Goal: Task Accomplishment & Management: Use online tool/utility

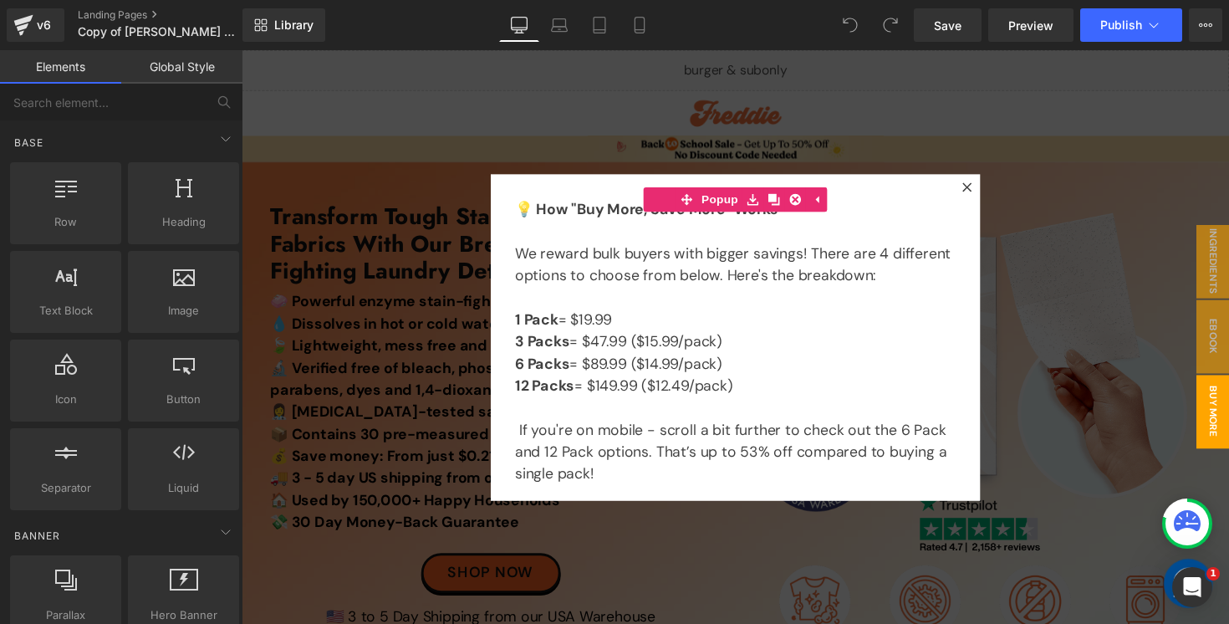
click at [437, 359] on div at bounding box center [748, 344] width 1012 height 588
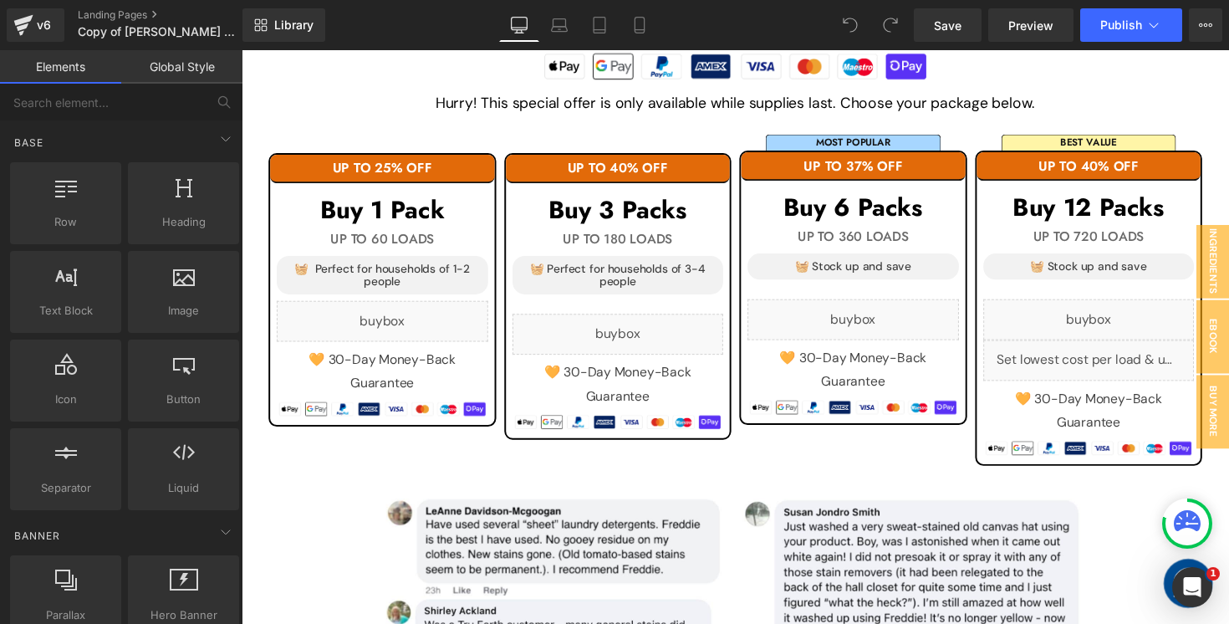
scroll to position [1702, 0]
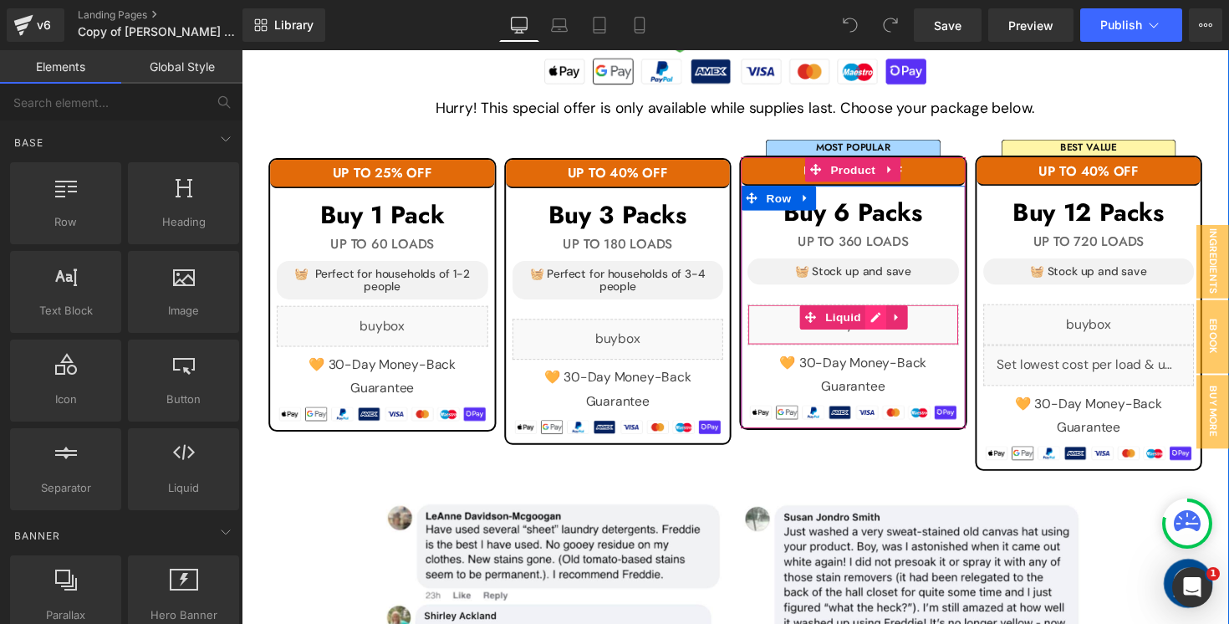
click at [887, 319] on div "Liquid" at bounding box center [868, 331] width 217 height 42
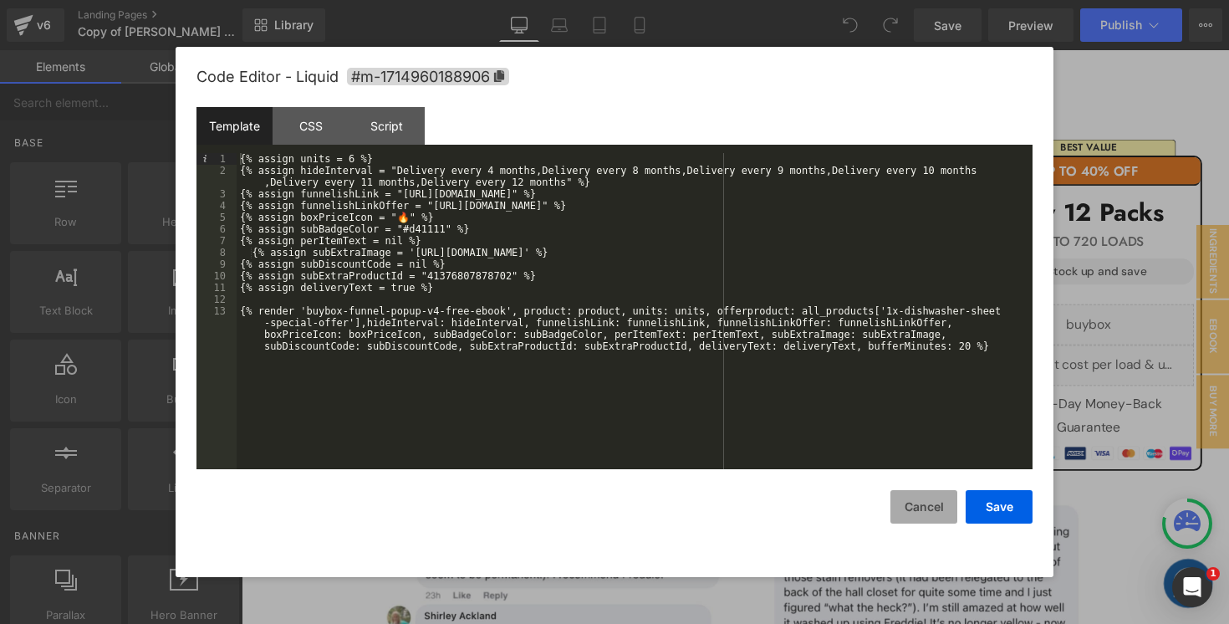
click at [936, 520] on button "Cancel" at bounding box center [923, 506] width 67 height 33
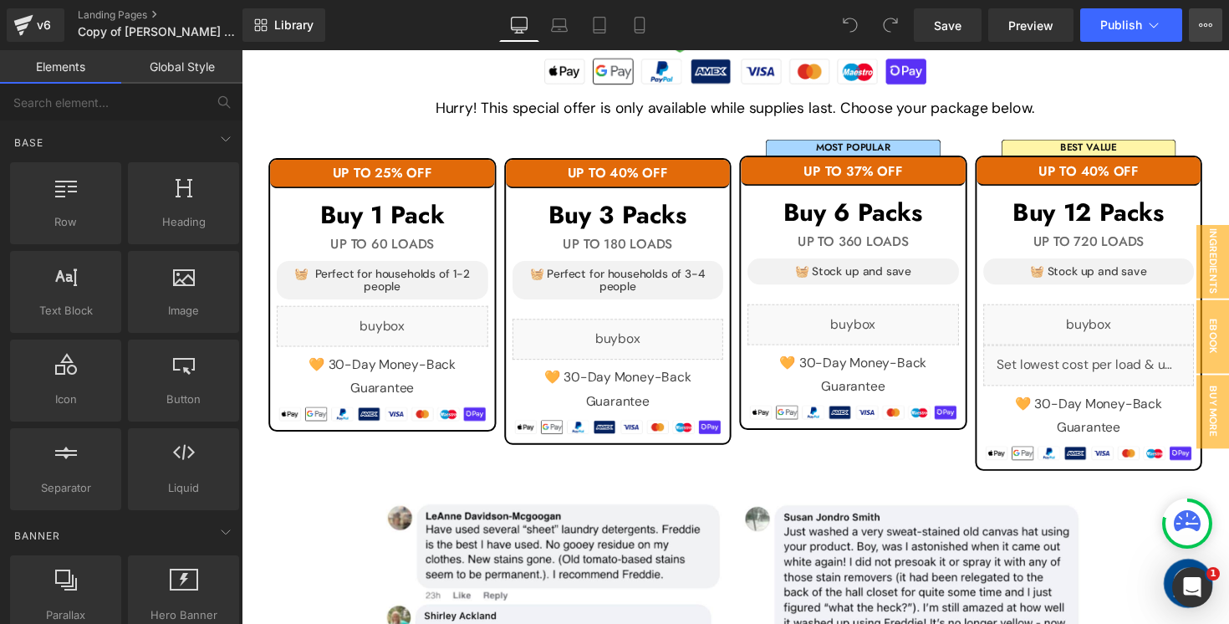
click at [1214, 33] on button "View Live Page View with current Template Save Template to Library Schedule Pub…" at bounding box center [1205, 24] width 33 height 33
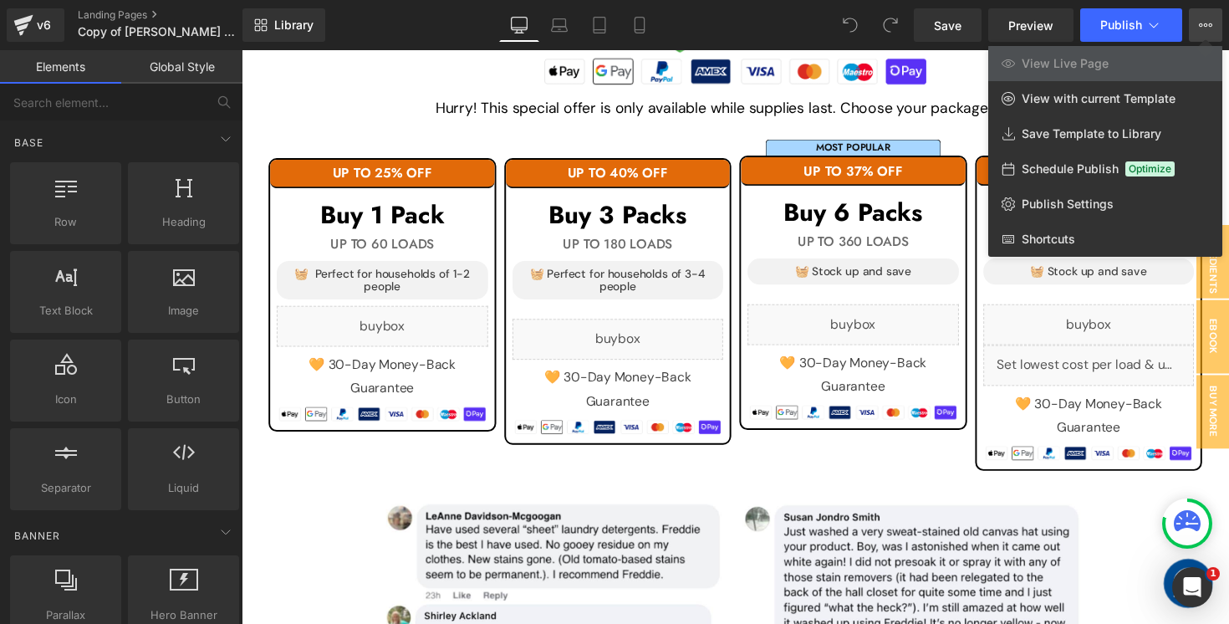
click at [781, 18] on div "Library Desktop Desktop Laptop Tablet Mobile Save Preview Publish Scheduled Vie…" at bounding box center [735, 24] width 987 height 33
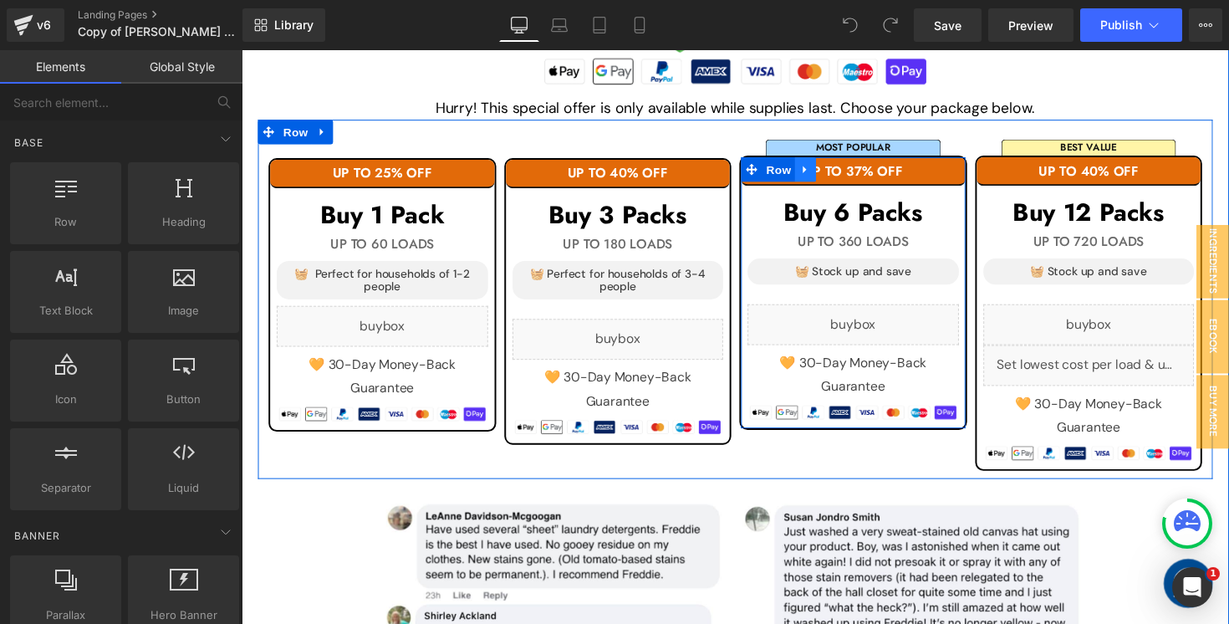
click at [817, 169] on icon at bounding box center [818, 173] width 3 height 8
click at [854, 170] on link at bounding box center [863, 172] width 22 height 25
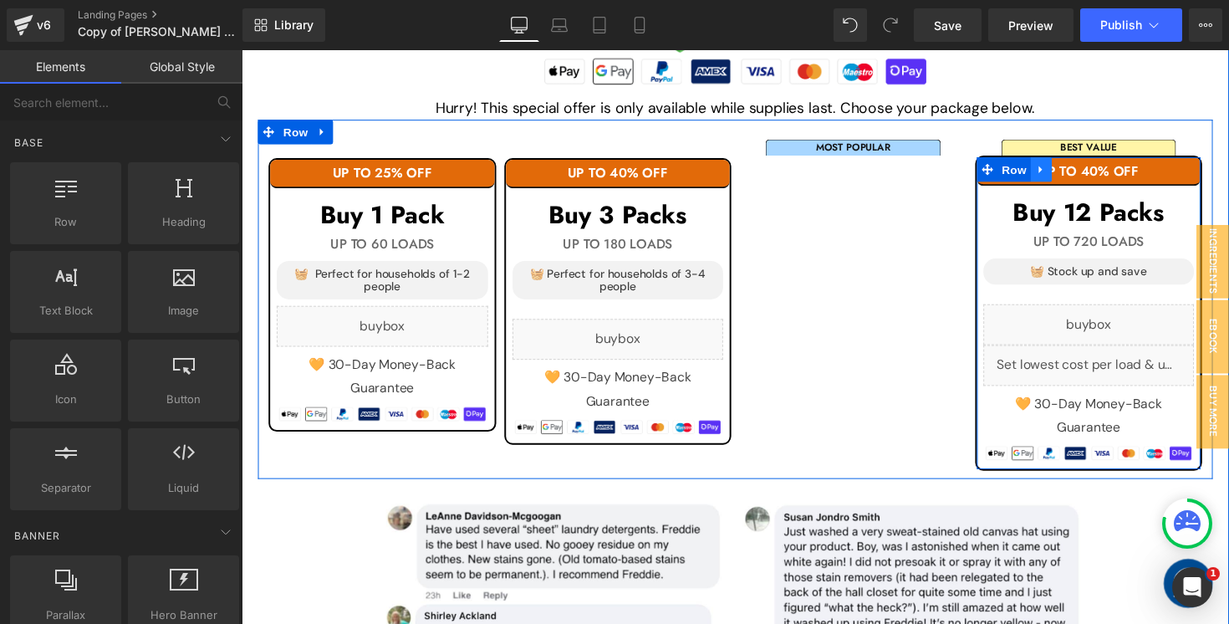
click at [1062, 170] on icon at bounding box center [1061, 172] width 12 height 13
click at [1100, 170] on icon at bounding box center [1105, 172] width 12 height 12
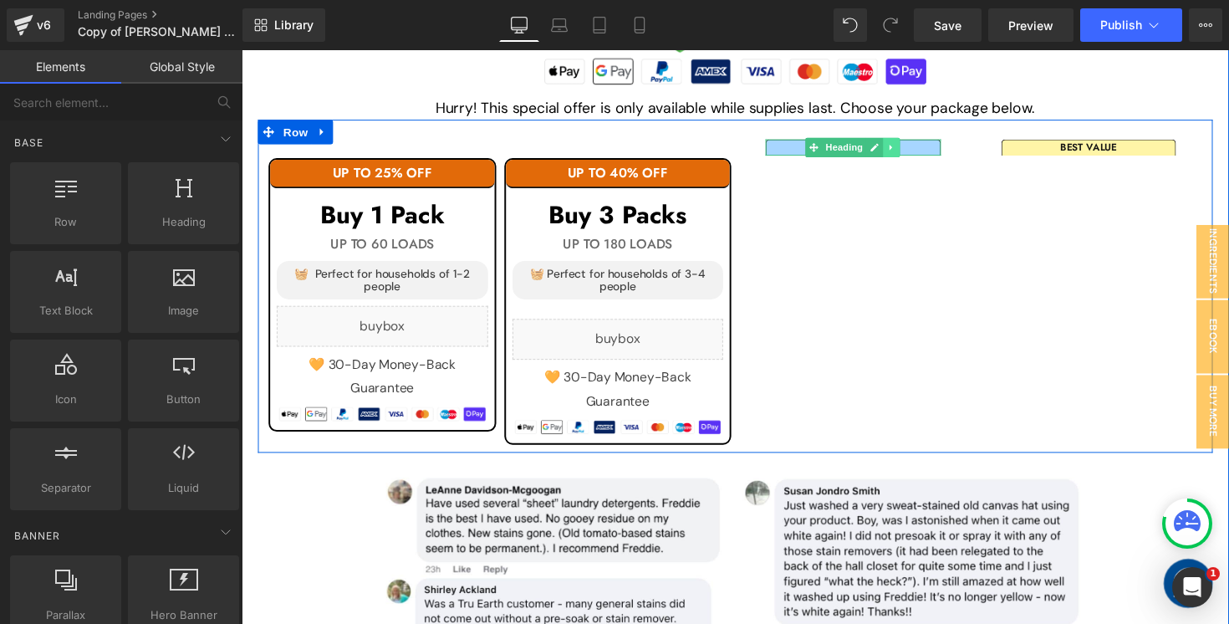
click at [910, 146] on icon at bounding box center [907, 150] width 9 height 10
click at [923, 146] on link at bounding box center [917, 150] width 18 height 20
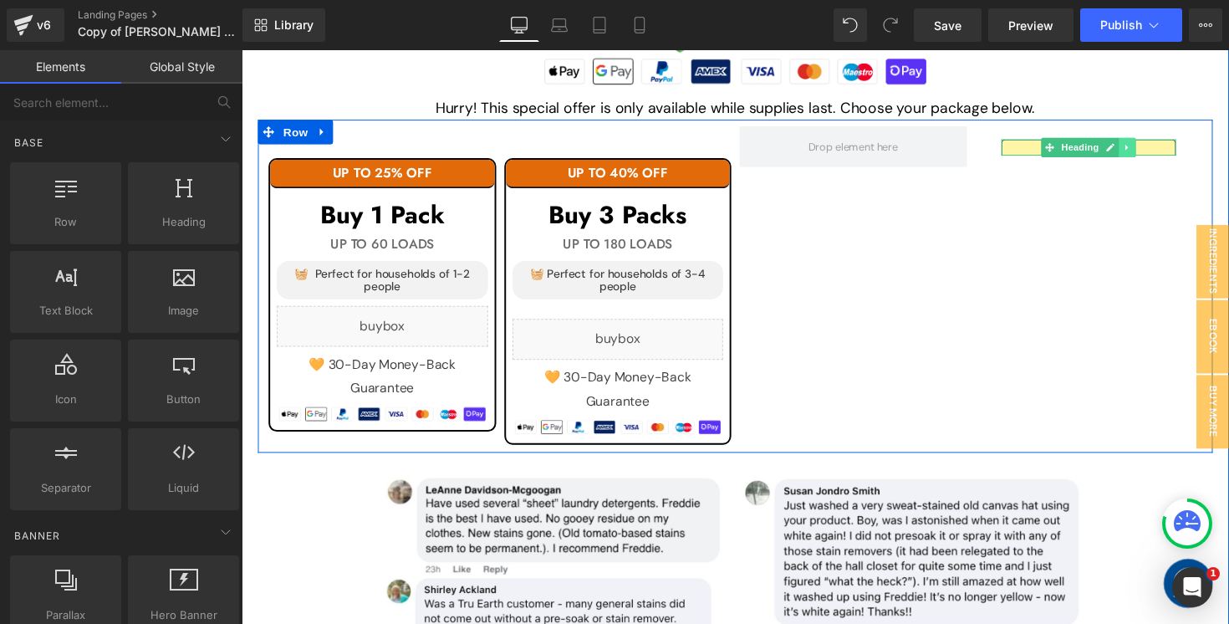
click at [1150, 150] on icon at bounding box center [1149, 150] width 9 height 10
click at [1157, 148] on icon at bounding box center [1157, 150] width 9 height 10
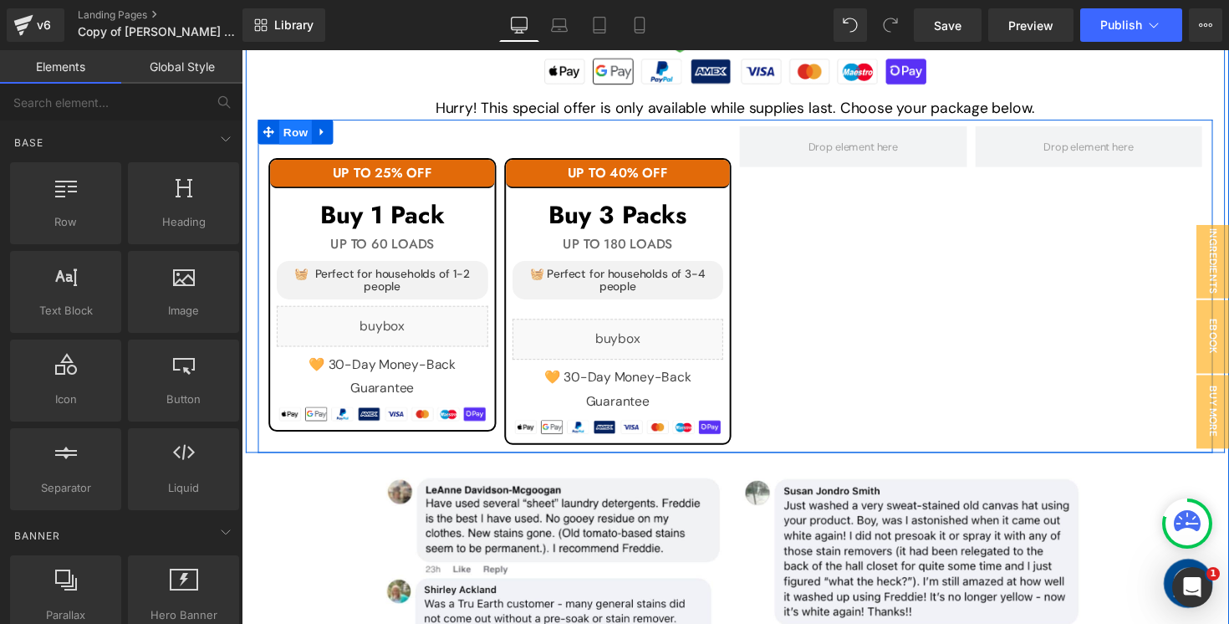
click at [291, 126] on span "Row" at bounding box center [296, 133] width 33 height 25
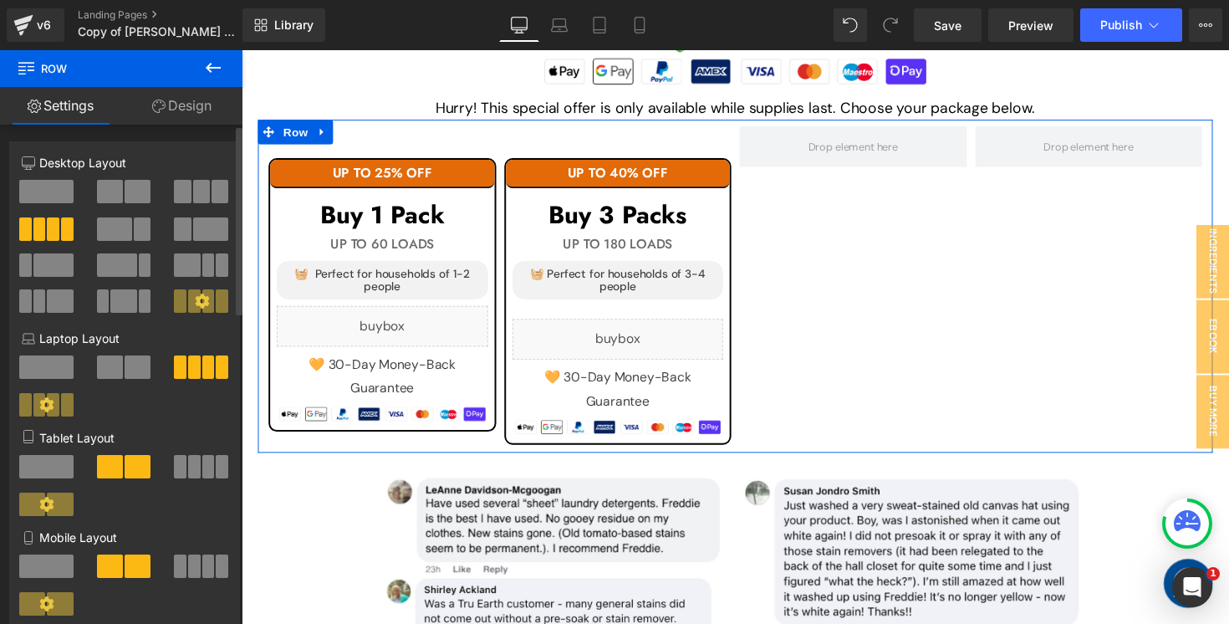
click at [140, 191] on span at bounding box center [138, 191] width 26 height 23
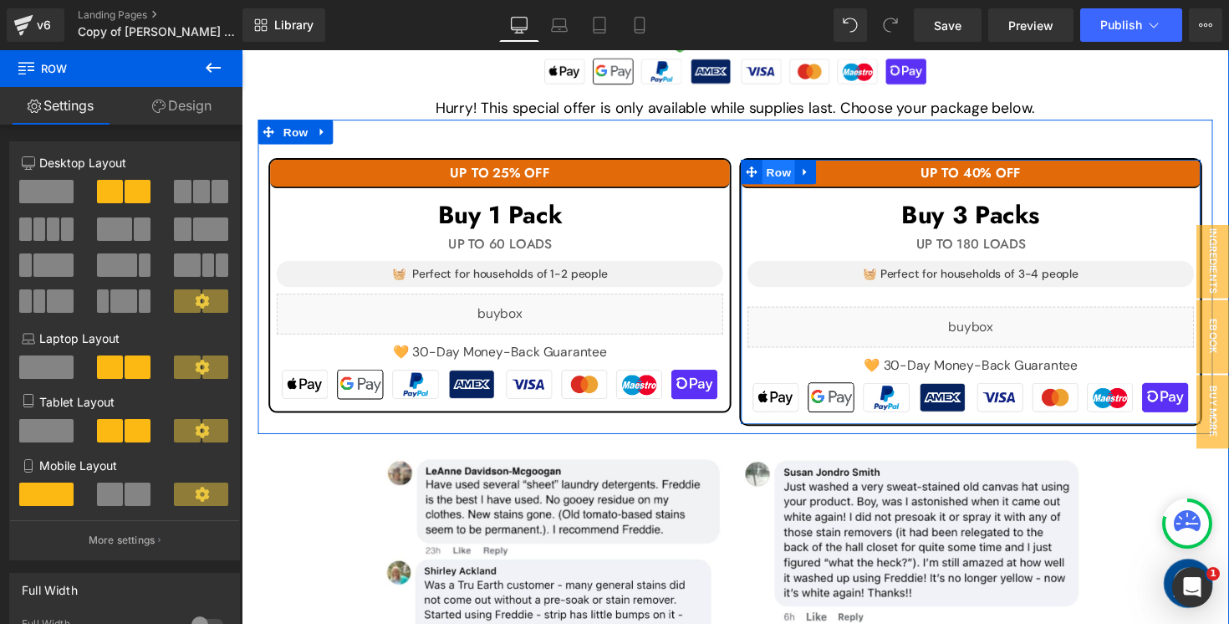
click at [789, 174] on span "Row" at bounding box center [791, 174] width 33 height 25
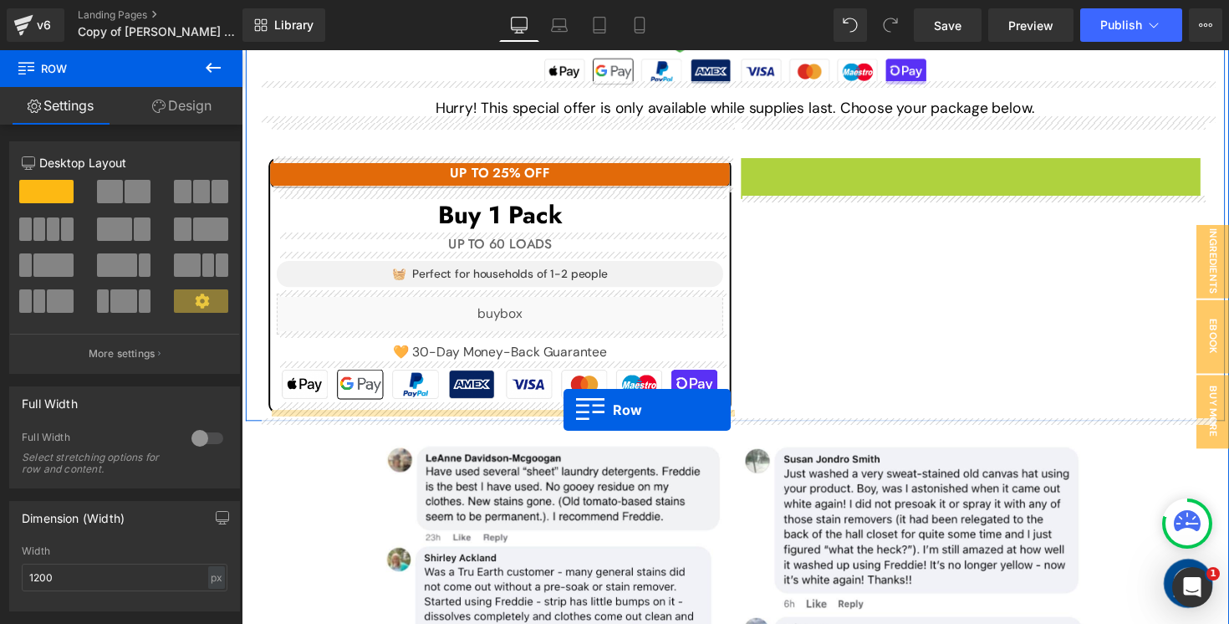
drag, startPoint x: 789, startPoint y: 174, endPoint x: 571, endPoint y: 419, distance: 328.1
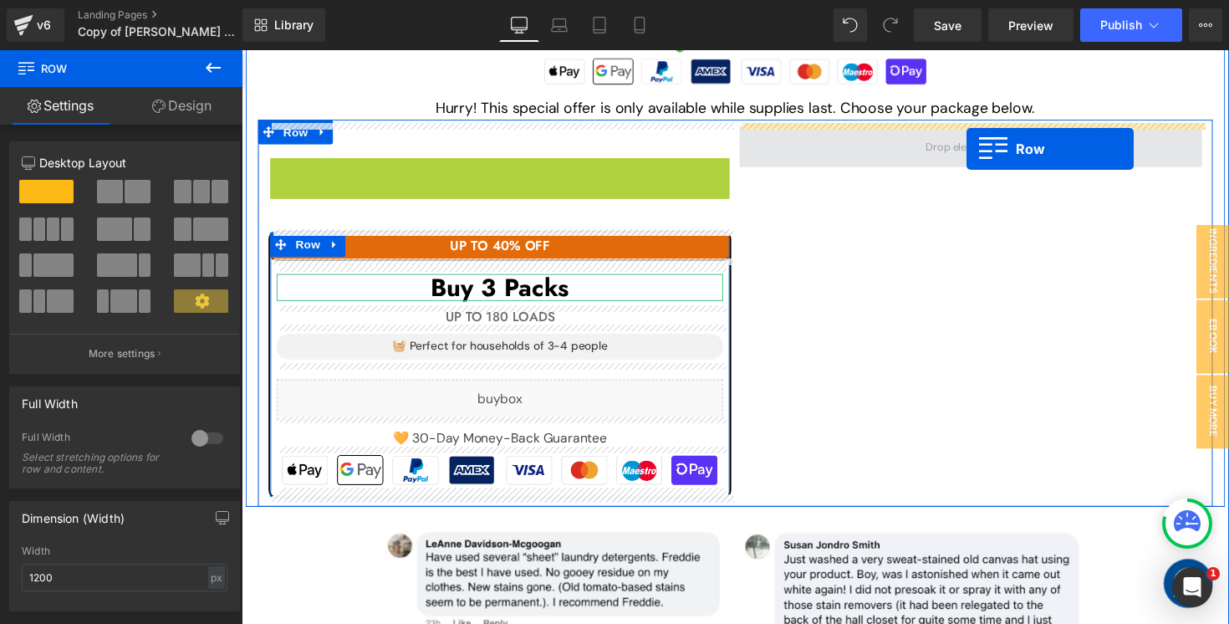
drag, startPoint x: 305, startPoint y: 166, endPoint x: 984, endPoint y: 151, distance: 679.1
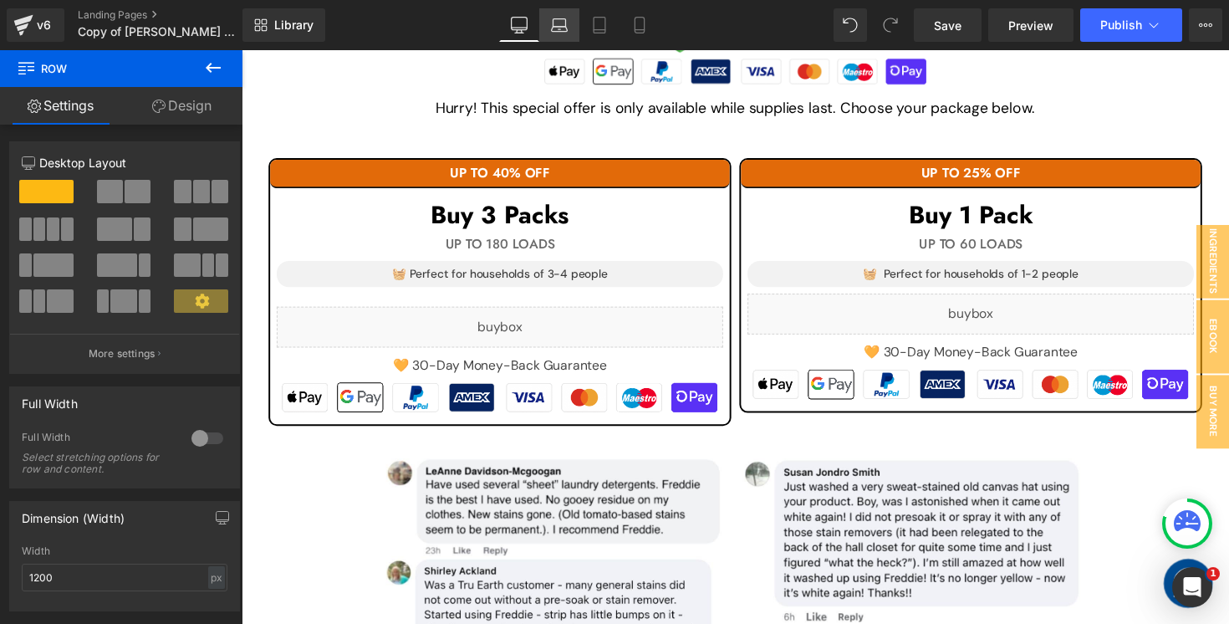
click at [559, 32] on icon at bounding box center [560, 29] width 16 height 5
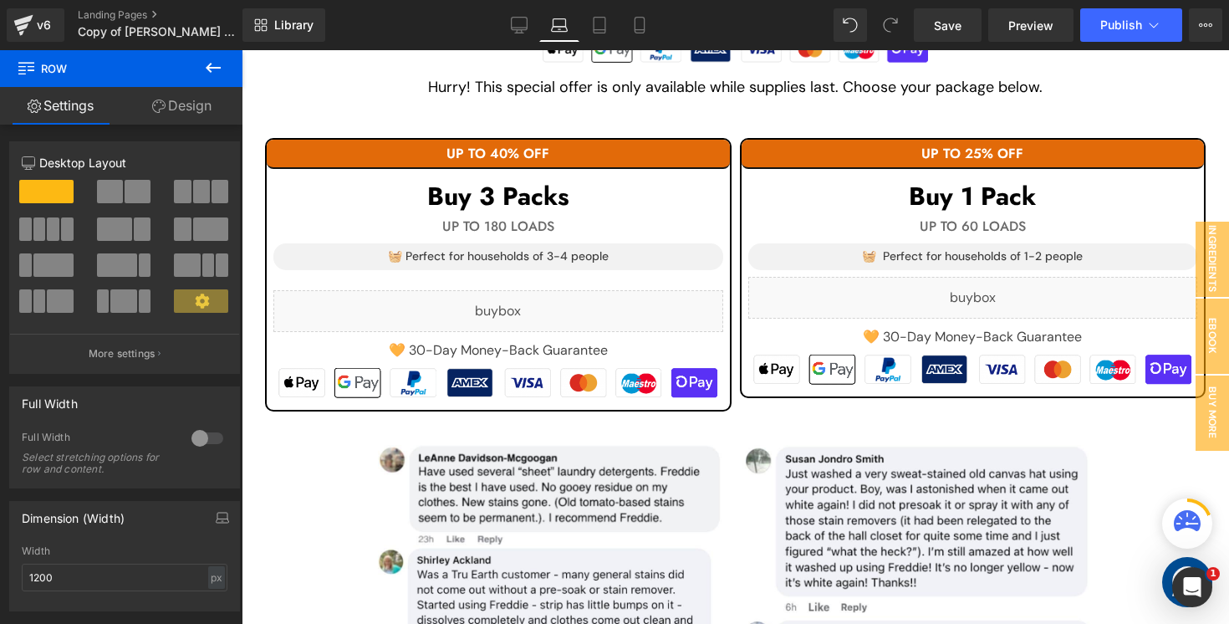
scroll to position [1680, 0]
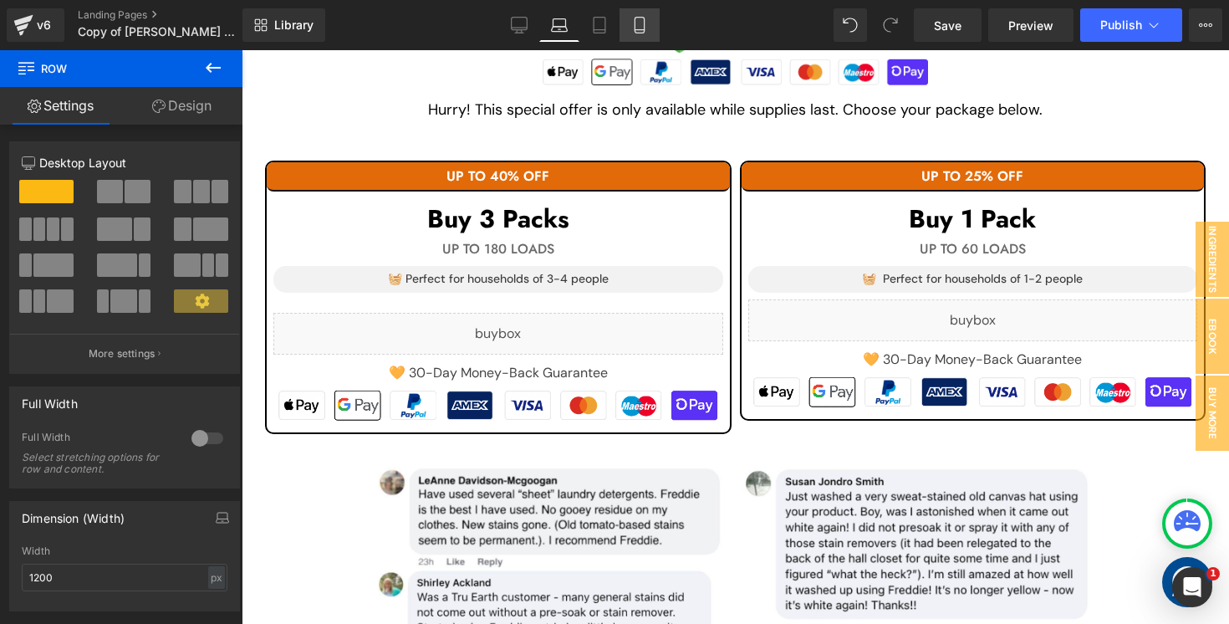
click at [629, 33] on link "Mobile" at bounding box center [640, 24] width 40 height 33
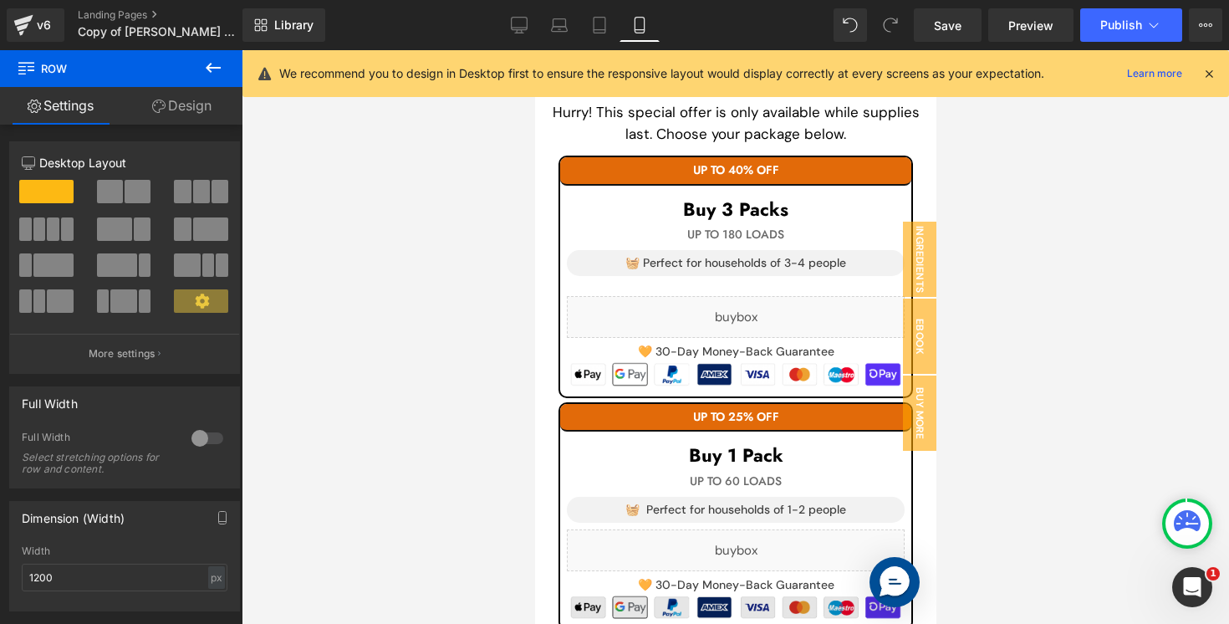
scroll to position [2757, 0]
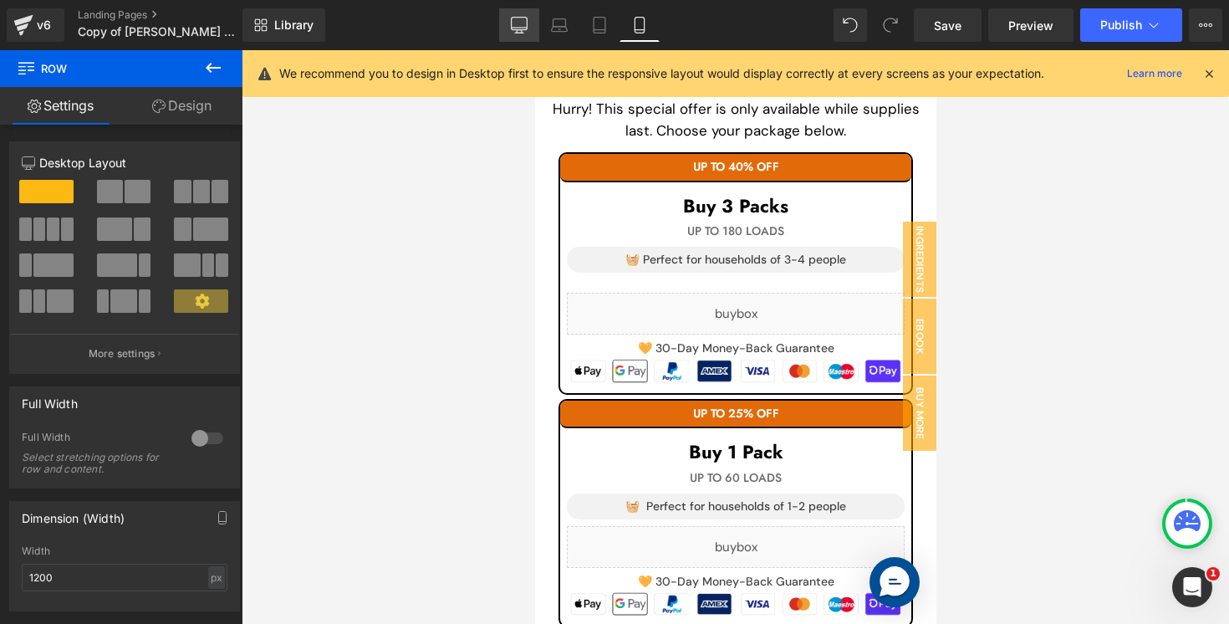
click at [515, 19] on icon at bounding box center [519, 25] width 17 height 17
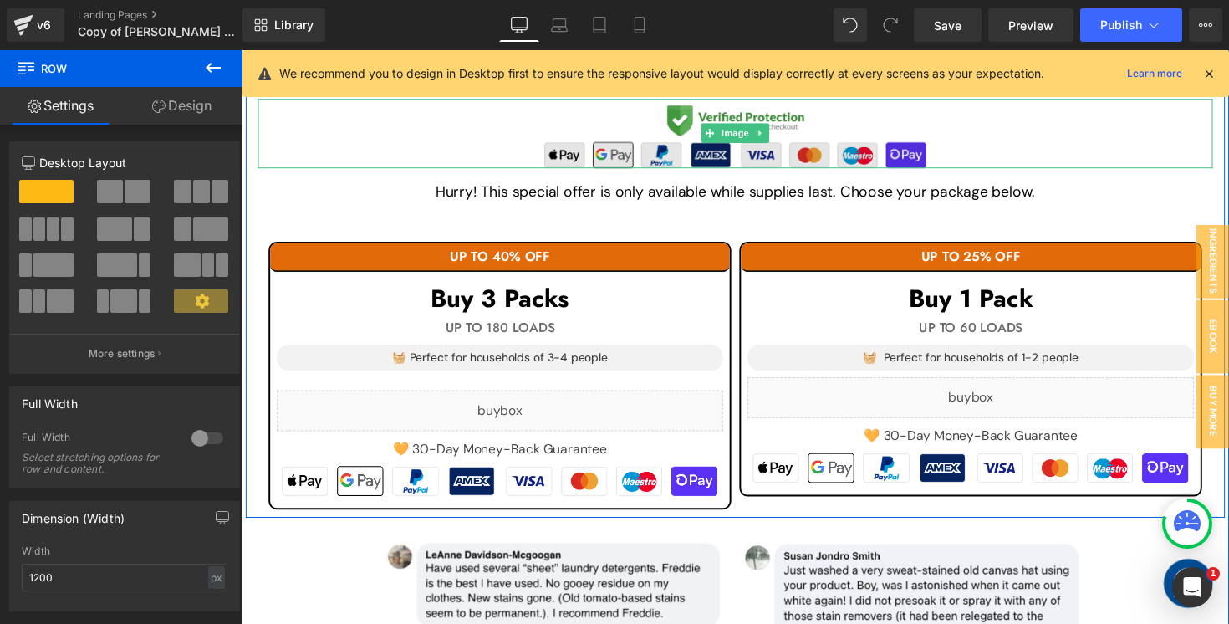
scroll to position [1679, 0]
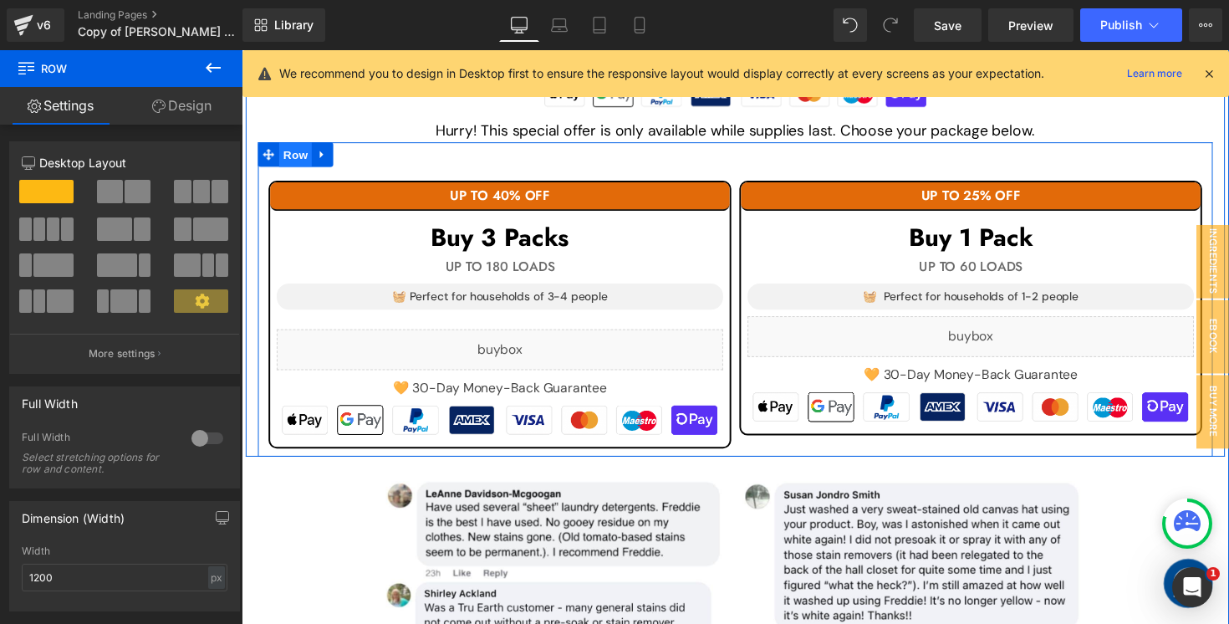
click at [307, 154] on span "Row" at bounding box center [296, 157] width 33 height 25
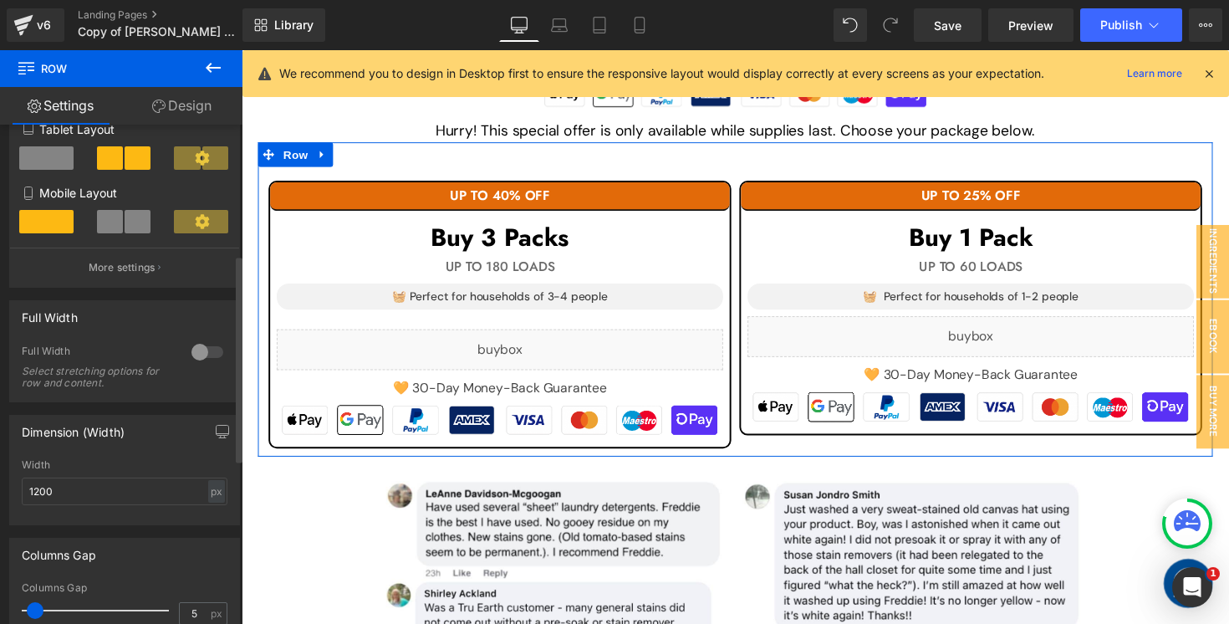
scroll to position [315, 0]
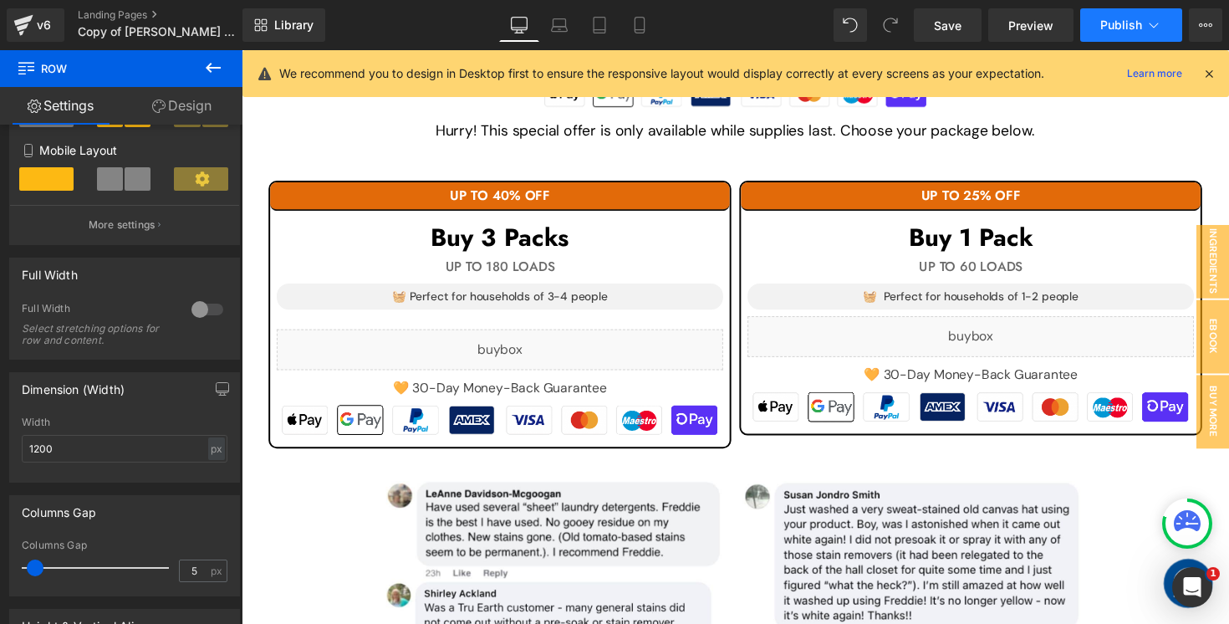
click at [1088, 29] on button "Publish" at bounding box center [1131, 24] width 102 height 33
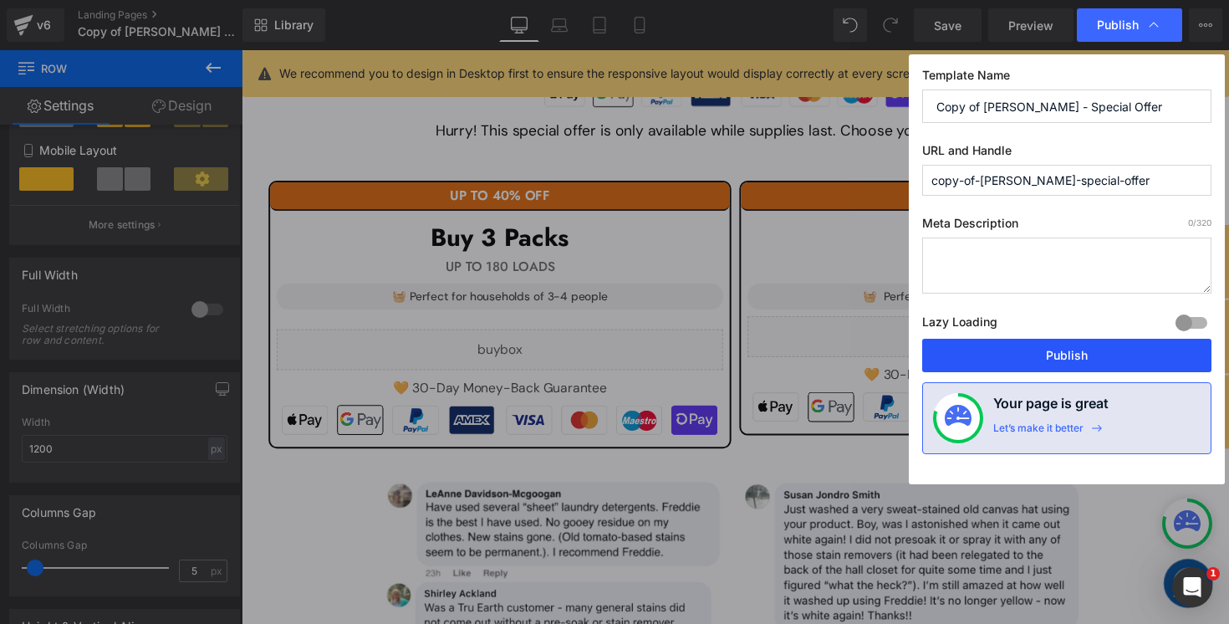
click at [998, 363] on button "Publish" at bounding box center [1066, 355] width 289 height 33
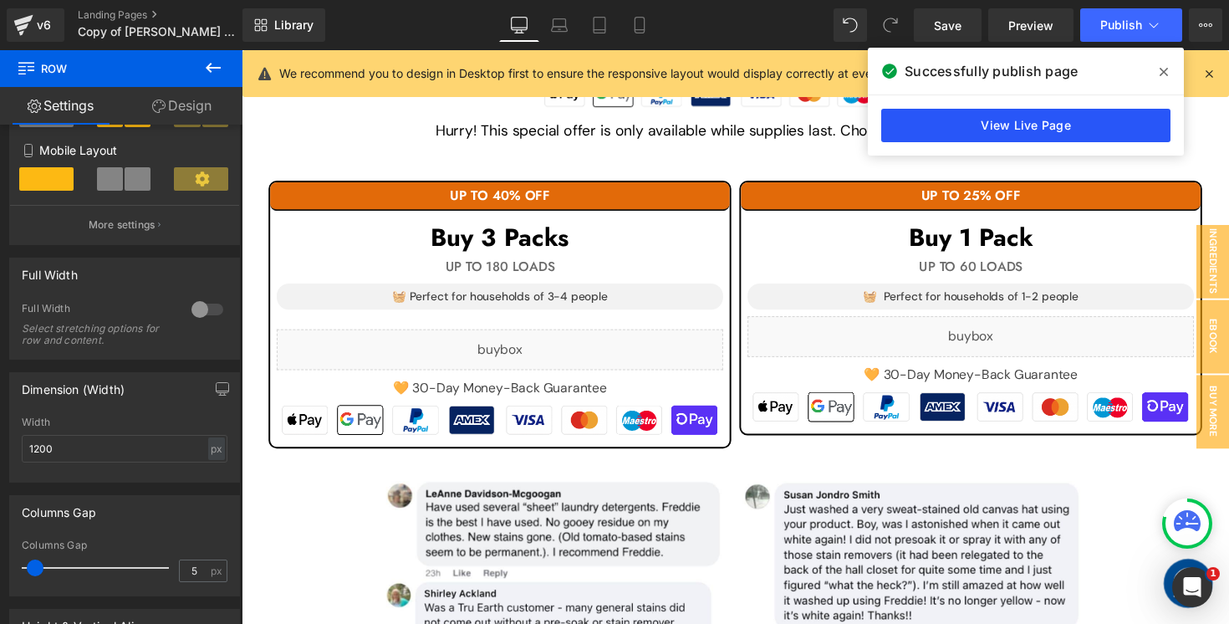
click at [984, 130] on link "View Live Page" at bounding box center [1025, 125] width 289 height 33
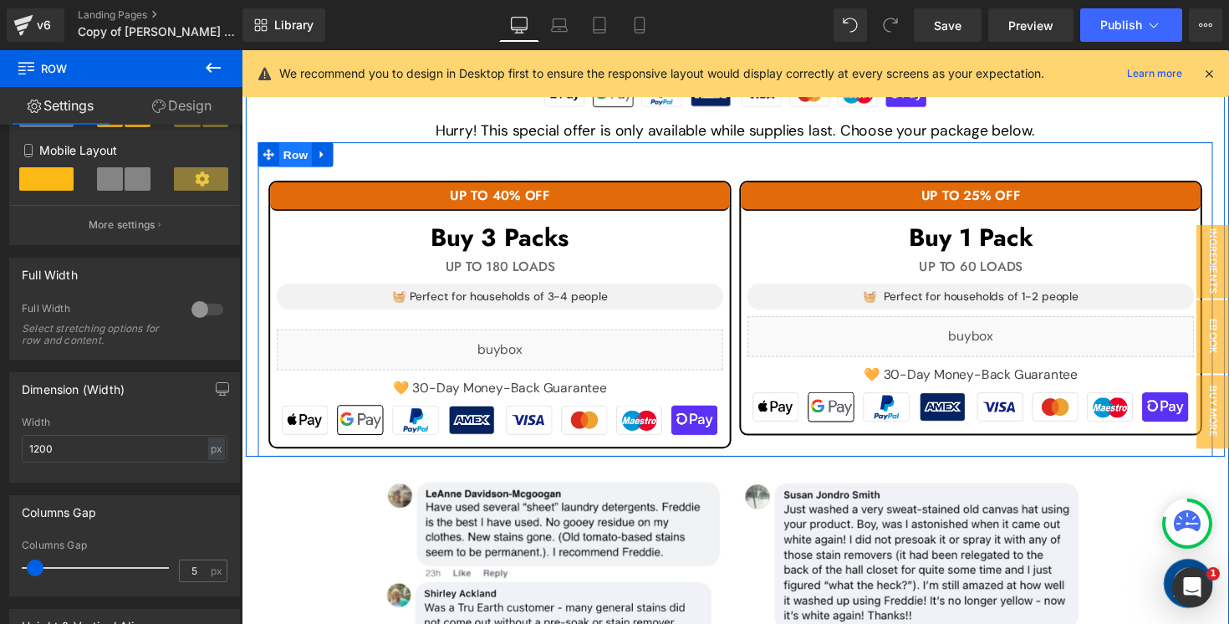
click at [302, 146] on span "Row" at bounding box center [296, 157] width 33 height 25
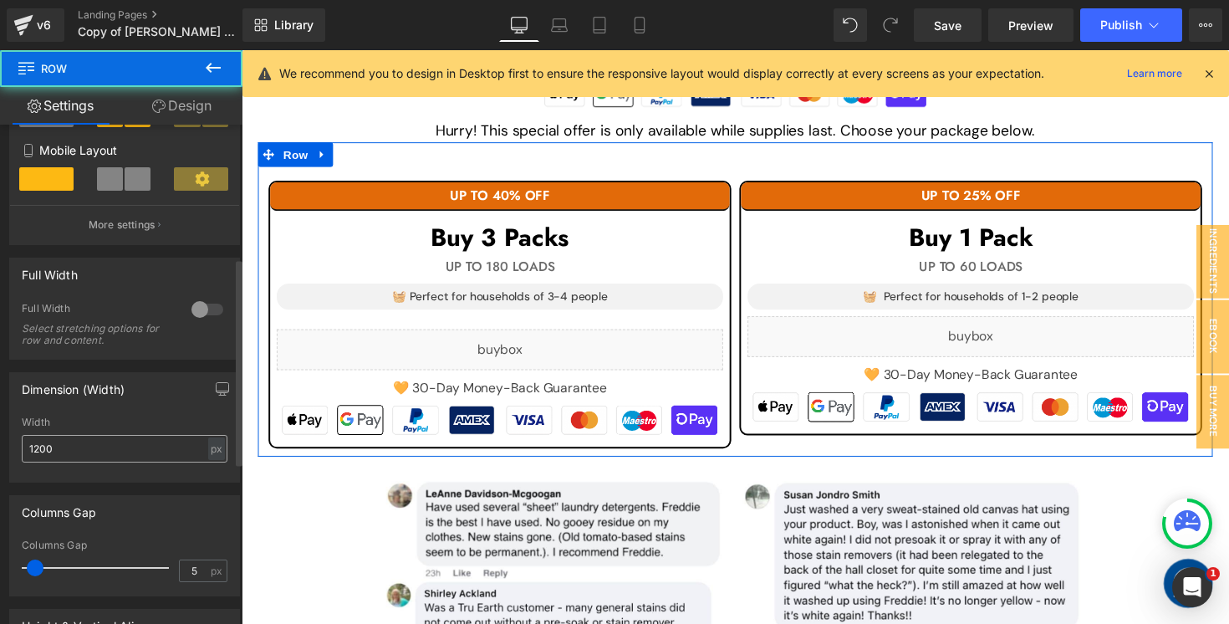
scroll to position [355, 0]
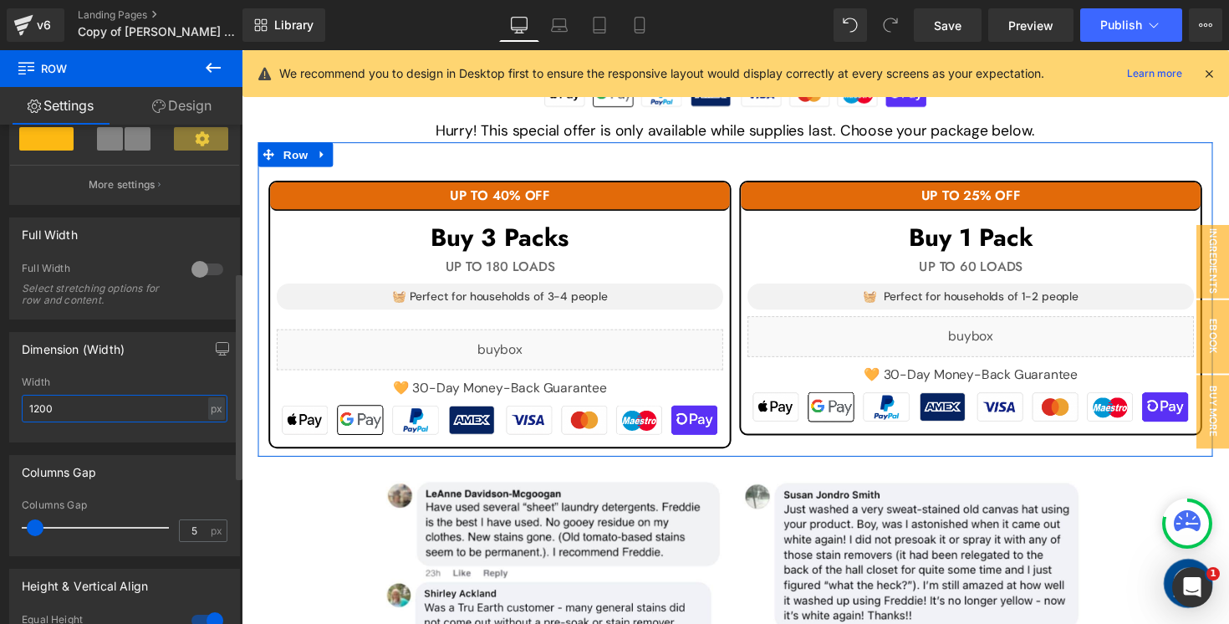
click at [94, 419] on input "1200" at bounding box center [125, 409] width 206 height 28
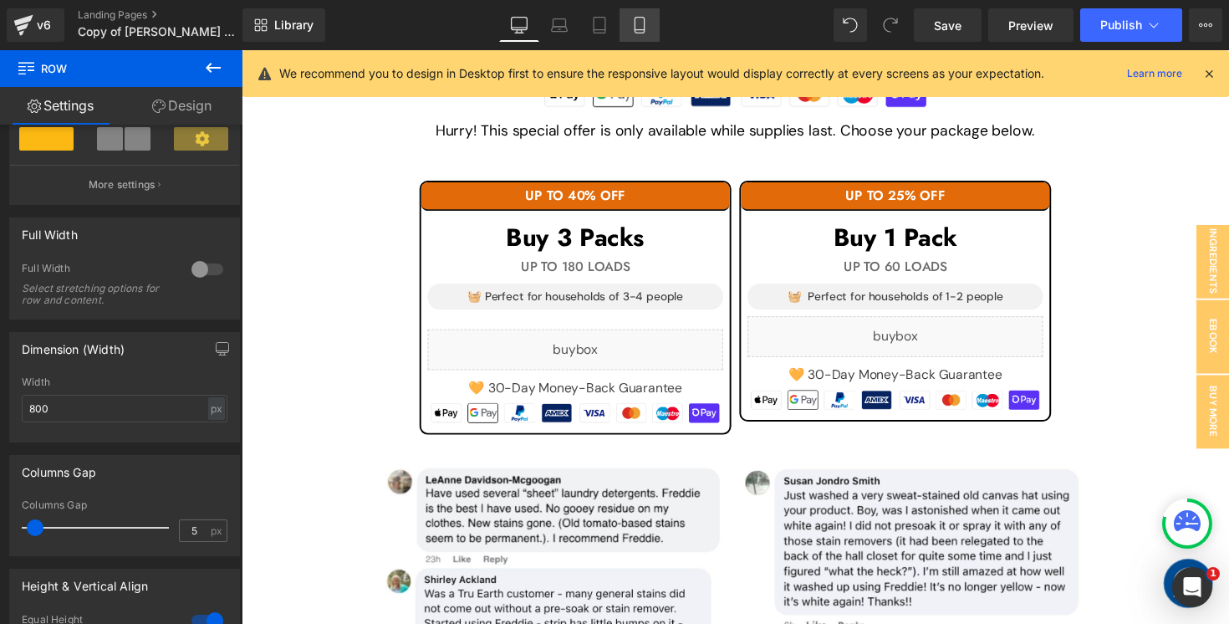
click at [631, 23] on link "Mobile" at bounding box center [640, 24] width 40 height 33
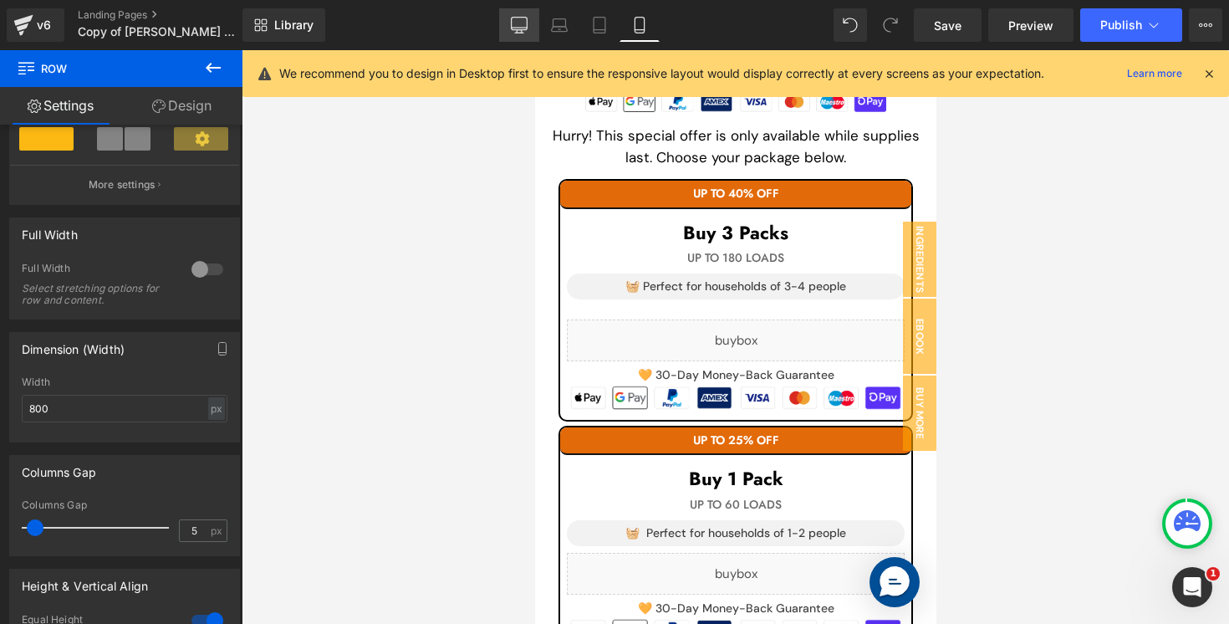
click at [527, 22] on icon at bounding box center [520, 24] width 16 height 13
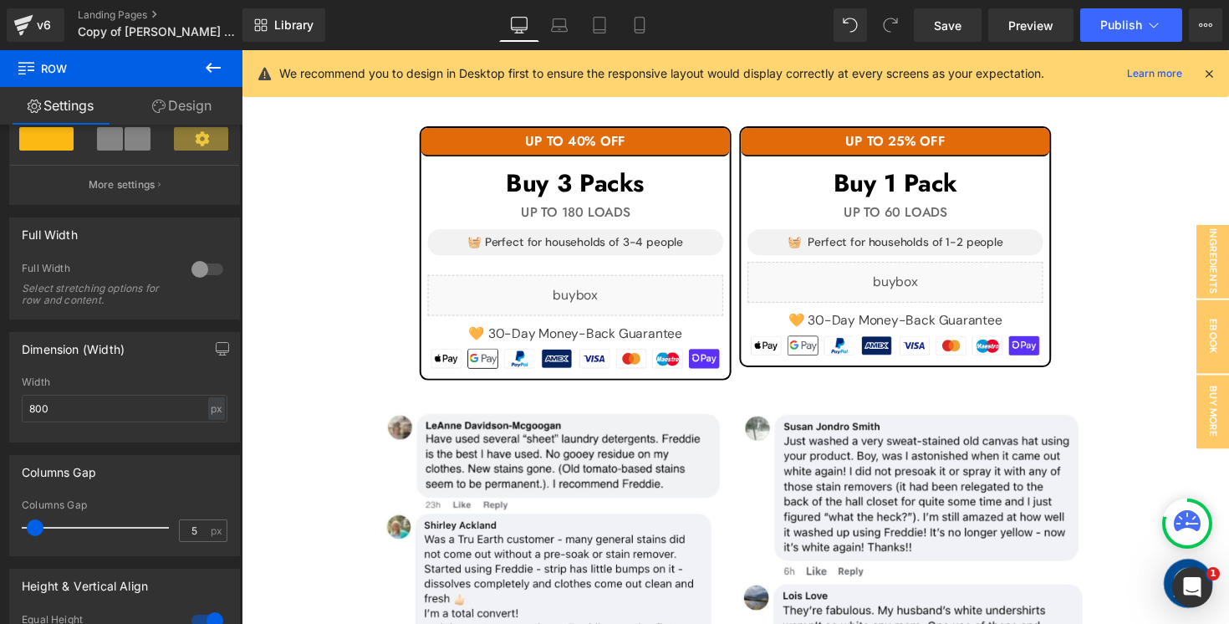
scroll to position [1734, 0]
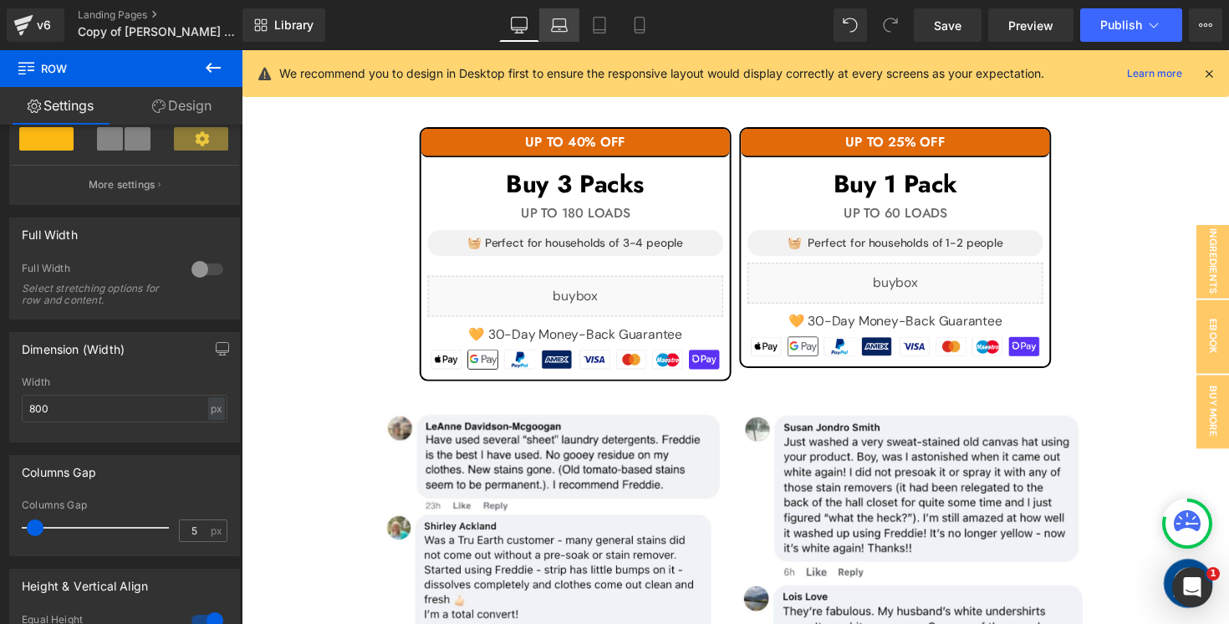
click at [548, 30] on link "Laptop" at bounding box center [559, 24] width 40 height 33
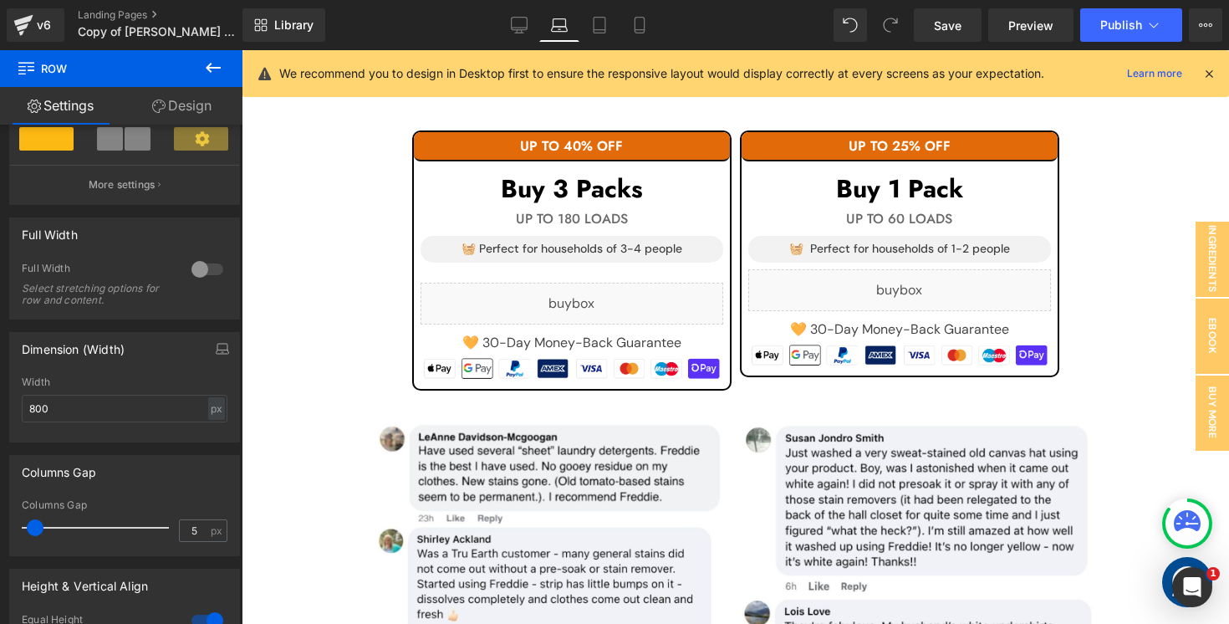
scroll to position [1711, 0]
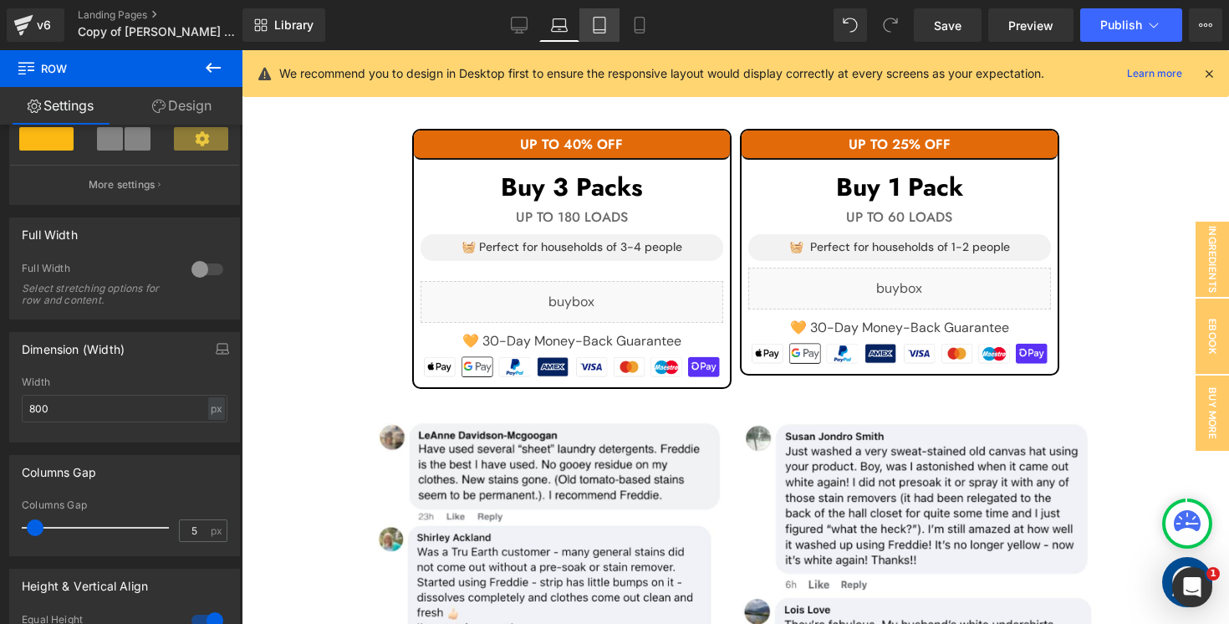
click at [594, 25] on icon at bounding box center [600, 26] width 12 height 16
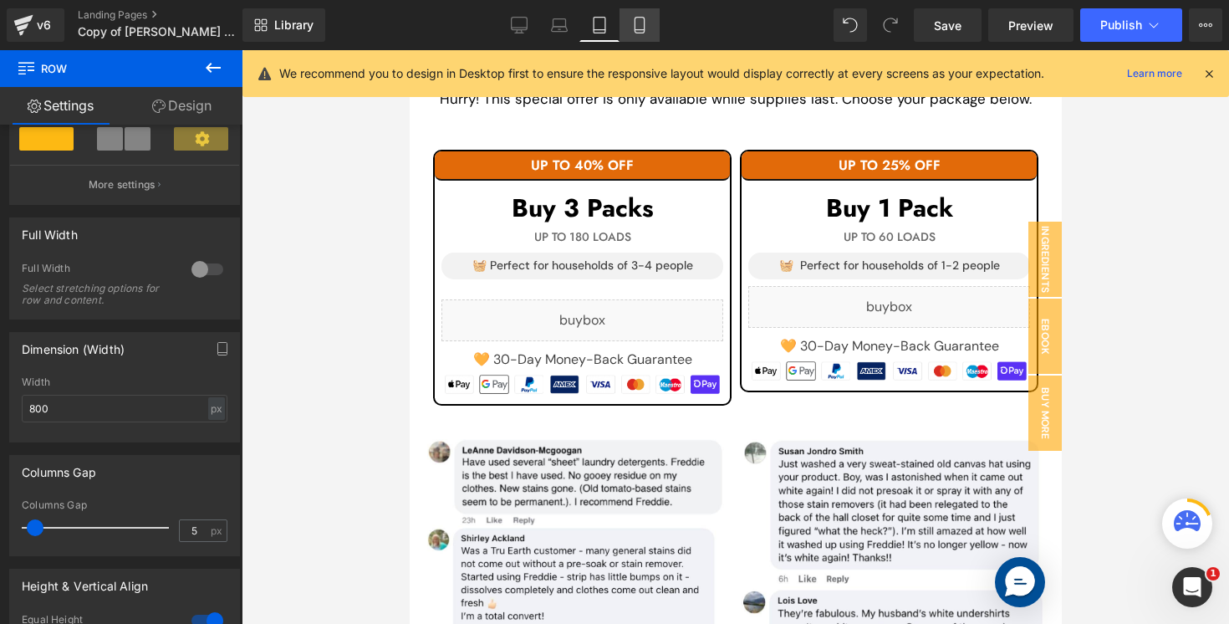
click at [635, 23] on icon at bounding box center [639, 25] width 17 height 17
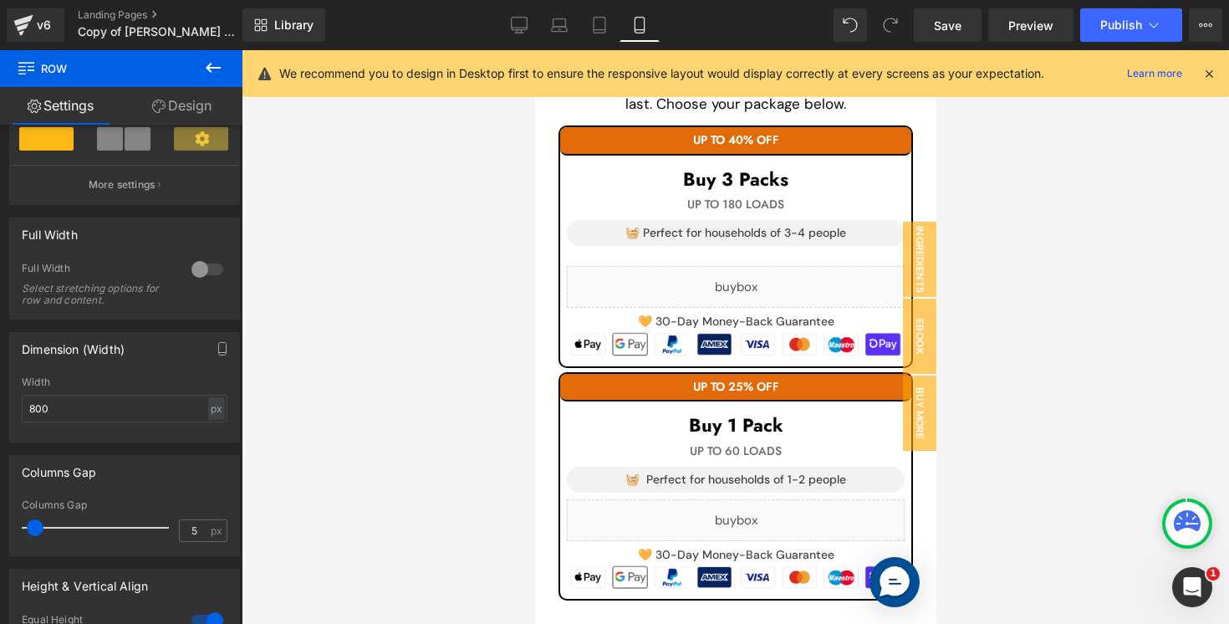
scroll to position [2809, 0]
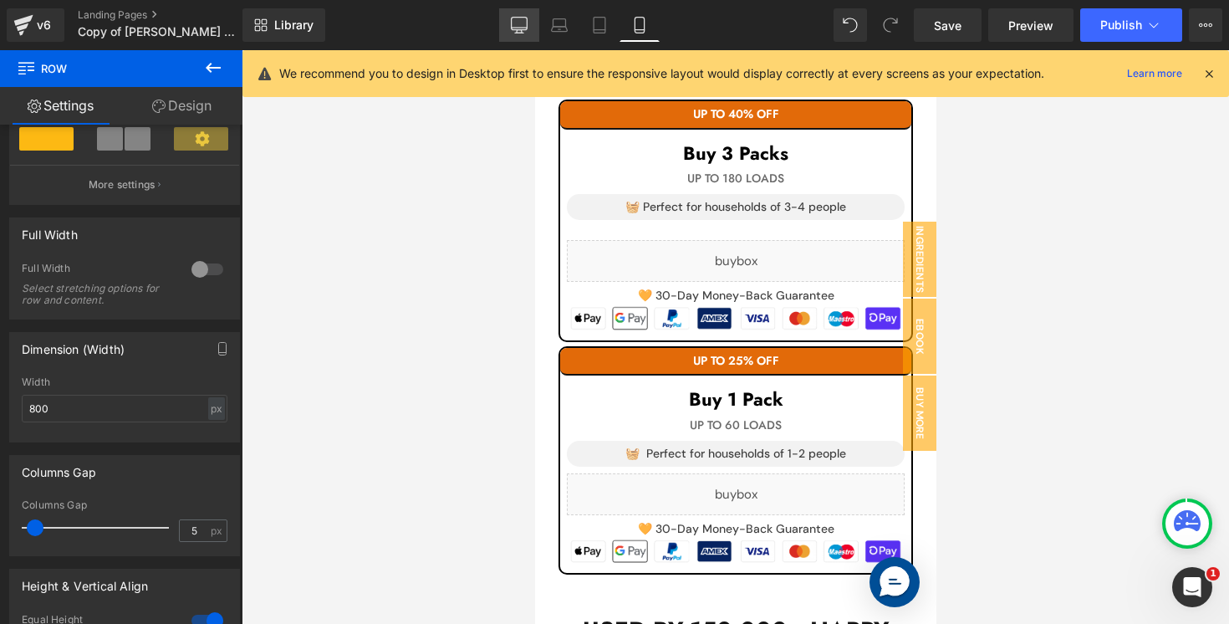
click at [525, 21] on icon at bounding box center [519, 25] width 17 height 17
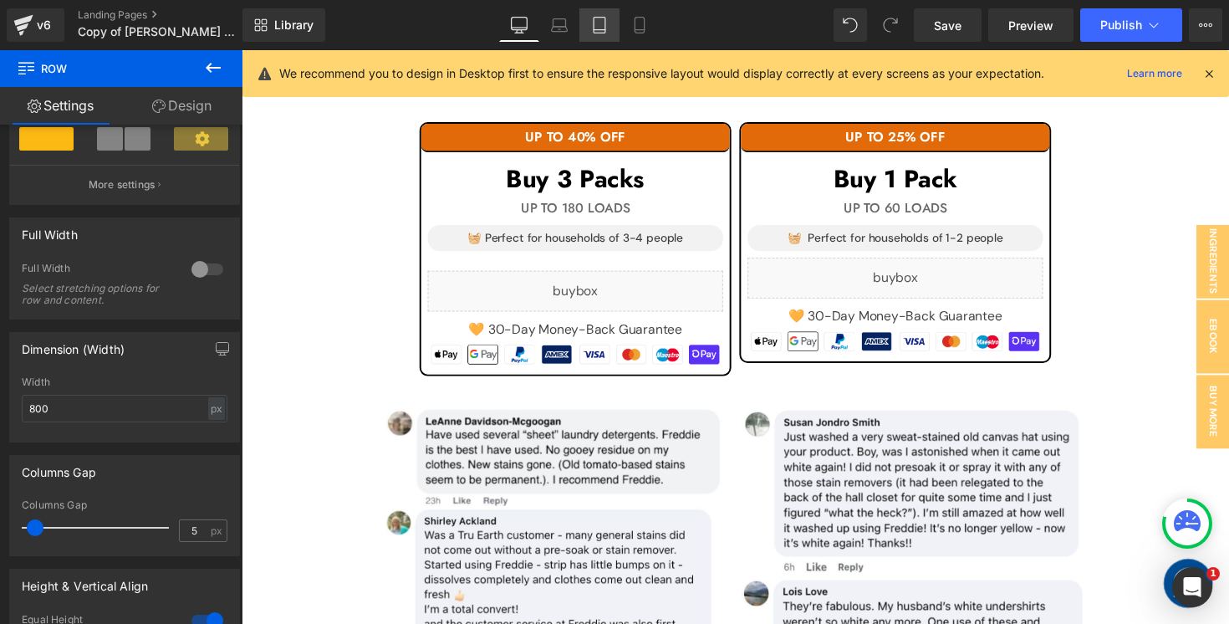
click at [618, 22] on link "Tablet" at bounding box center [599, 24] width 40 height 33
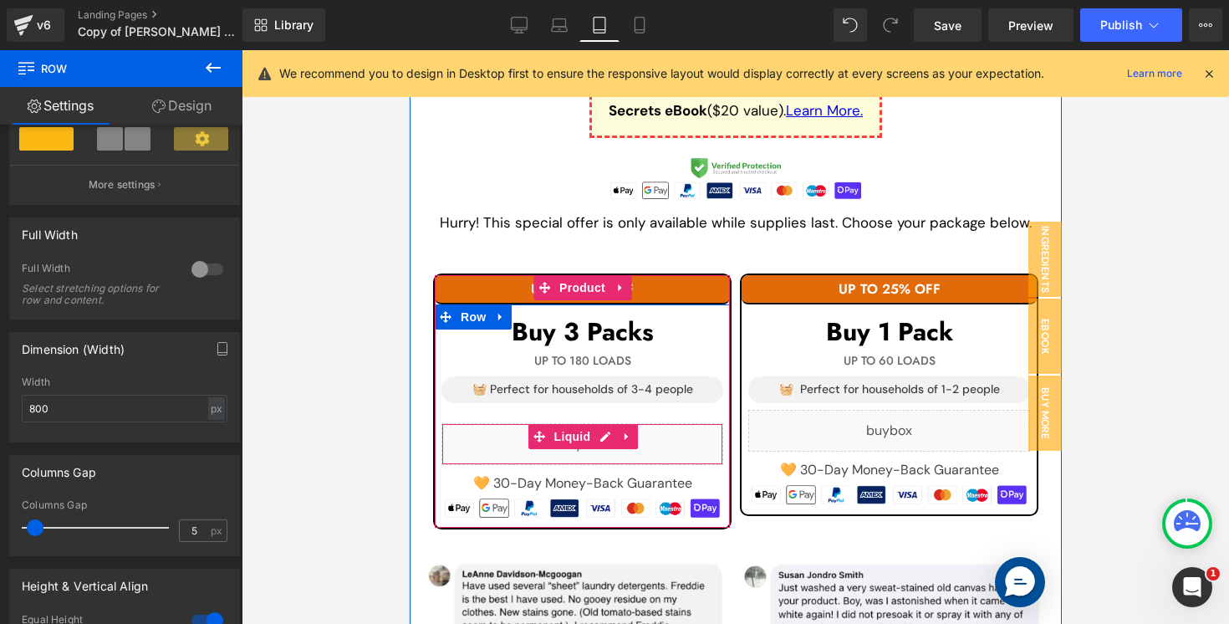
scroll to position [1374, 0]
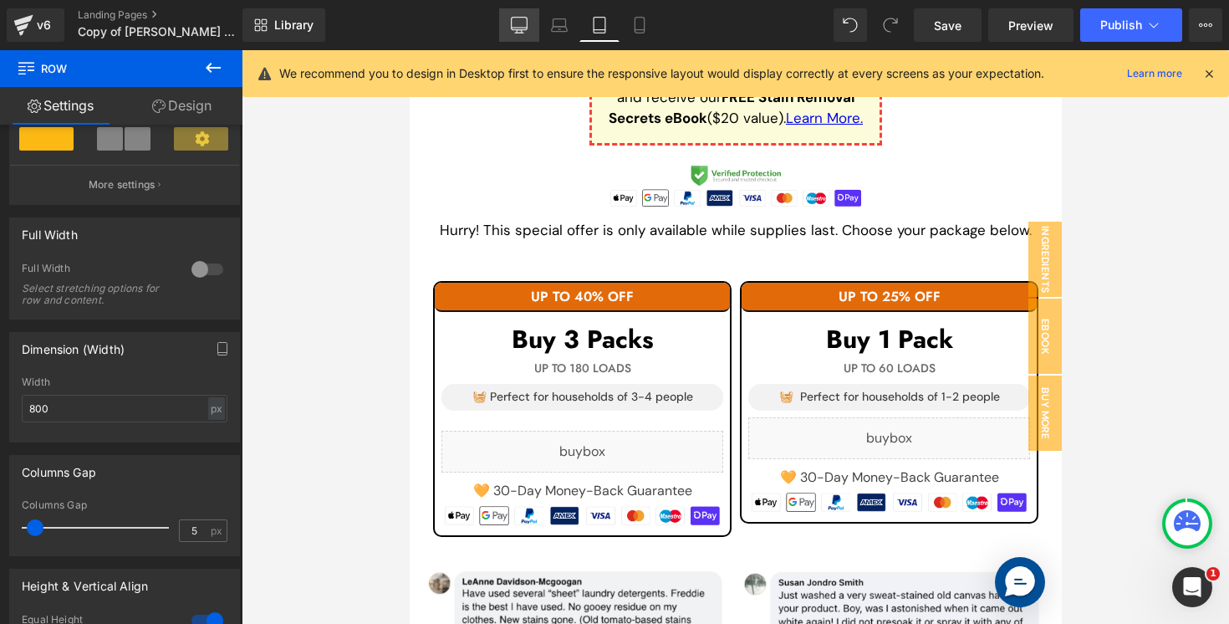
click at [517, 18] on icon at bounding box center [520, 24] width 16 height 13
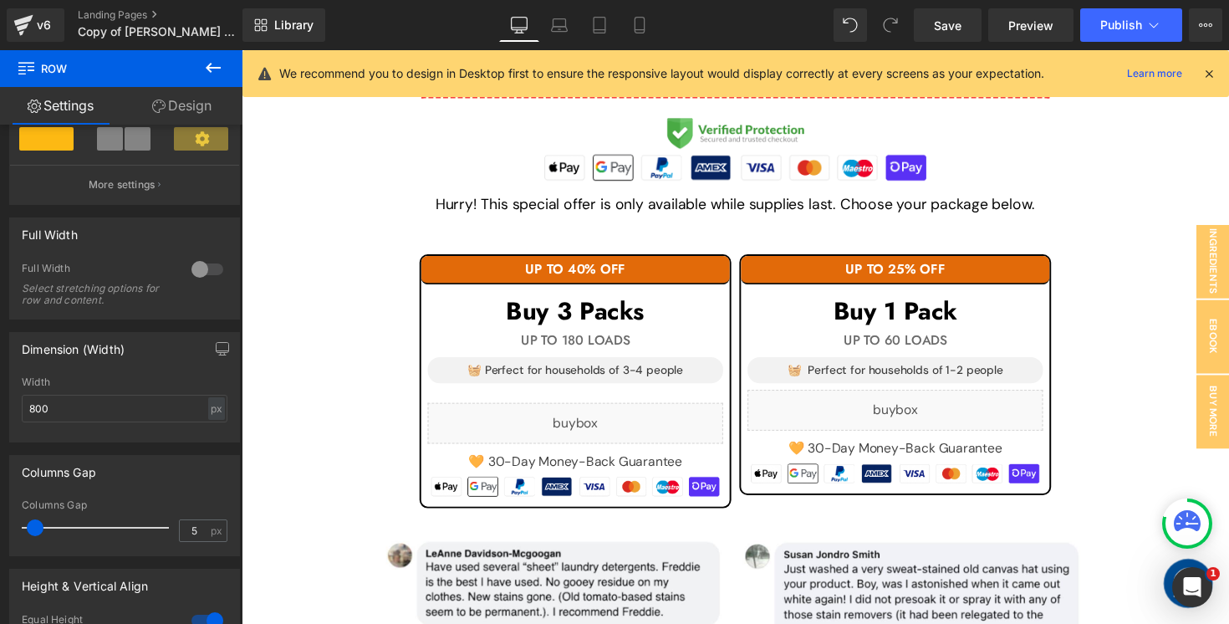
scroll to position [1604, 0]
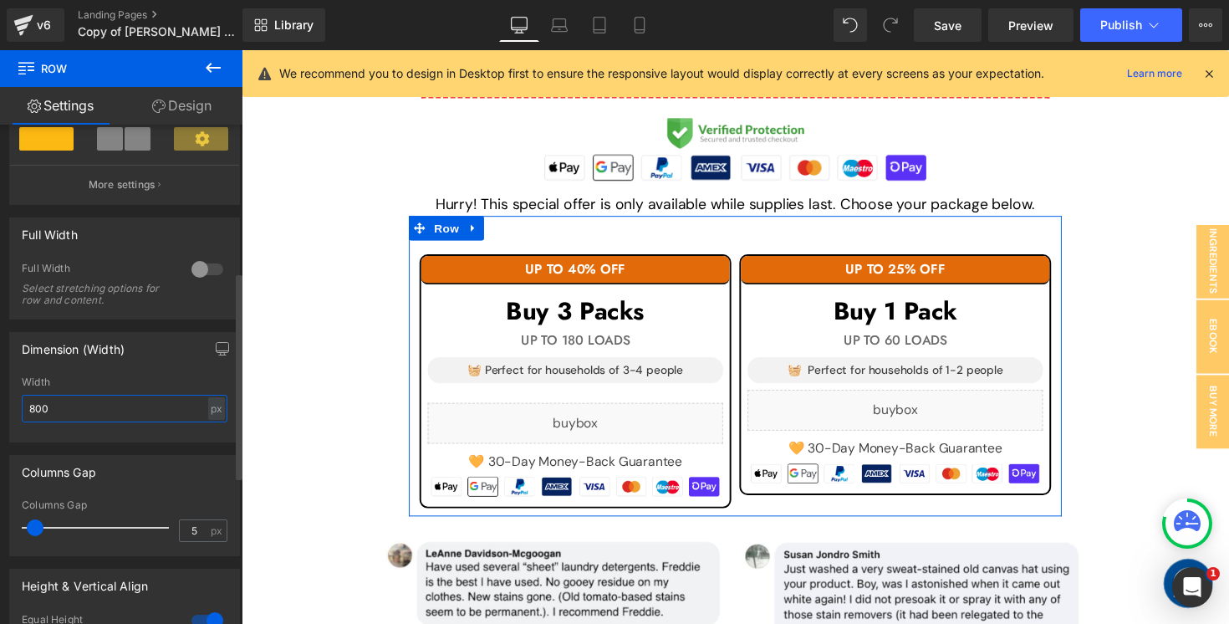
click at [33, 408] on input "800" at bounding box center [125, 409] width 206 height 28
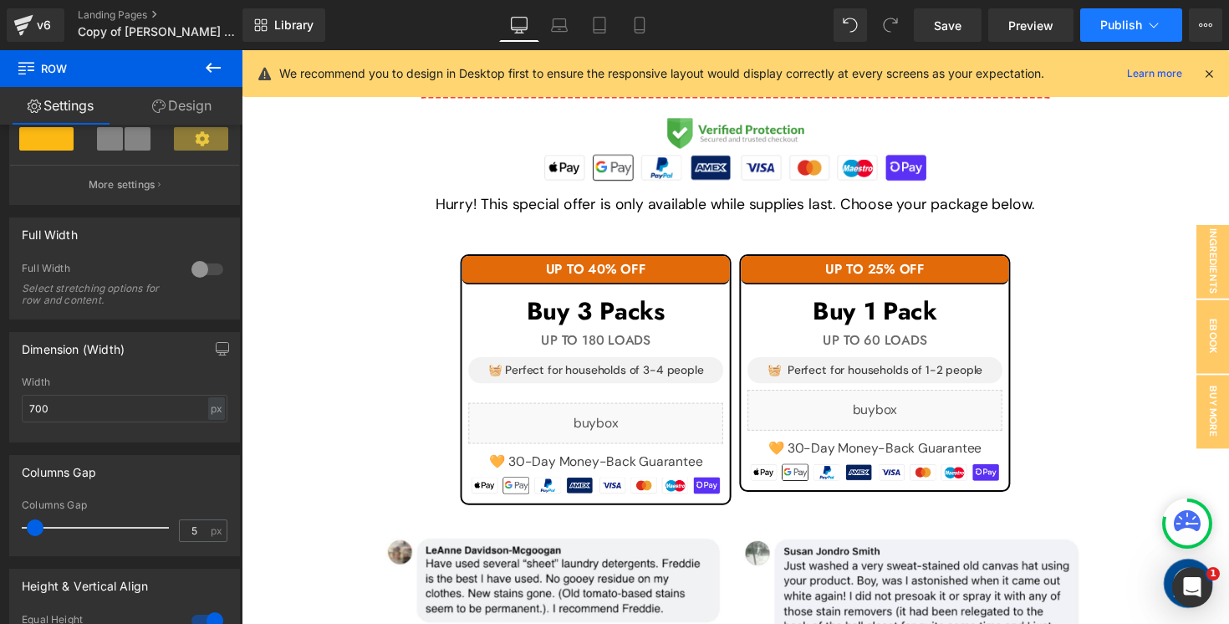
click at [1116, 24] on span "Publish" at bounding box center [1121, 24] width 42 height 13
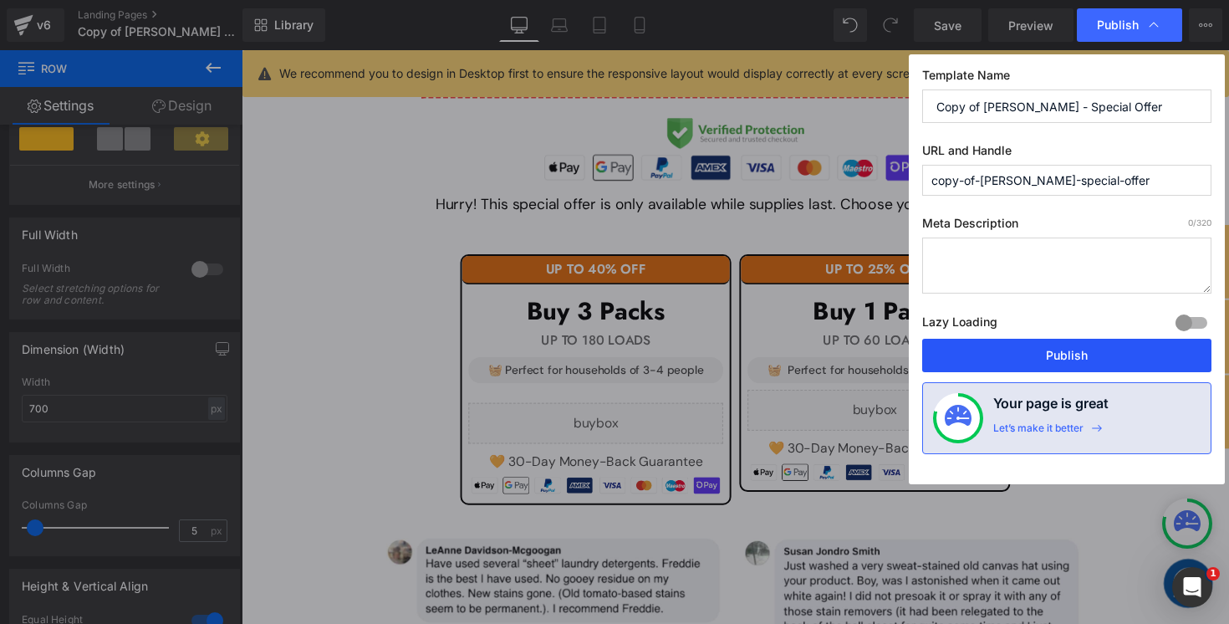
click at [996, 361] on button "Publish" at bounding box center [1066, 355] width 289 height 33
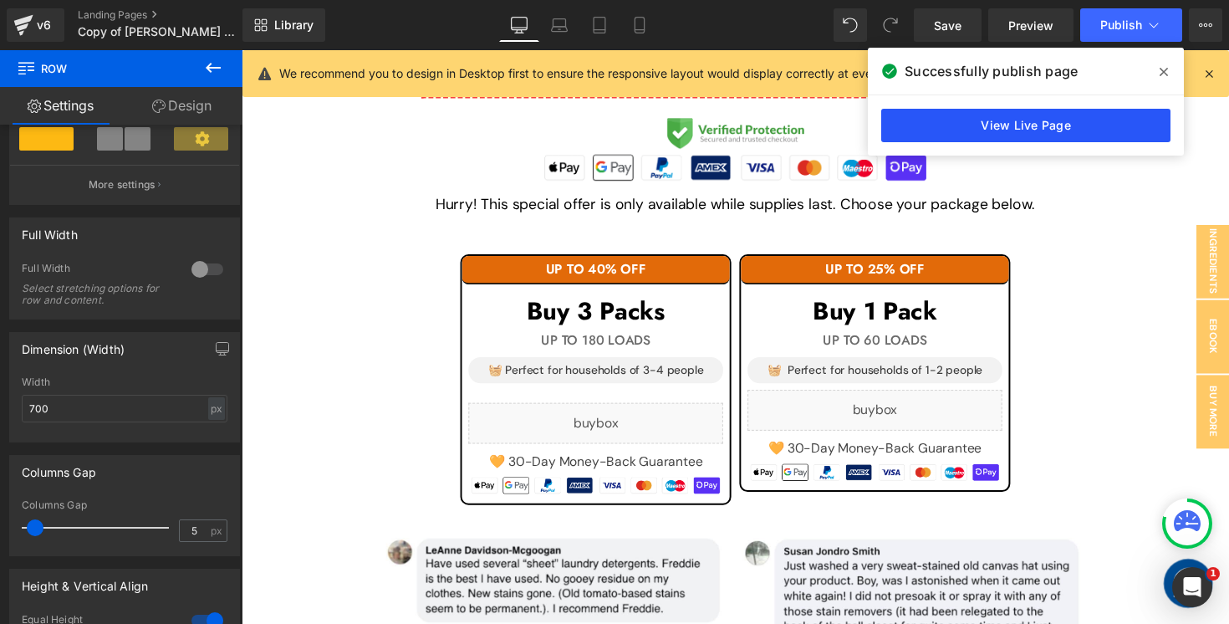
click at [956, 112] on link "View Live Page" at bounding box center [1025, 125] width 289 height 33
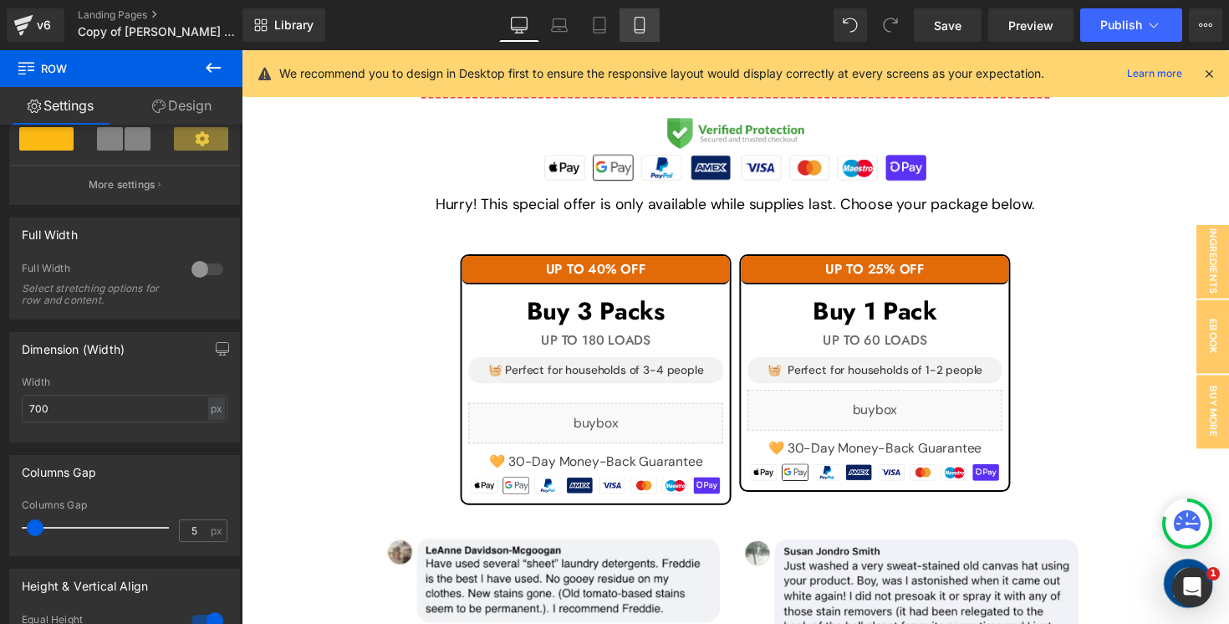
click at [632, 19] on icon at bounding box center [639, 25] width 17 height 17
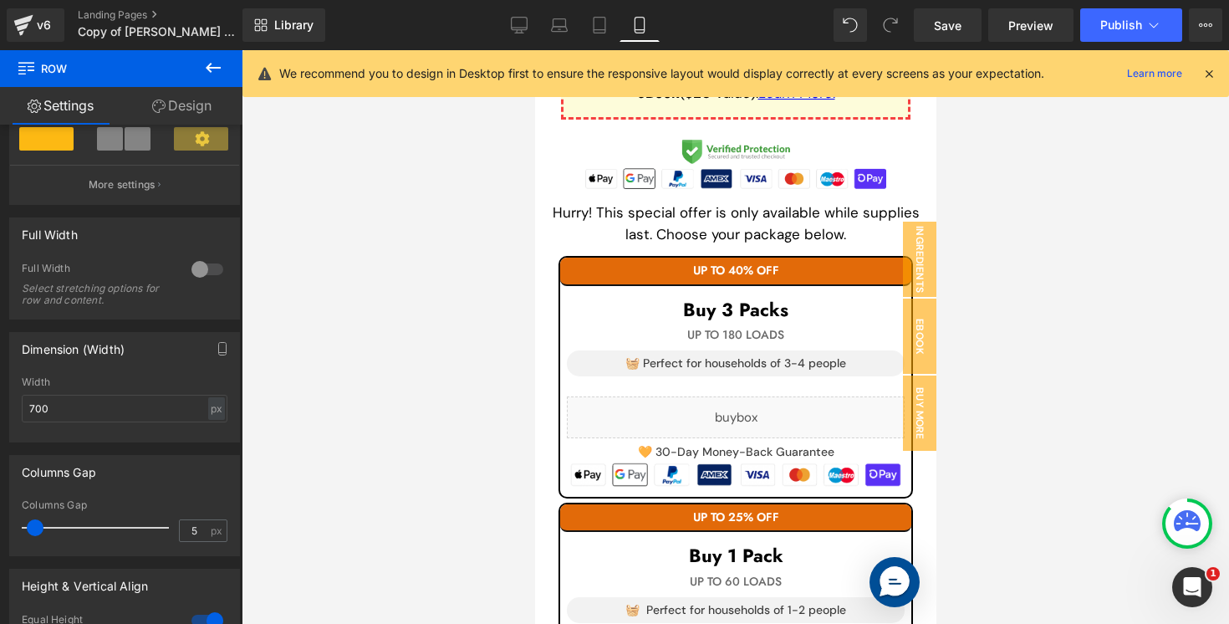
scroll to position [2654, 0]
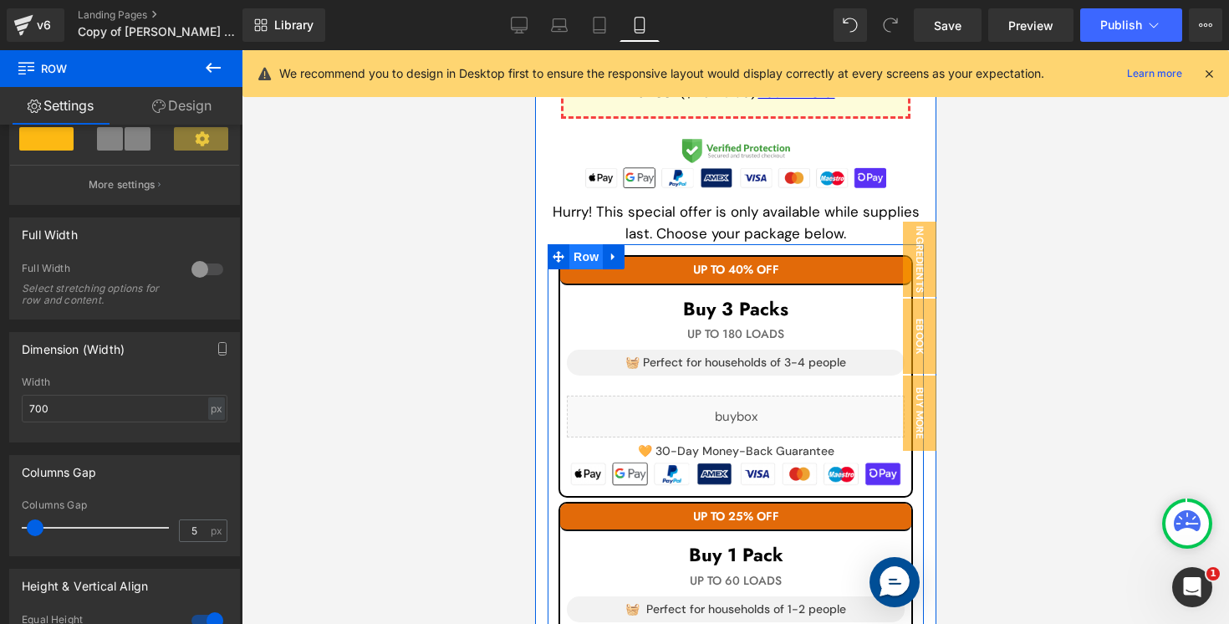
click at [580, 256] on span "Row" at bounding box center [585, 256] width 33 height 25
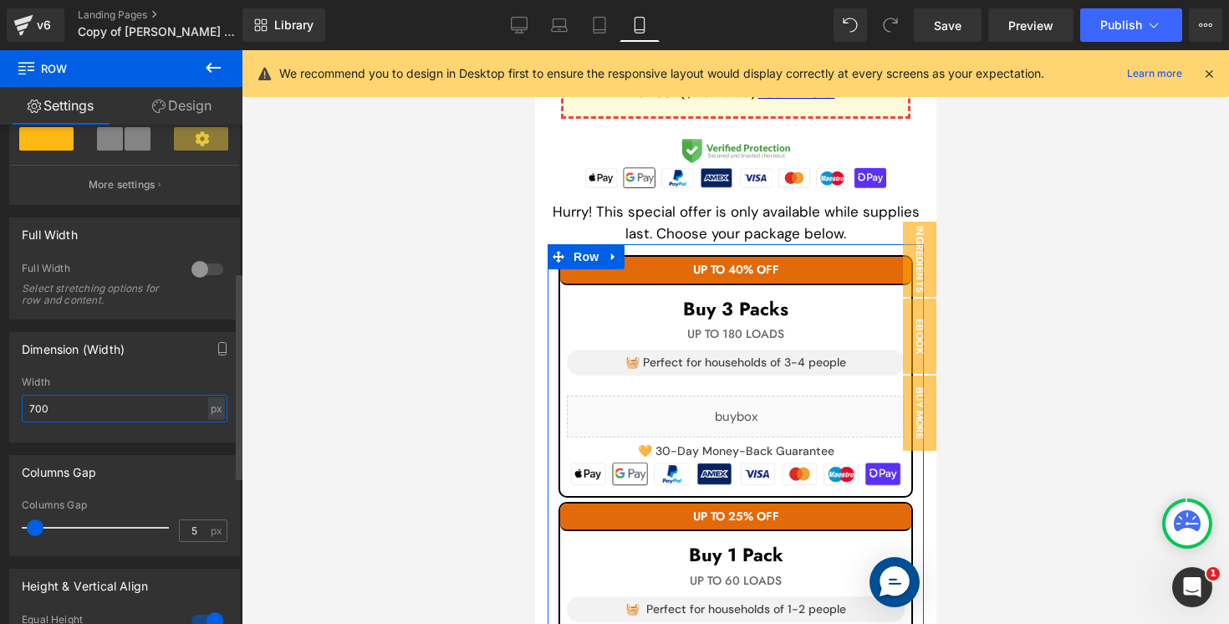
drag, startPoint x: 36, startPoint y: 412, endPoint x: 0, endPoint y: 404, distance: 36.9
click at [0, 404] on div "Dimension (Width) 1200px Width 700 px % px" at bounding box center [125, 380] width 250 height 123
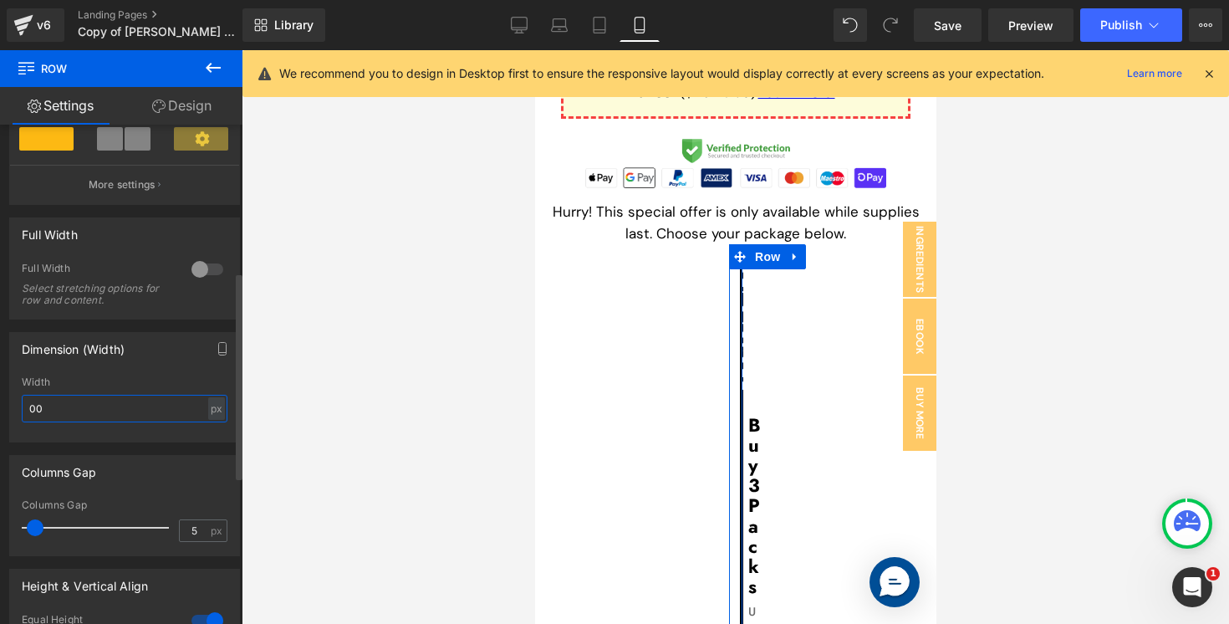
type input "0"
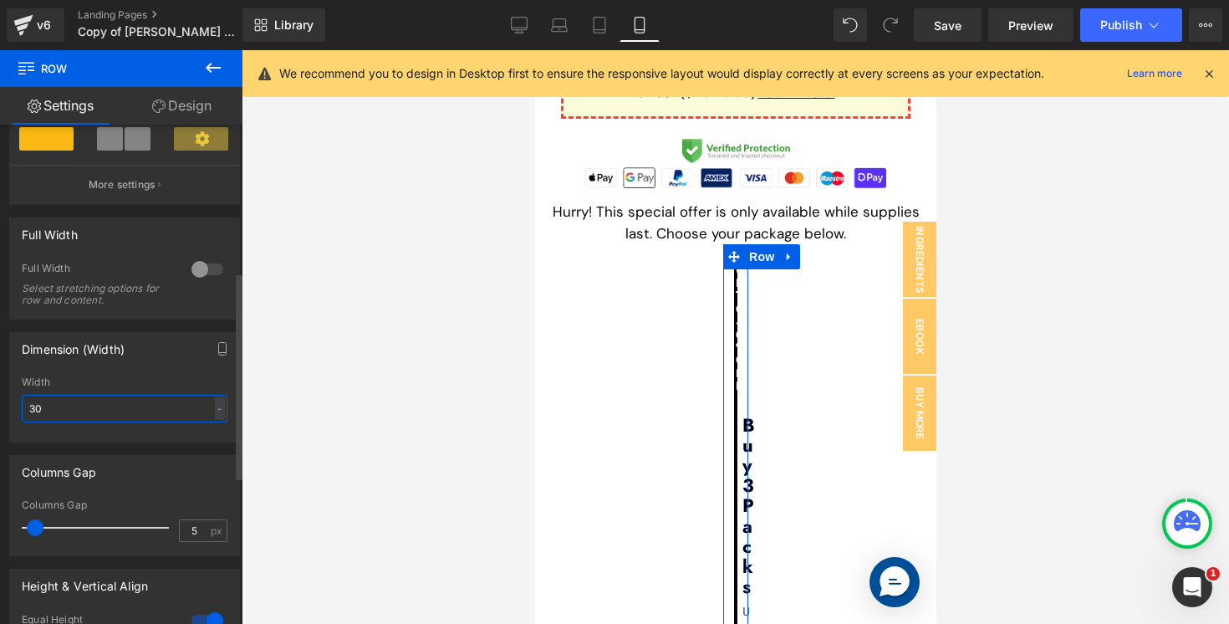
type input "300"
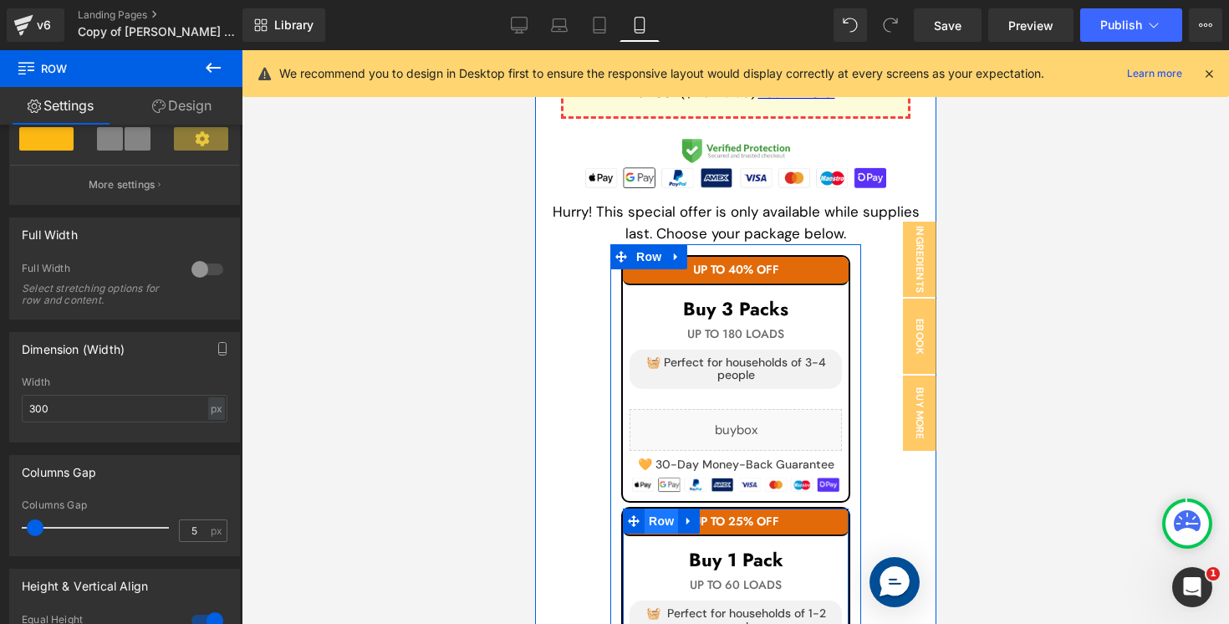
click at [651, 516] on span "Row" at bounding box center [660, 520] width 33 height 25
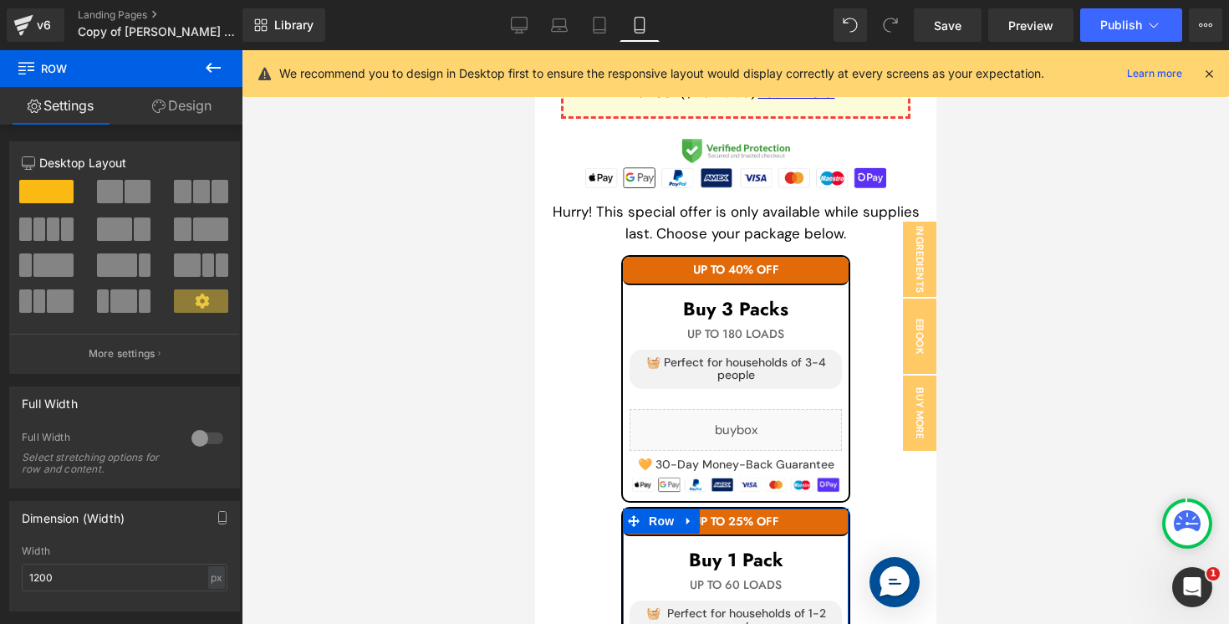
click at [192, 107] on link "Design" at bounding box center [181, 106] width 121 height 38
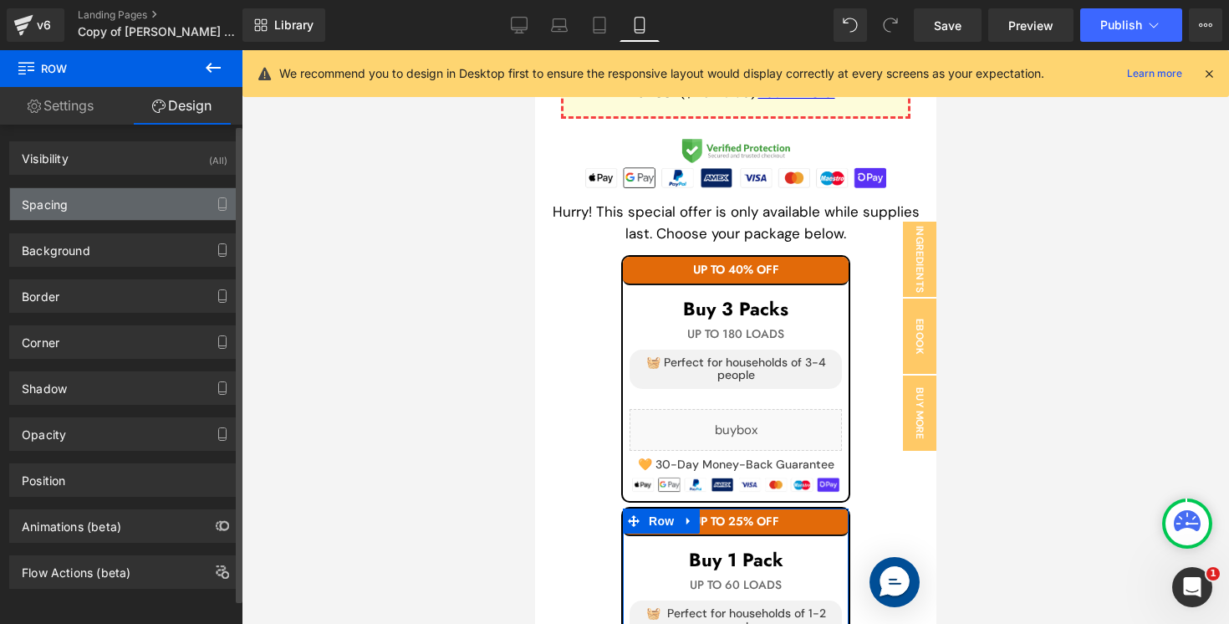
click at [149, 217] on div "Spacing" at bounding box center [124, 204] width 229 height 32
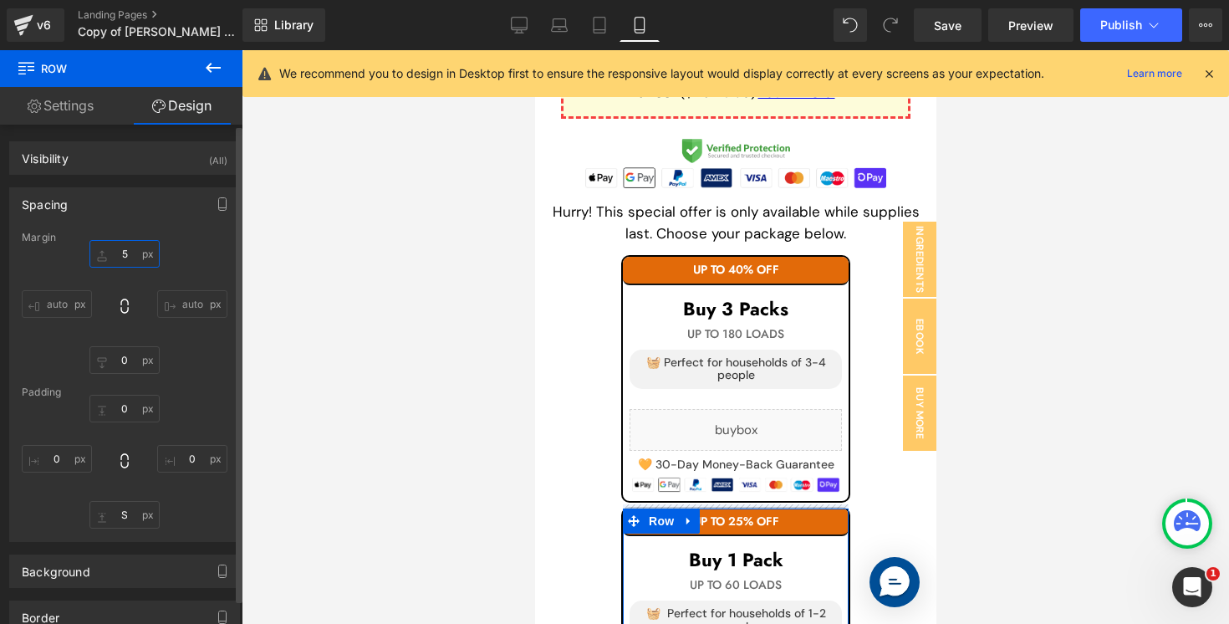
click at [130, 258] on input "5" at bounding box center [124, 254] width 70 height 28
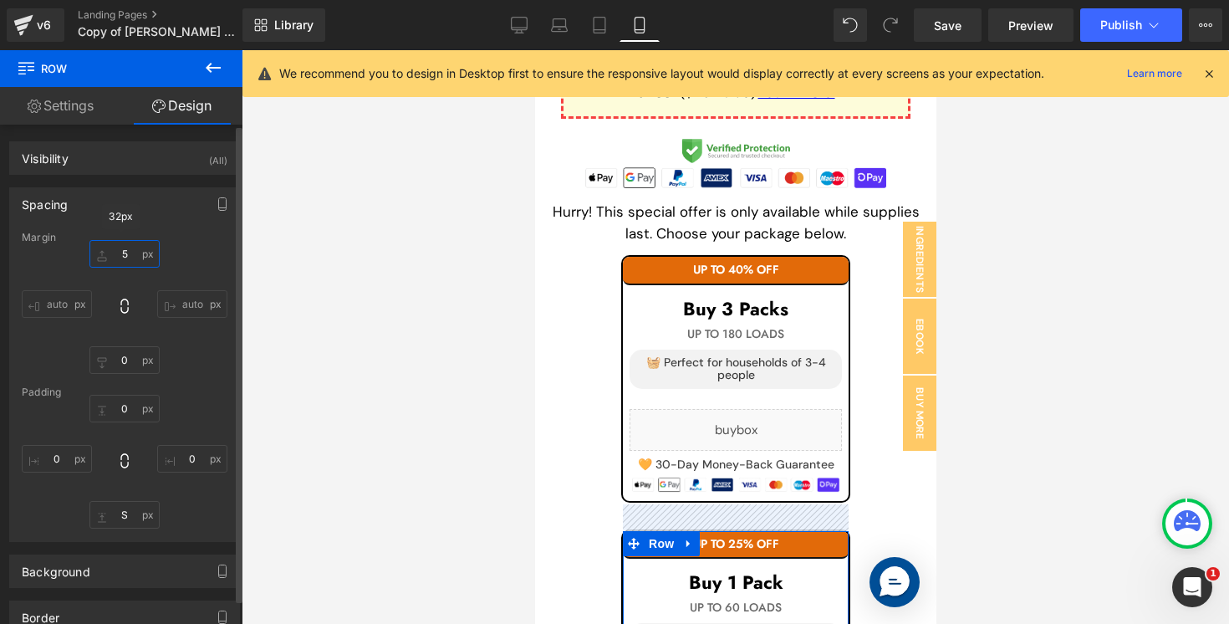
click at [128, 250] on input "5" at bounding box center [124, 254] width 70 height 28
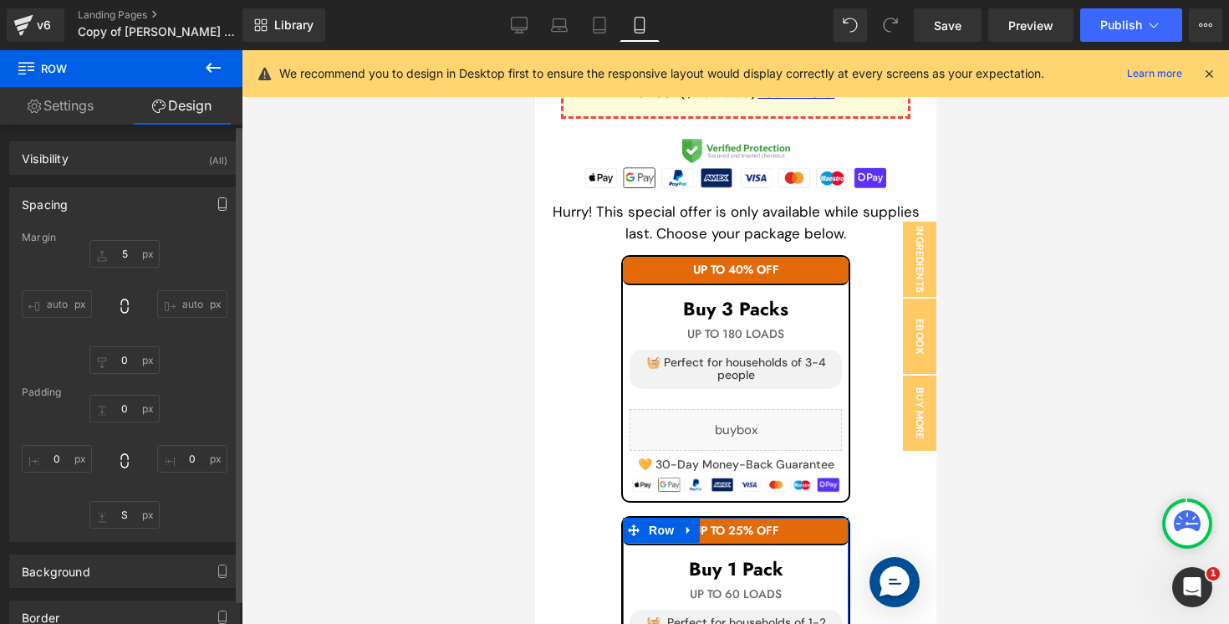
click at [217, 189] on button "button" at bounding box center [222, 204] width 27 height 32
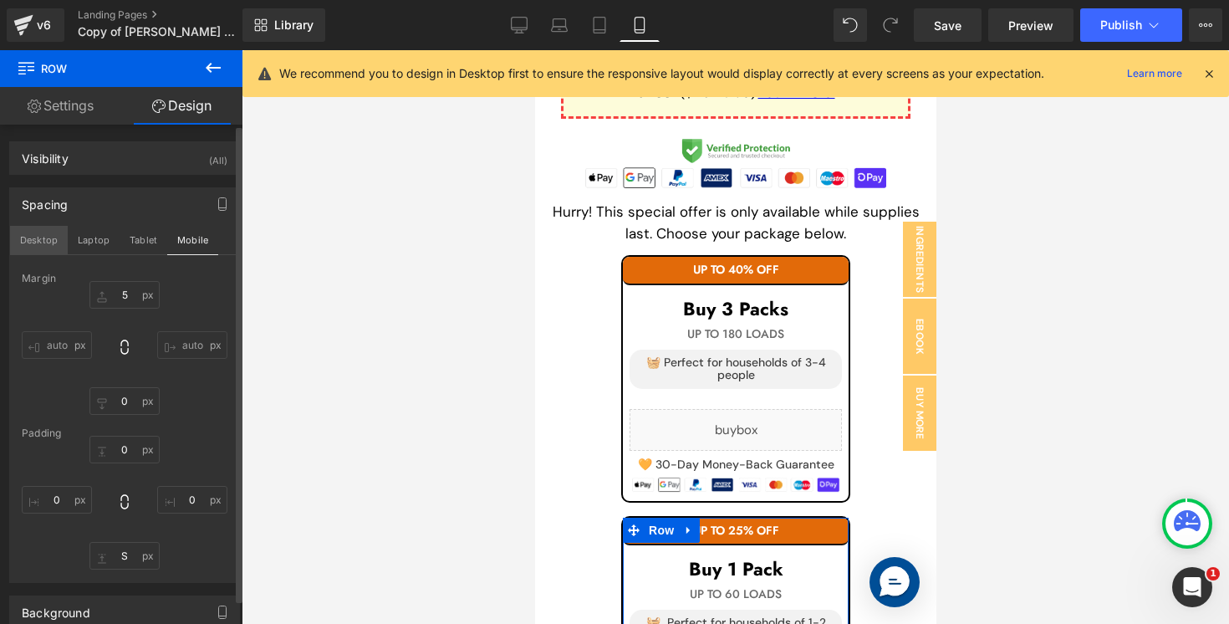
click at [30, 238] on button "Desktop" at bounding box center [39, 240] width 58 height 28
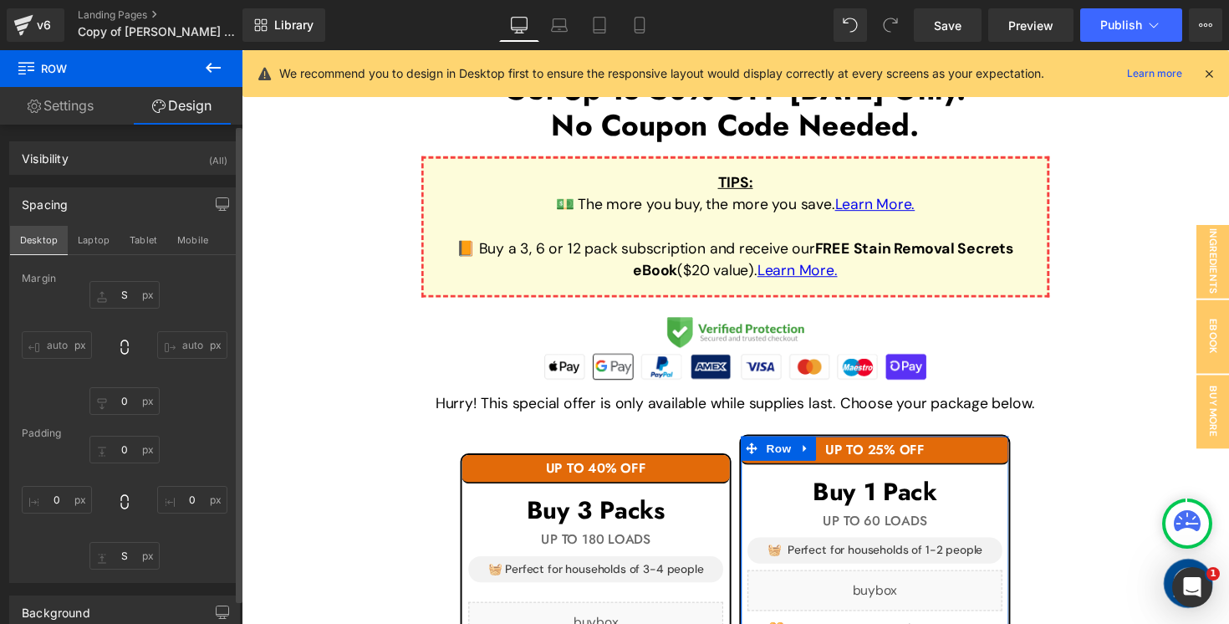
scroll to position [1399, 0]
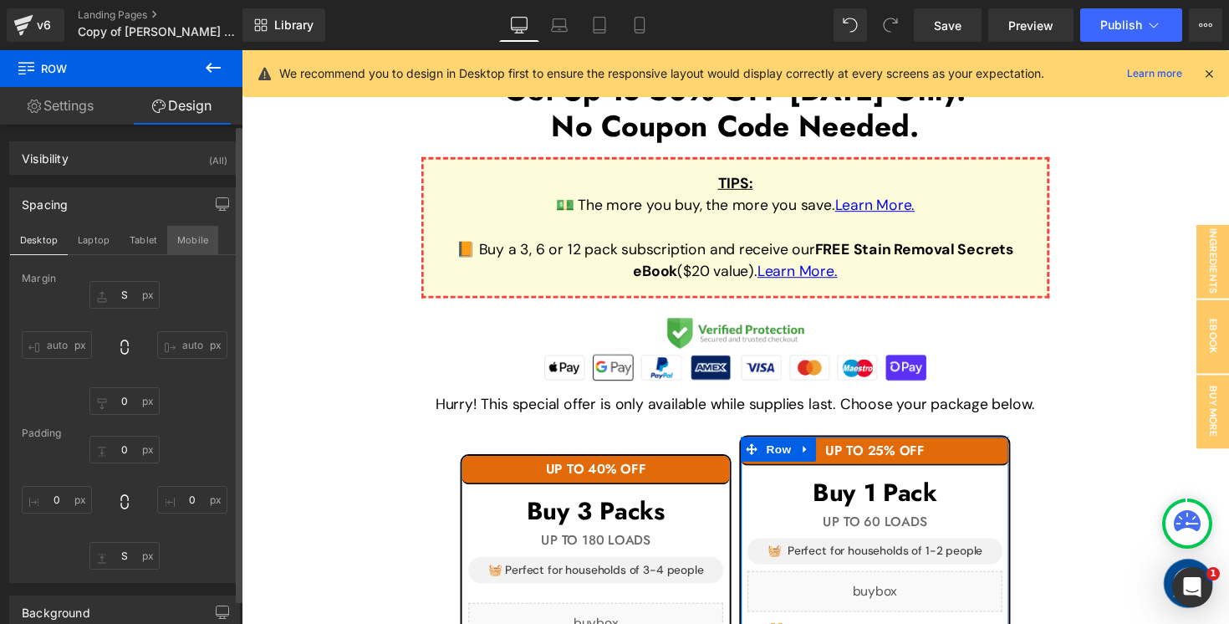
click at [192, 245] on button "Mobile" at bounding box center [192, 240] width 51 height 28
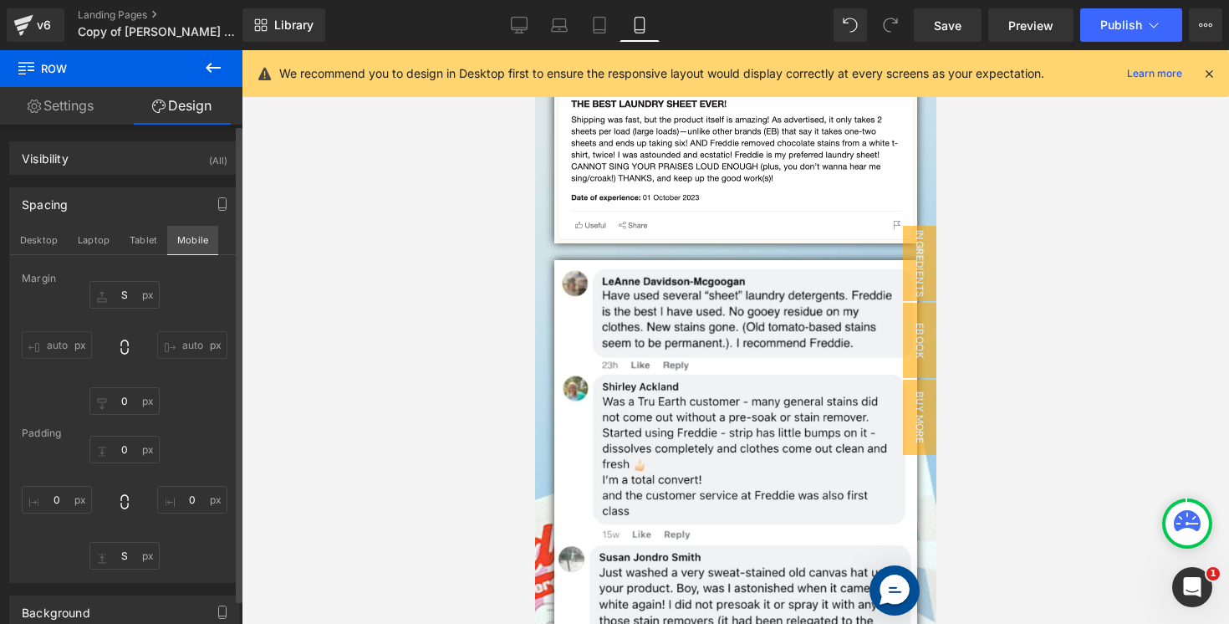
scroll to position [2698, 0]
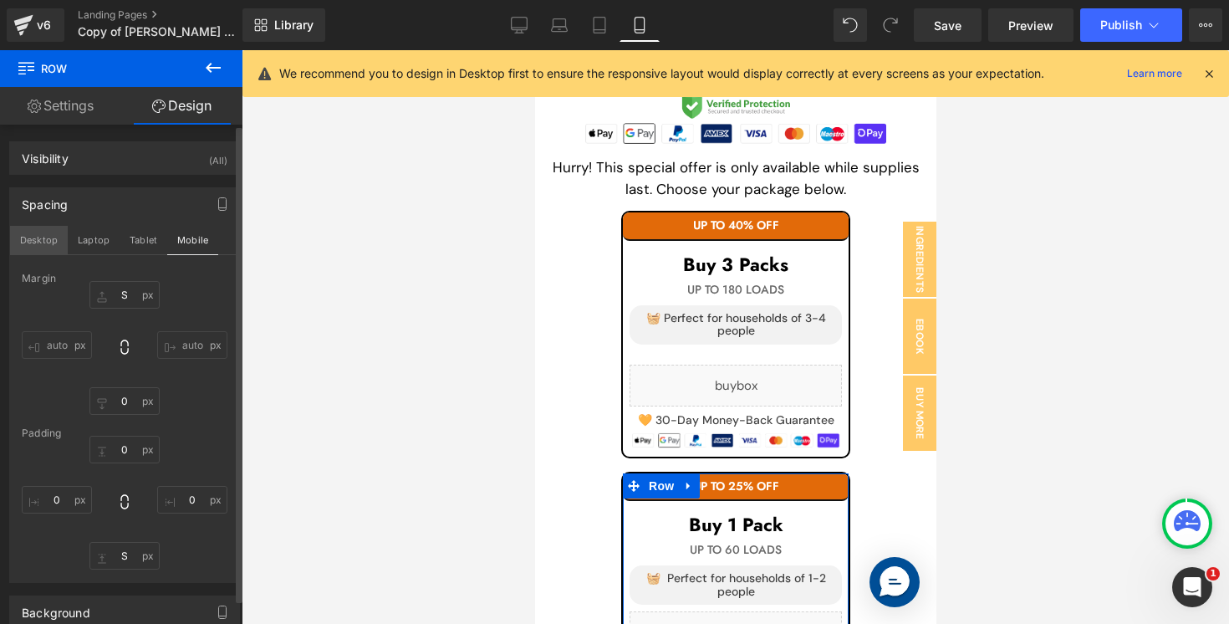
click at [55, 239] on button "Desktop" at bounding box center [39, 240] width 58 height 28
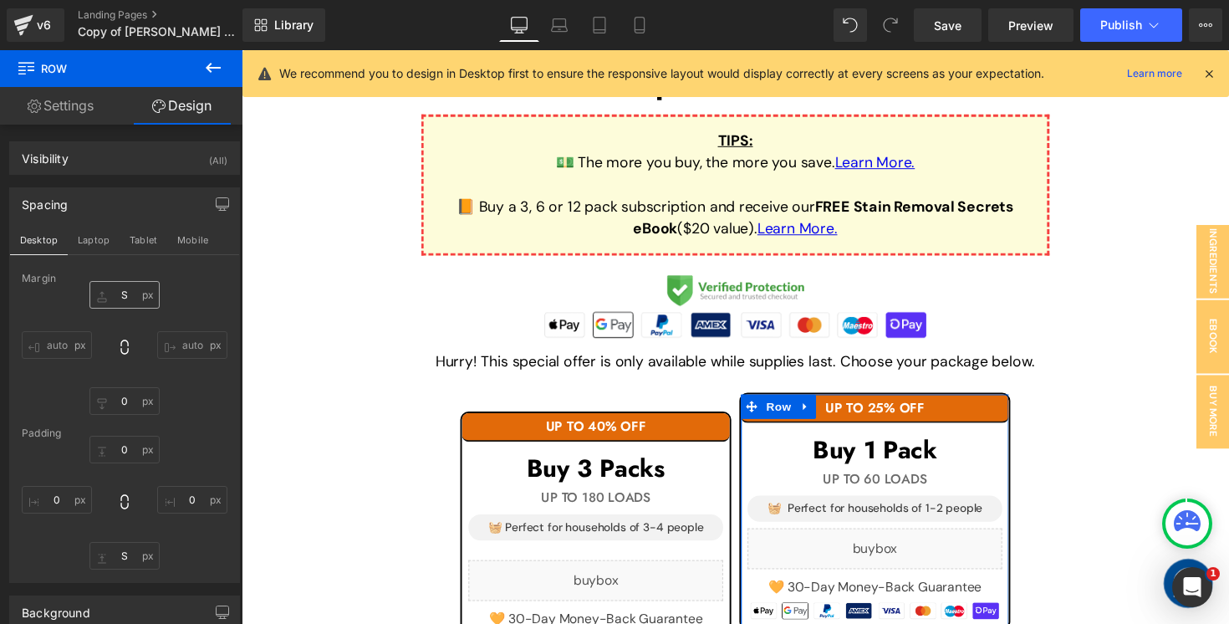
scroll to position [1436, 0]
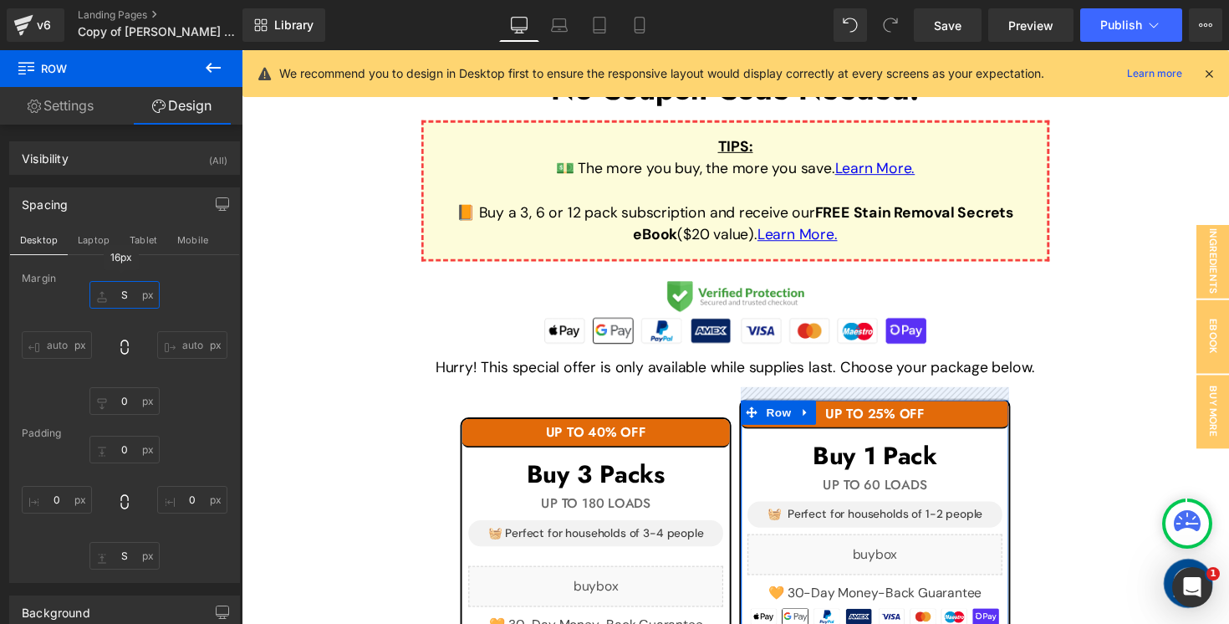
click at [127, 295] on input "5" at bounding box center [124, 295] width 70 height 28
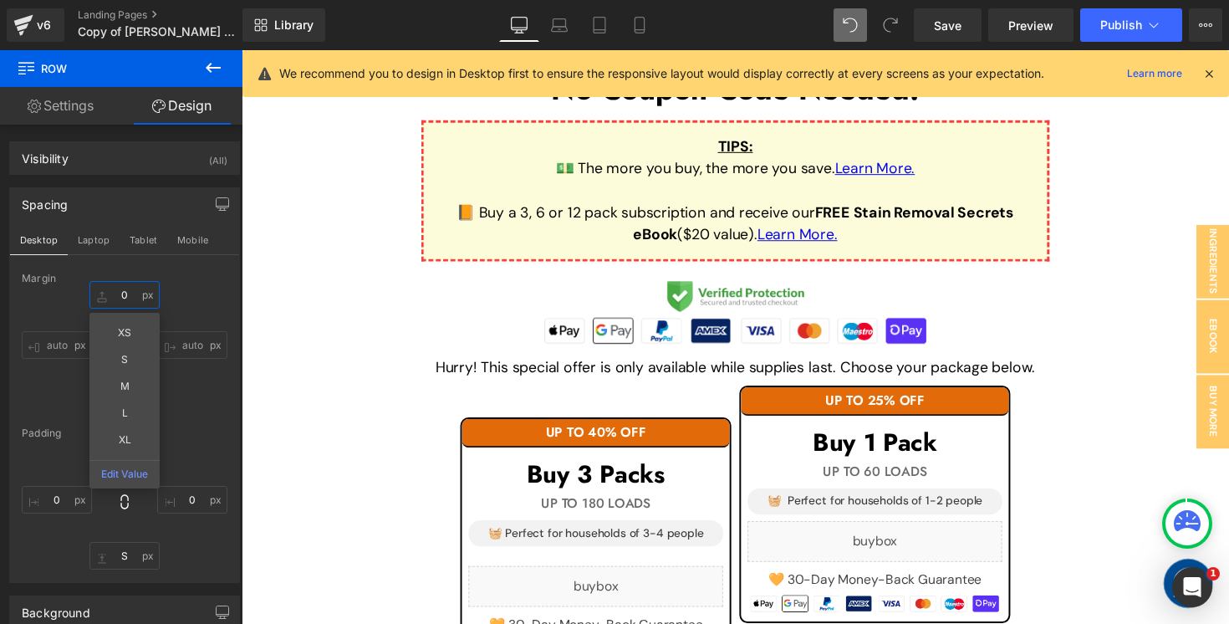
type input "0"
click at [854, 21] on icon at bounding box center [850, 25] width 15 height 15
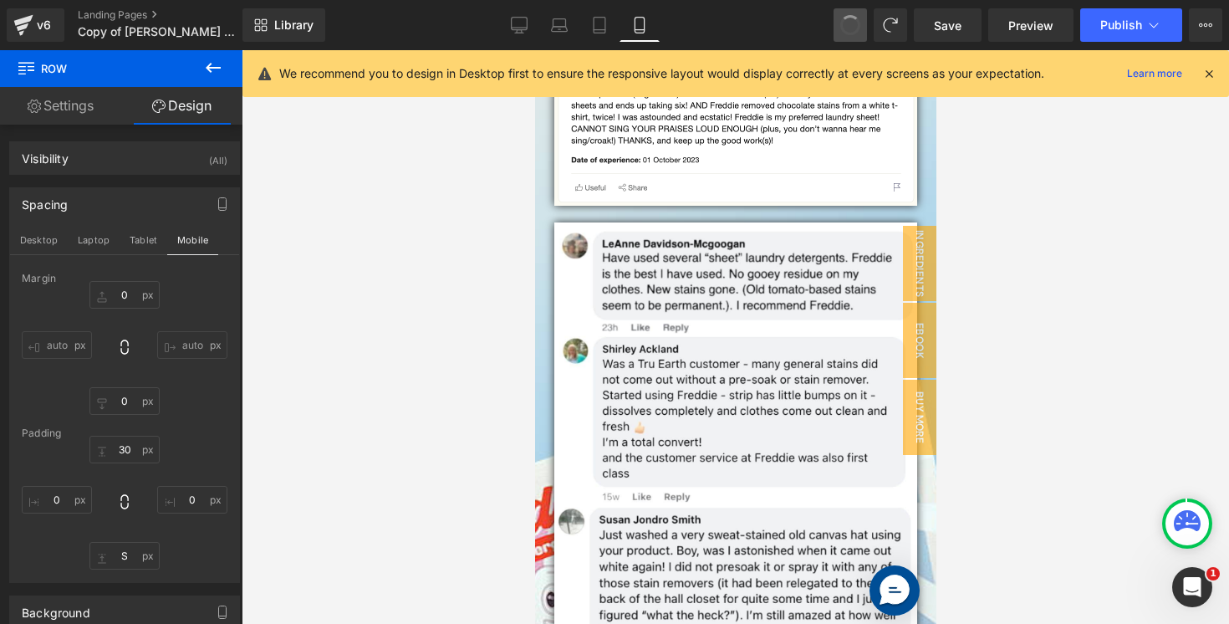
scroll to position [2731, 0]
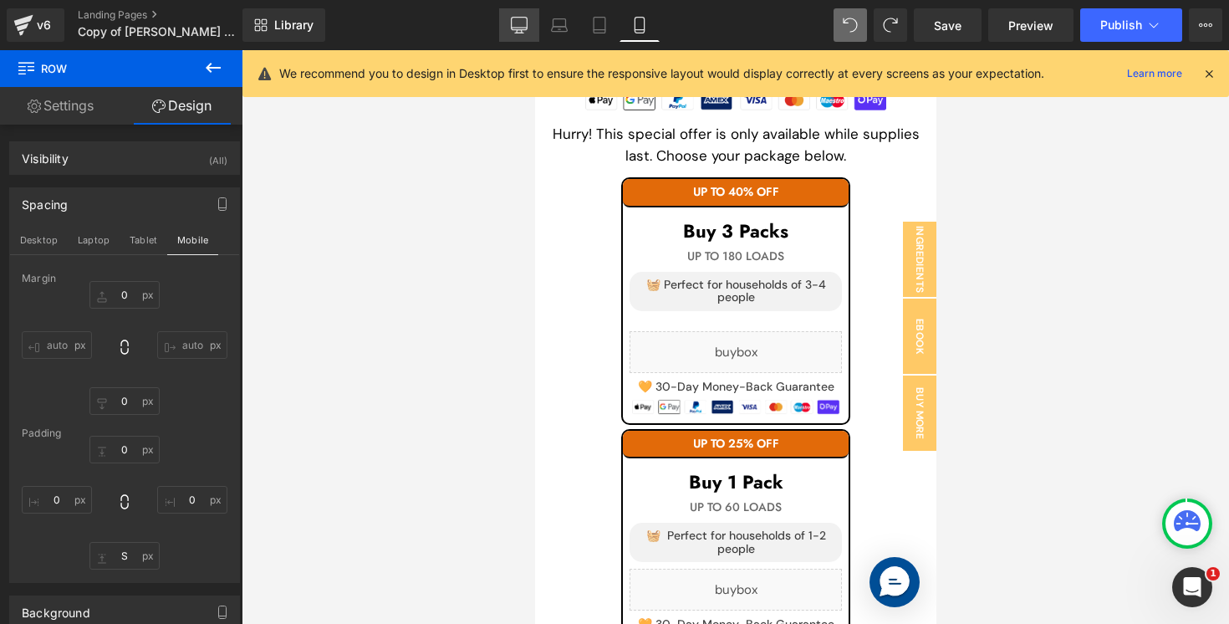
click at [522, 28] on icon at bounding box center [519, 25] width 17 height 17
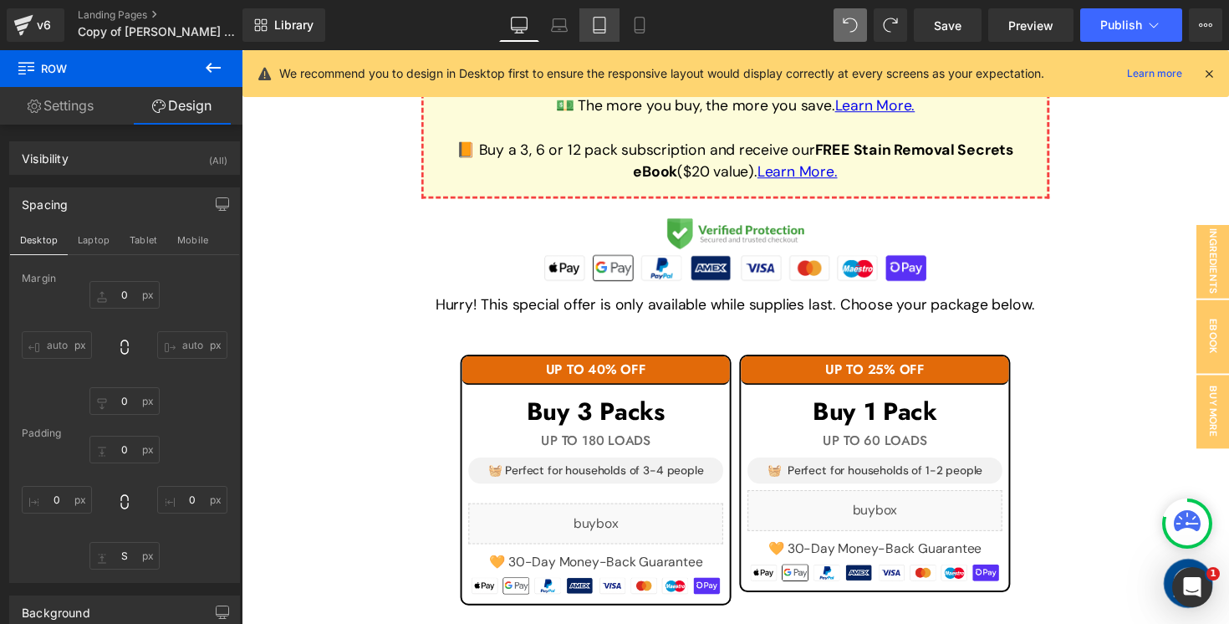
scroll to position [1498, 0]
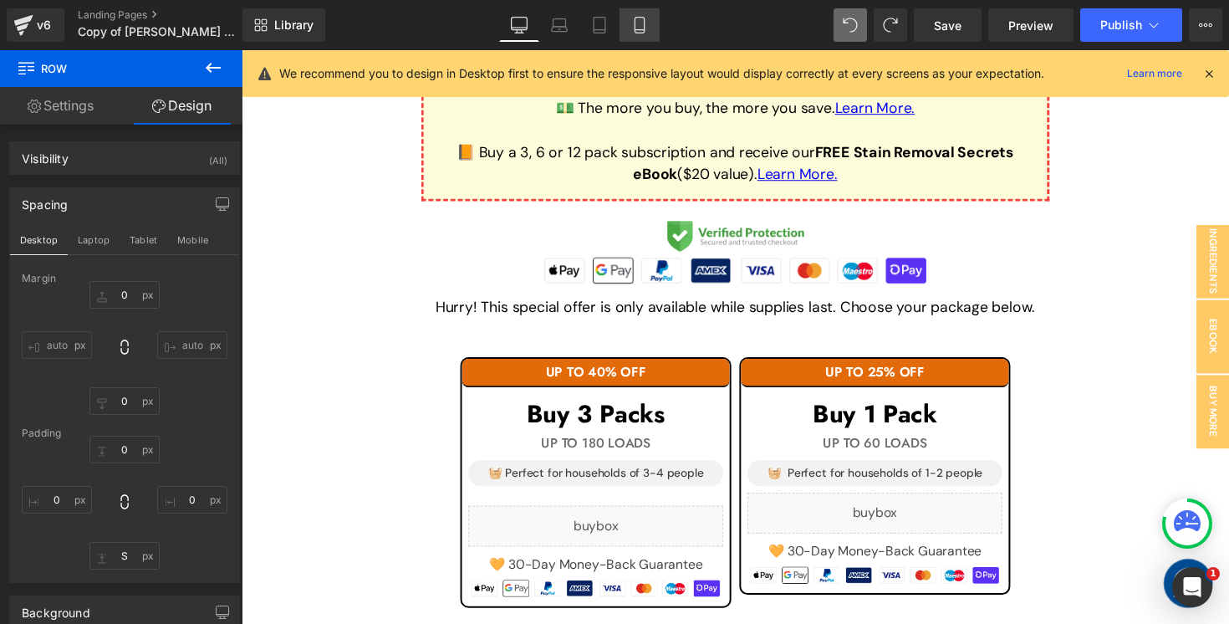
click at [627, 28] on link "Mobile" at bounding box center [640, 24] width 40 height 33
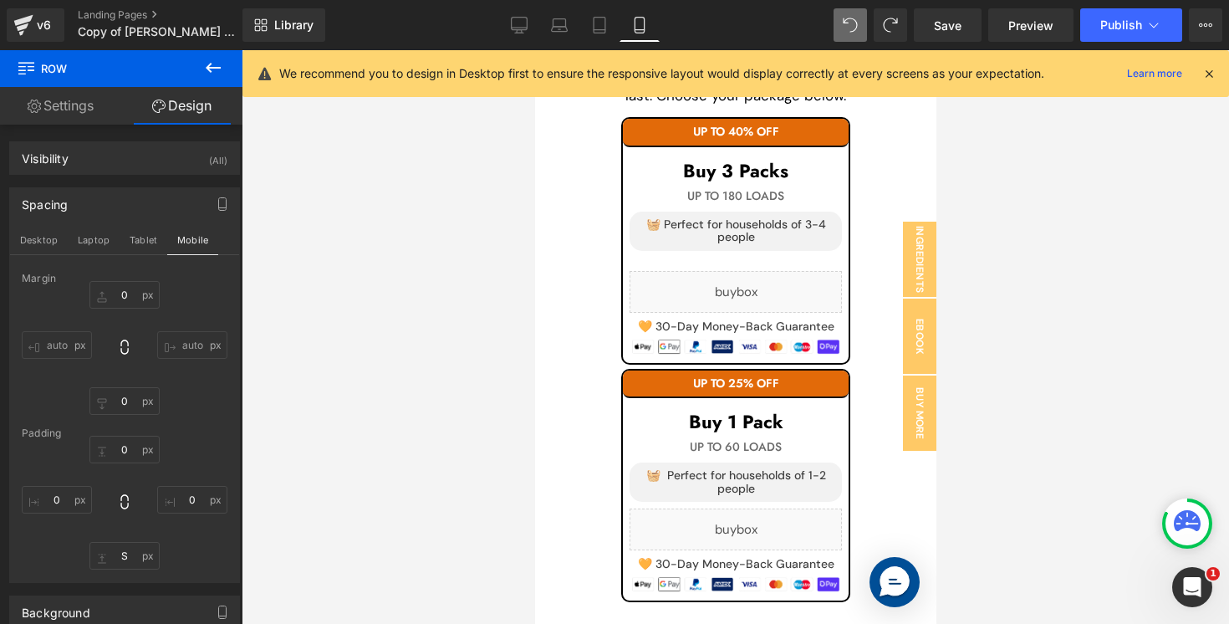
scroll to position [2792, 0]
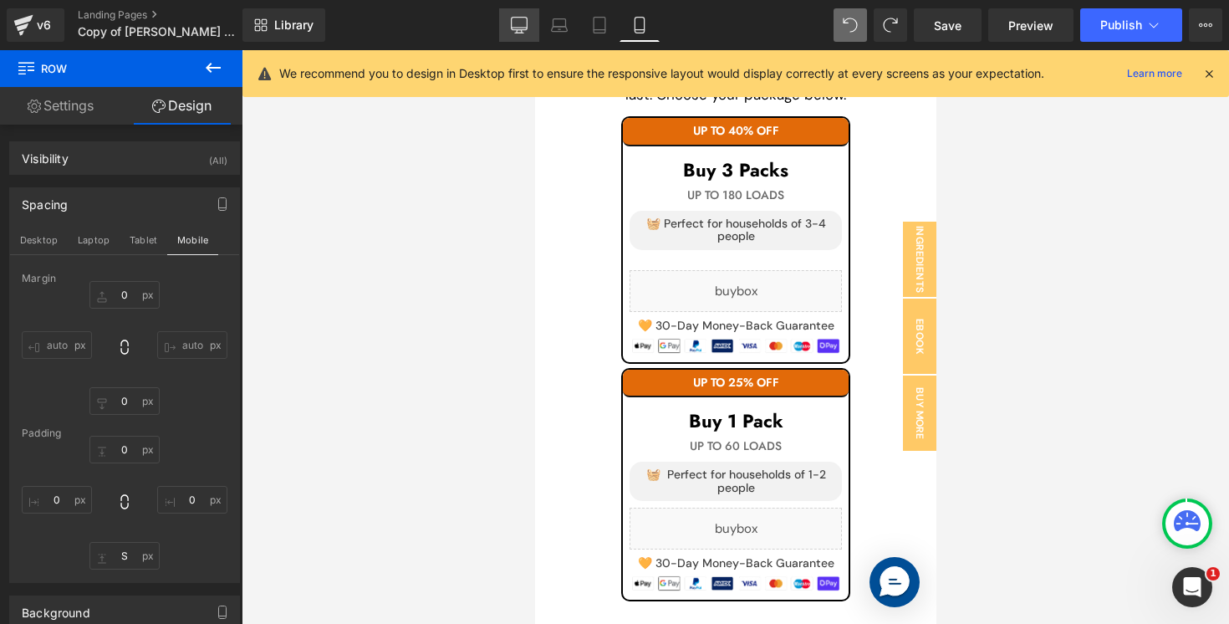
click at [528, 23] on icon at bounding box center [520, 24] width 16 height 13
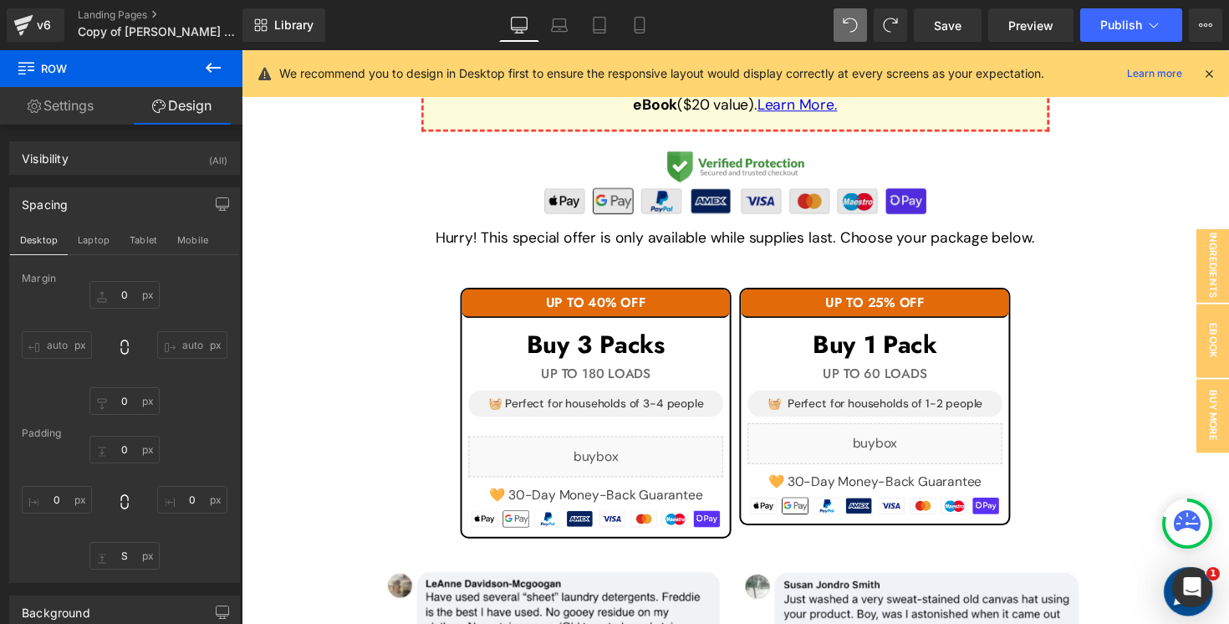
scroll to position [1565, 0]
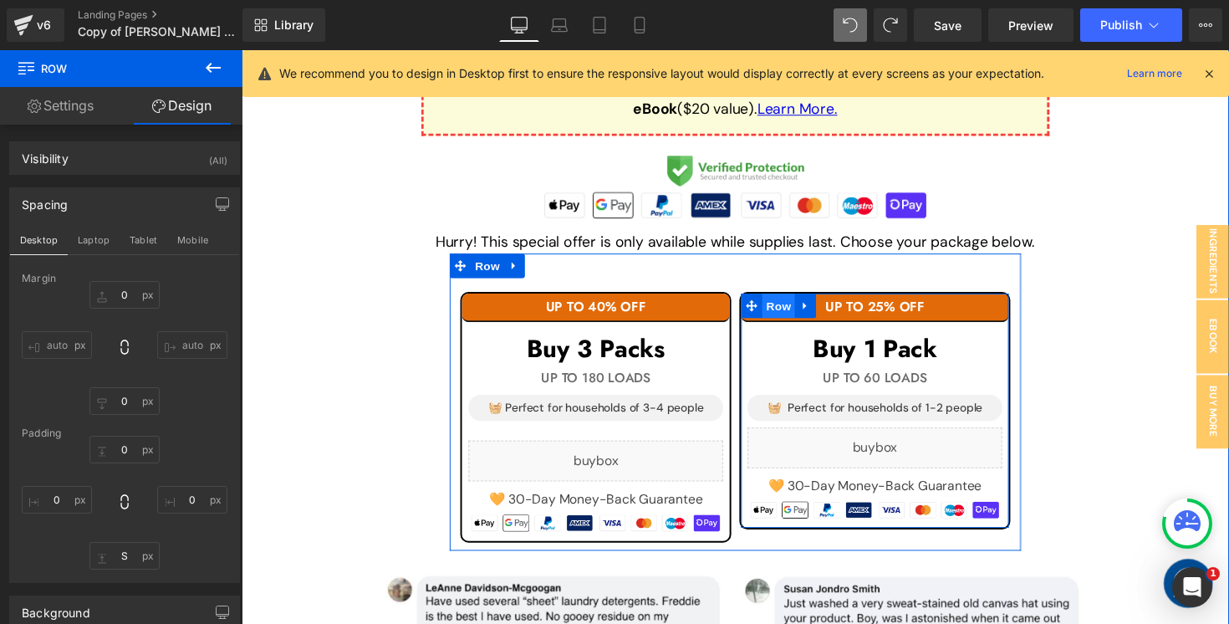
click at [787, 310] on span "Row" at bounding box center [791, 311] width 33 height 25
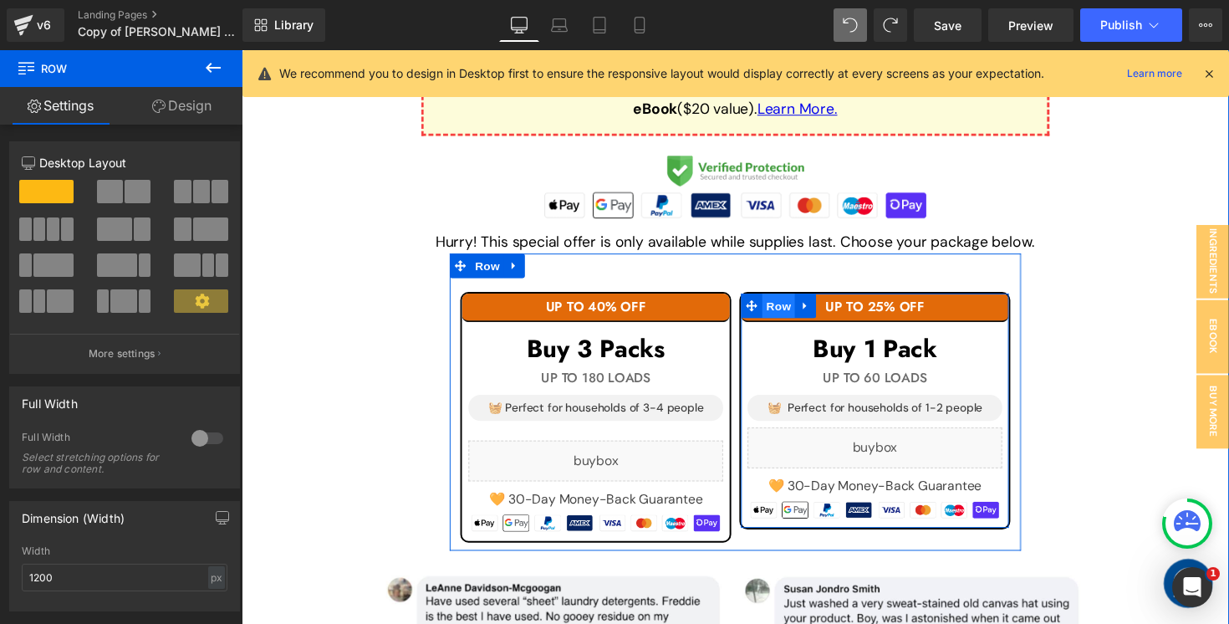
click at [787, 310] on span "Row" at bounding box center [791, 311] width 33 height 25
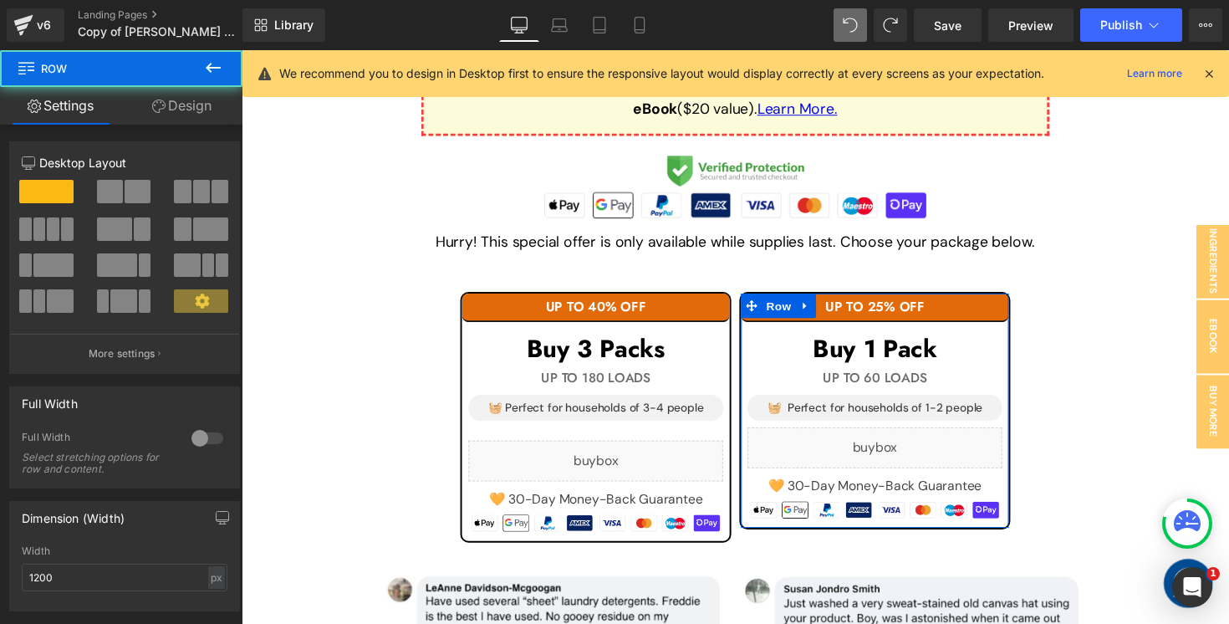
click at [164, 102] on link "Design" at bounding box center [181, 106] width 121 height 38
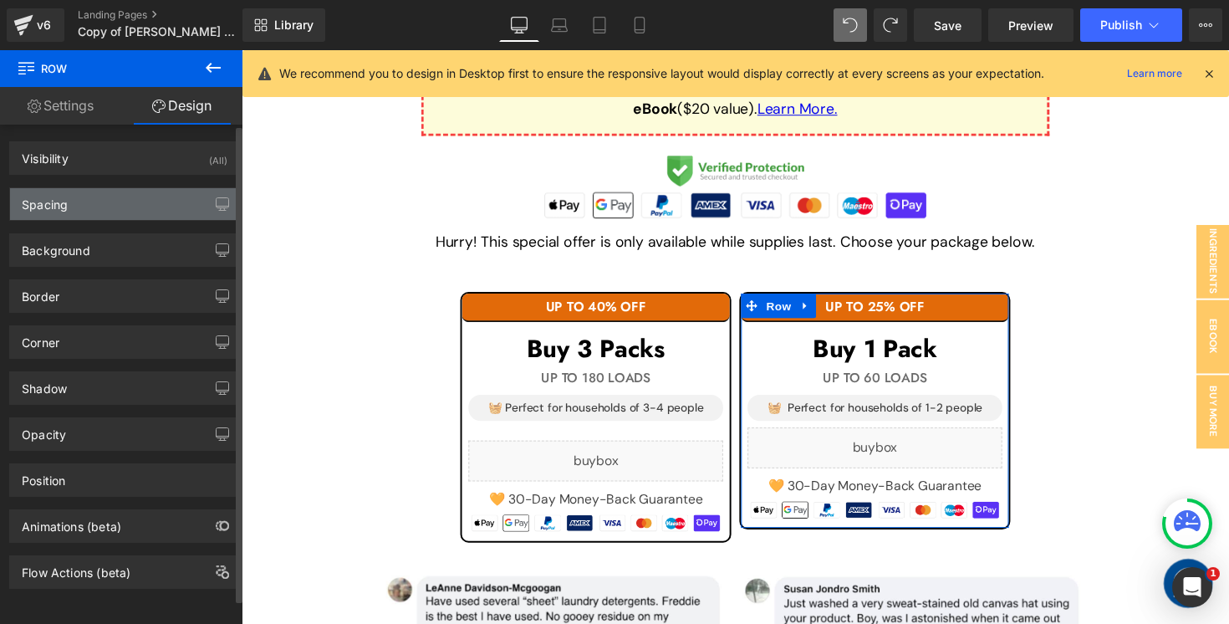
click at [110, 201] on div "Spacing" at bounding box center [124, 204] width 229 height 32
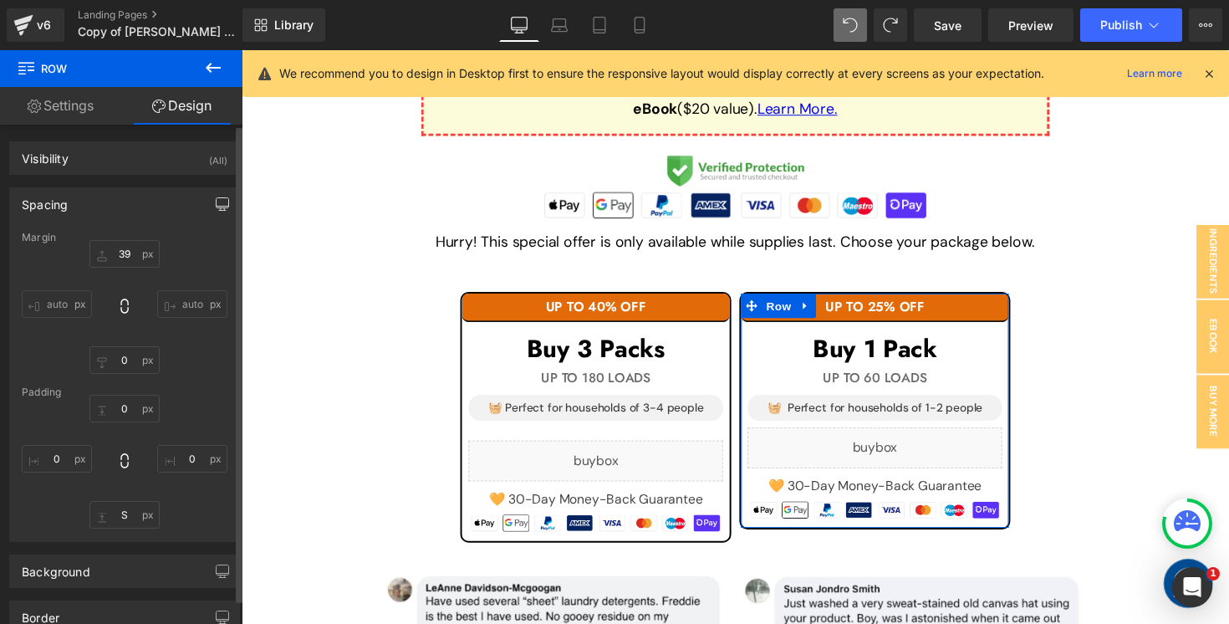
click at [224, 195] on button "button" at bounding box center [222, 204] width 27 height 32
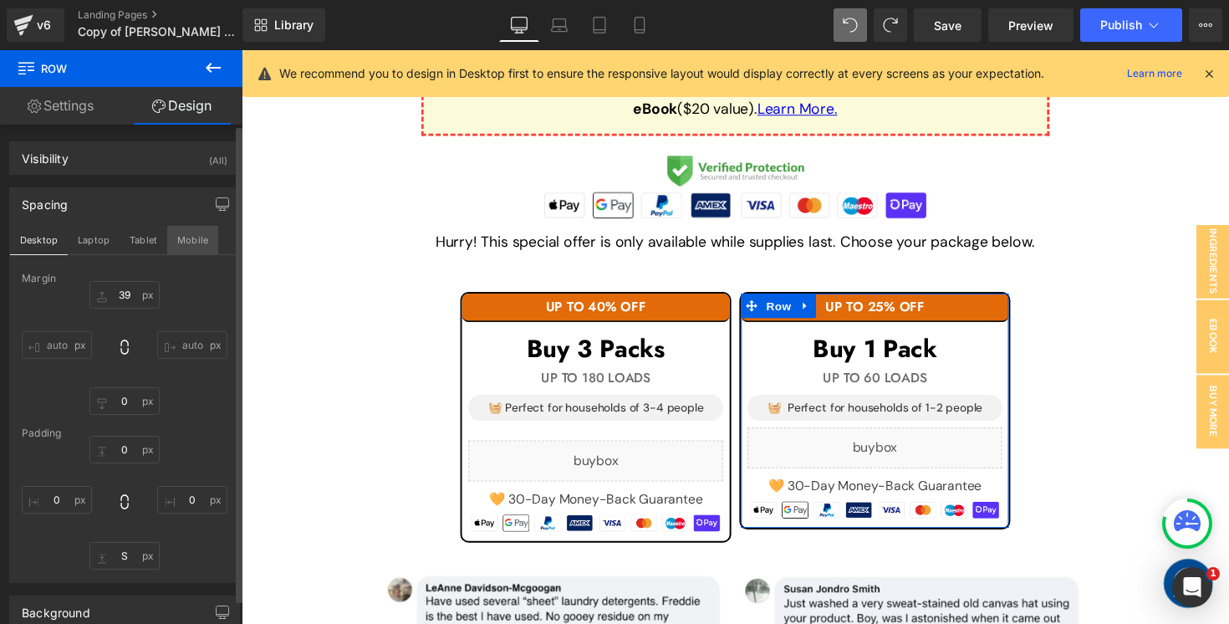
click at [181, 248] on button "Mobile" at bounding box center [192, 240] width 51 height 28
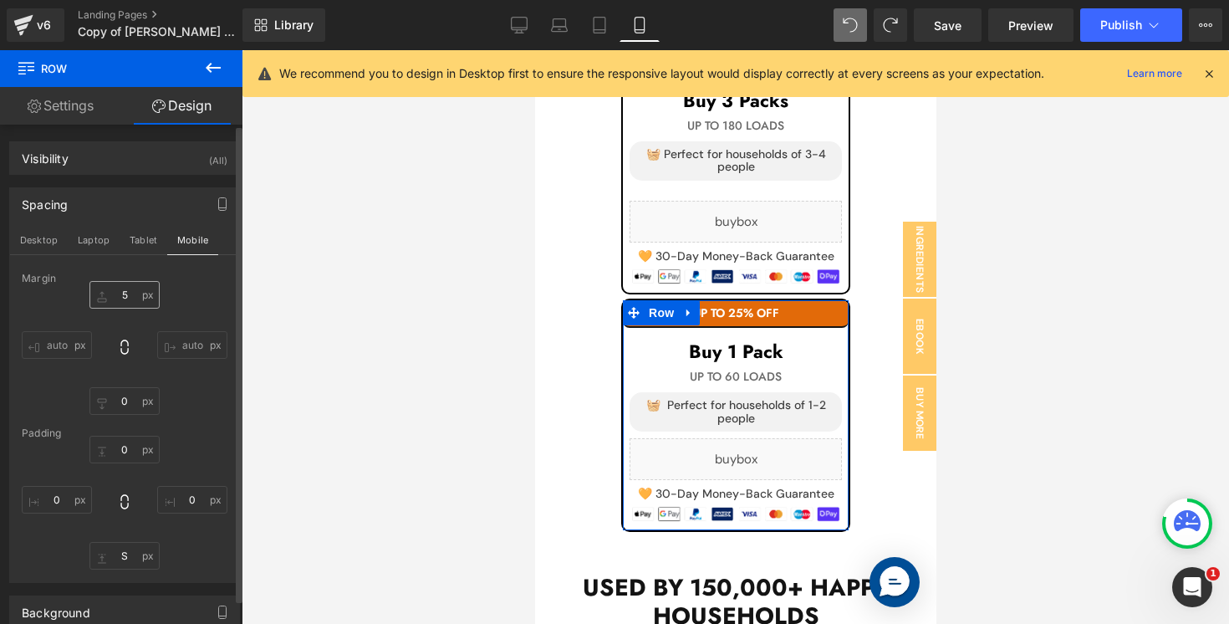
scroll to position [2863, 0]
click at [116, 298] on input "39" at bounding box center [124, 295] width 70 height 28
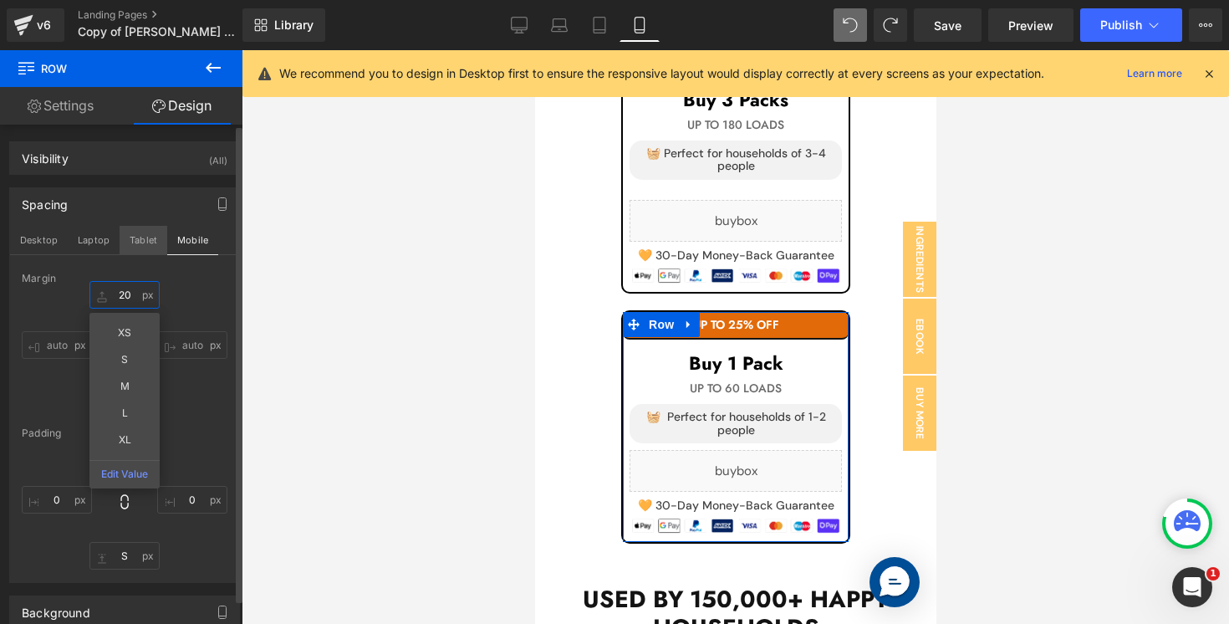
type input "20"
click at [146, 247] on button "Tablet" at bounding box center [144, 240] width 48 height 28
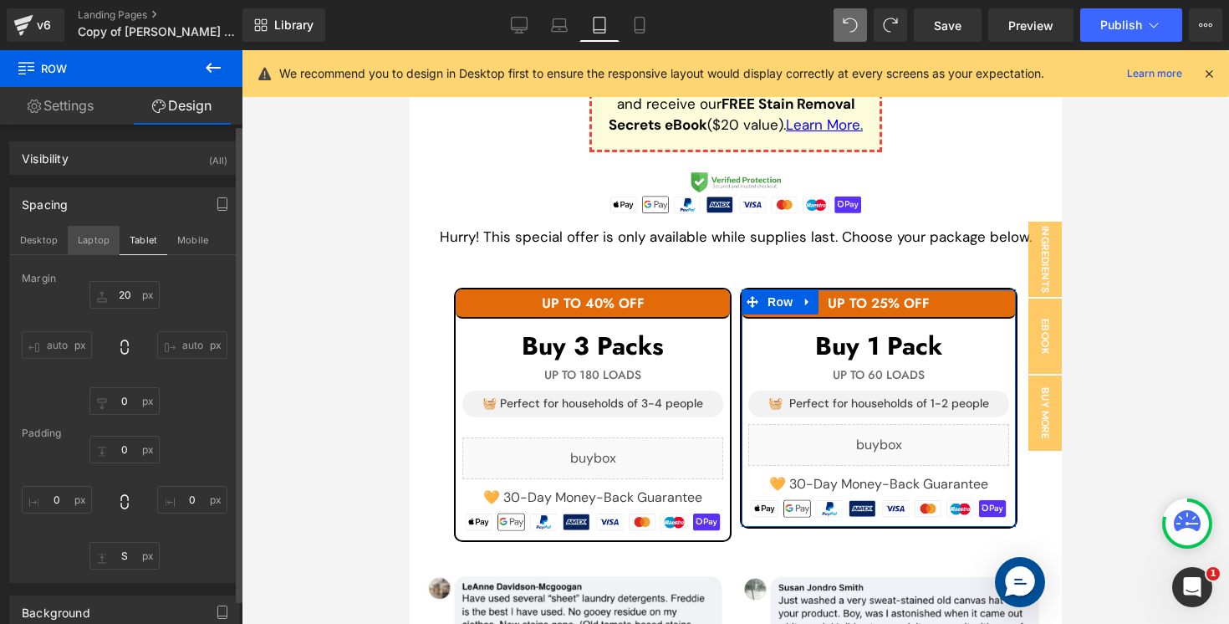
scroll to position [1368, 0]
click at [18, 241] on button "Desktop" at bounding box center [39, 240] width 58 height 28
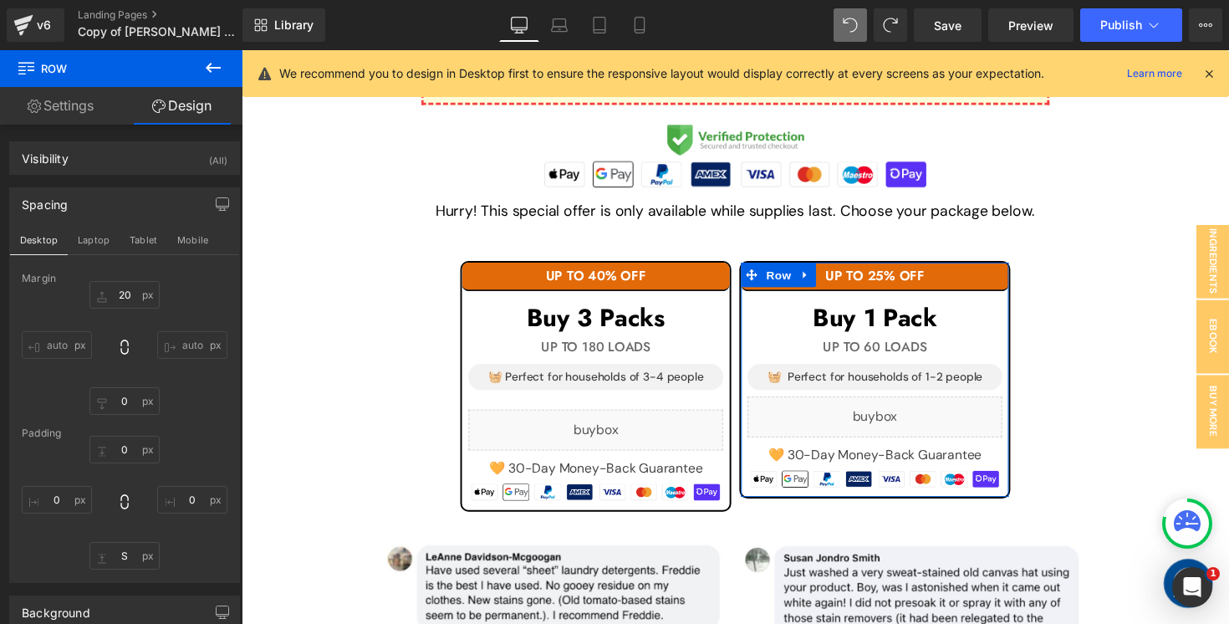
scroll to position [1597, 0]
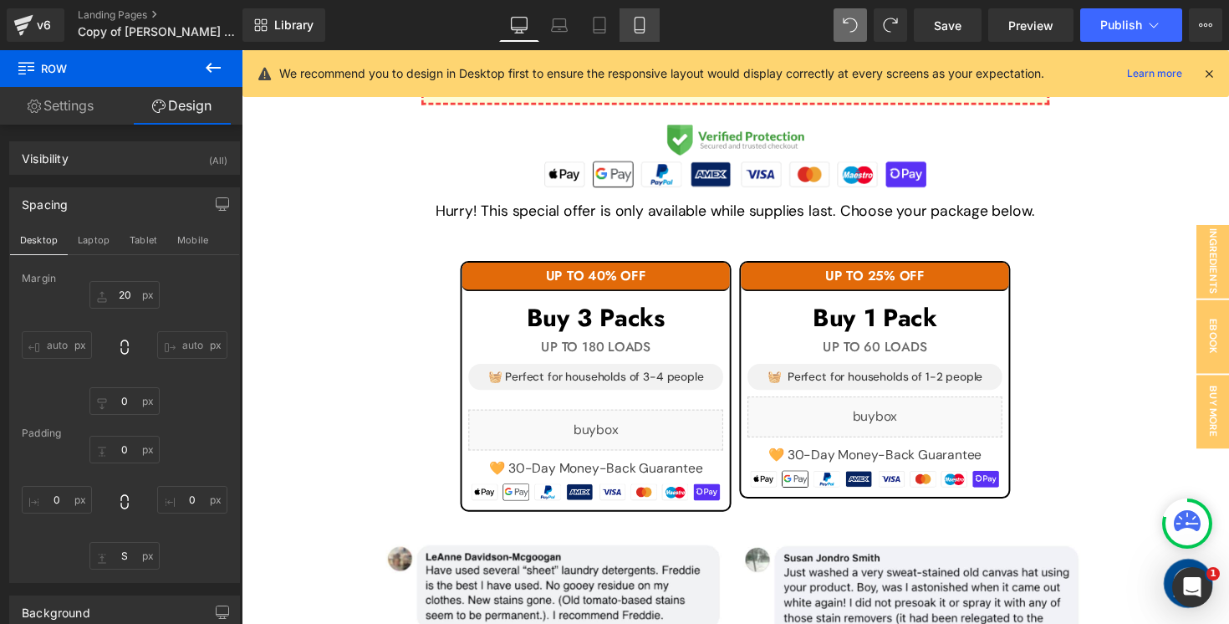
click at [644, 23] on icon at bounding box center [639, 26] width 9 height 16
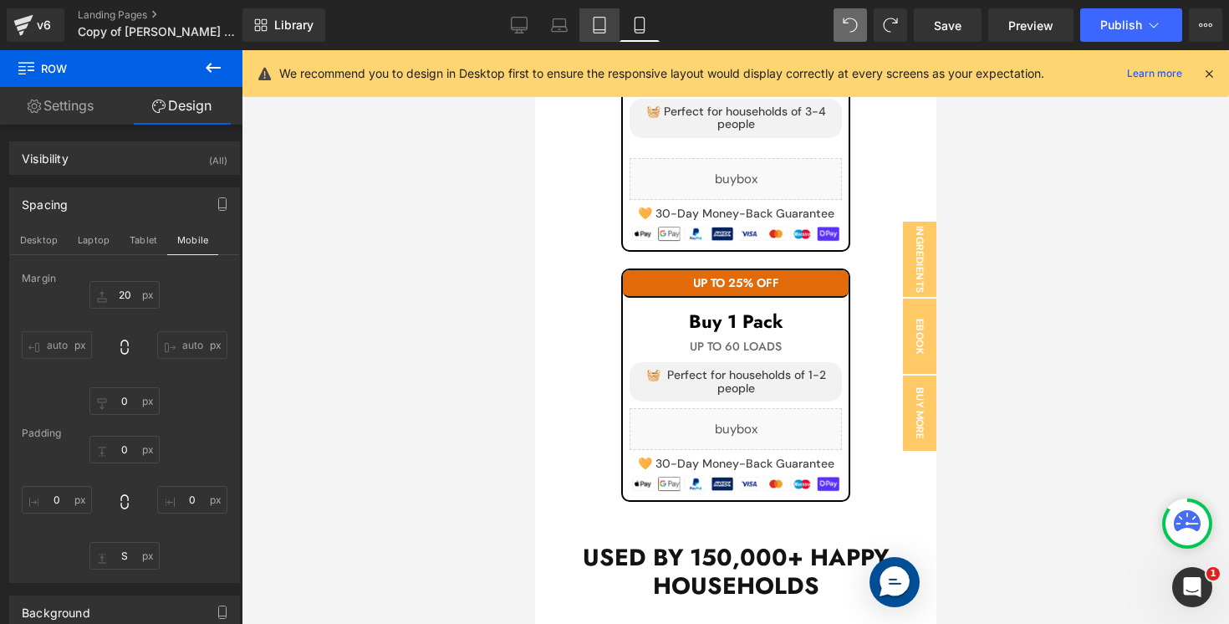
scroll to position [2907, 0]
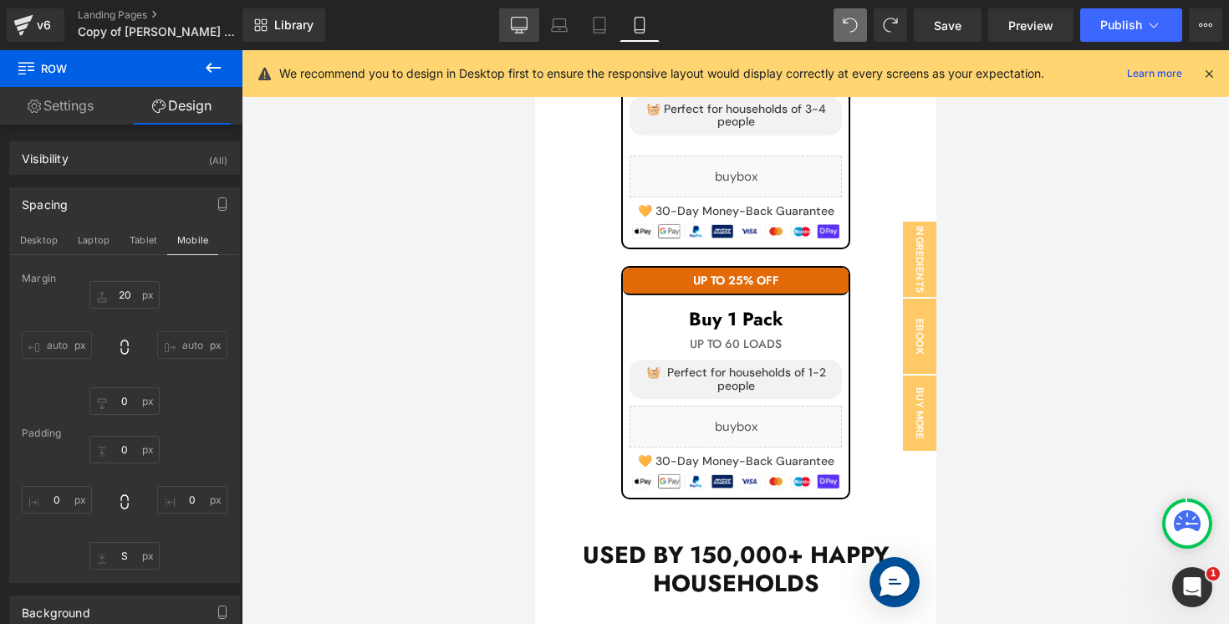
click at [518, 23] on icon at bounding box center [519, 25] width 17 height 17
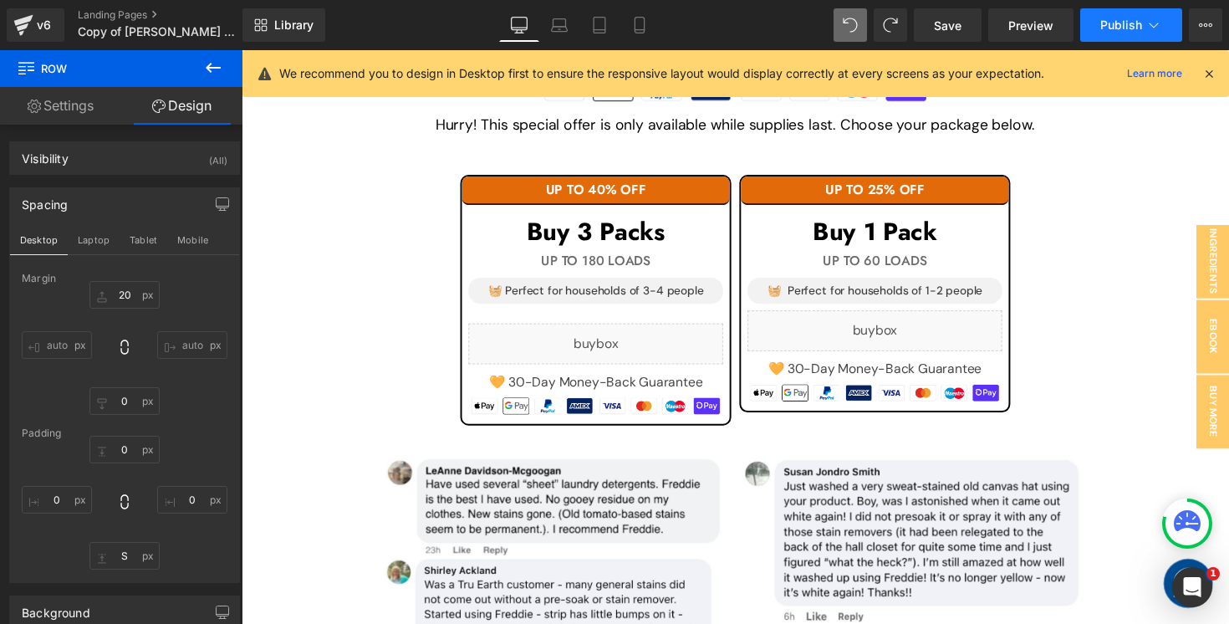
click at [1114, 24] on span "Publish" at bounding box center [1121, 24] width 42 height 13
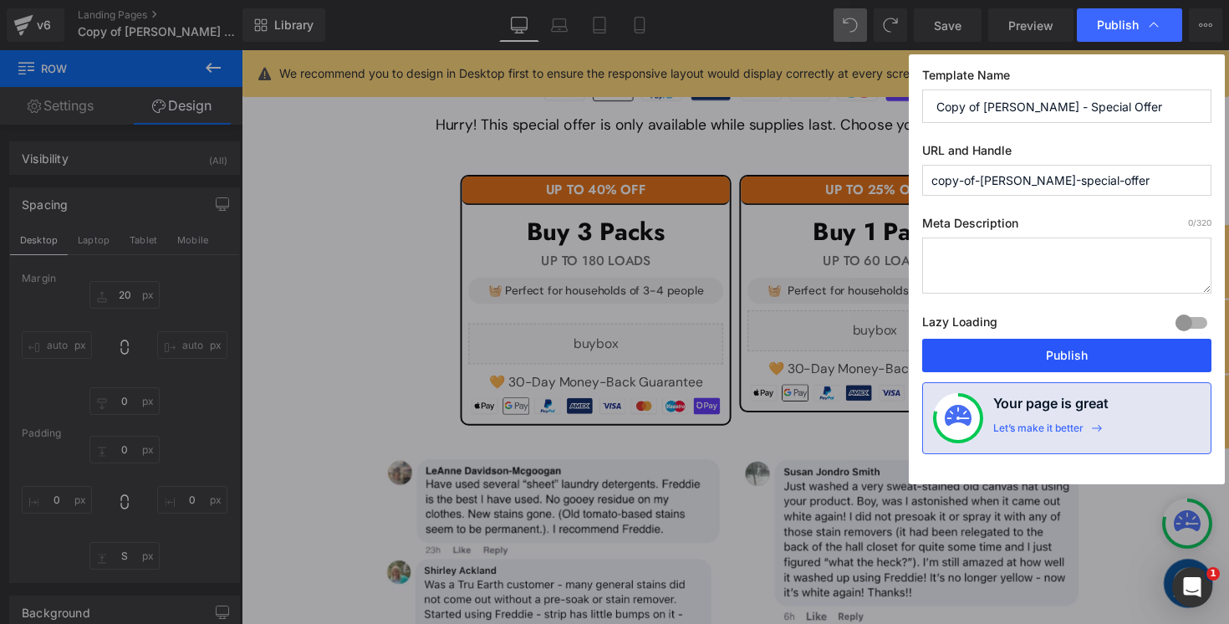
click at [994, 351] on button "Publish" at bounding box center [1066, 355] width 289 height 33
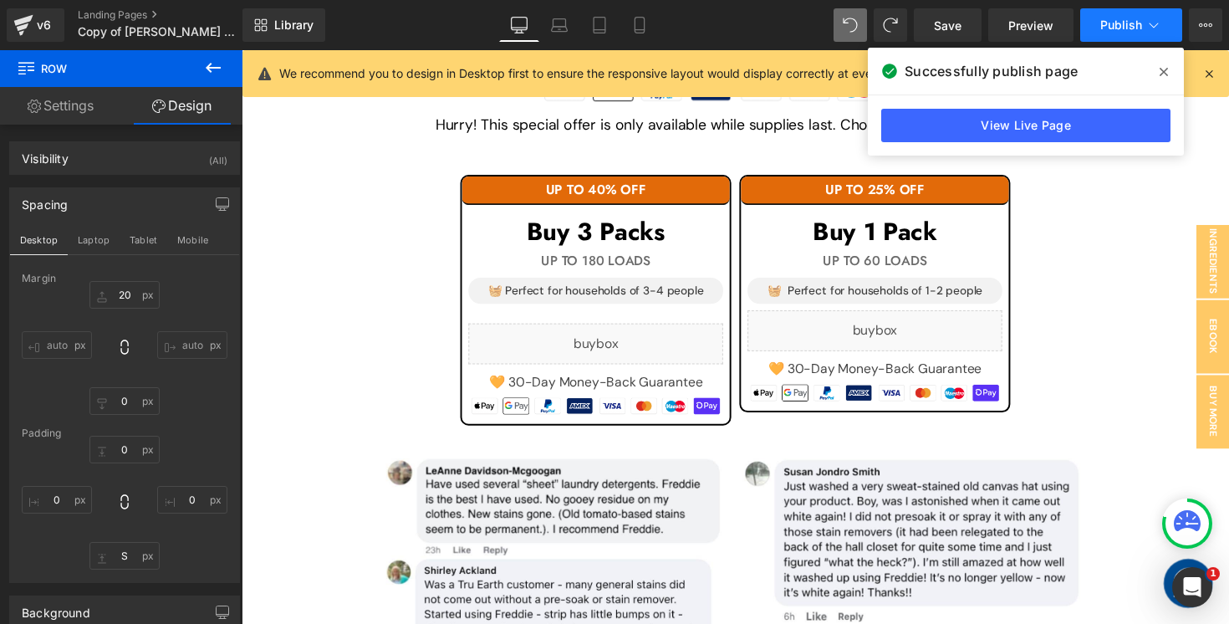
click at [1140, 35] on button "Publish" at bounding box center [1131, 24] width 102 height 33
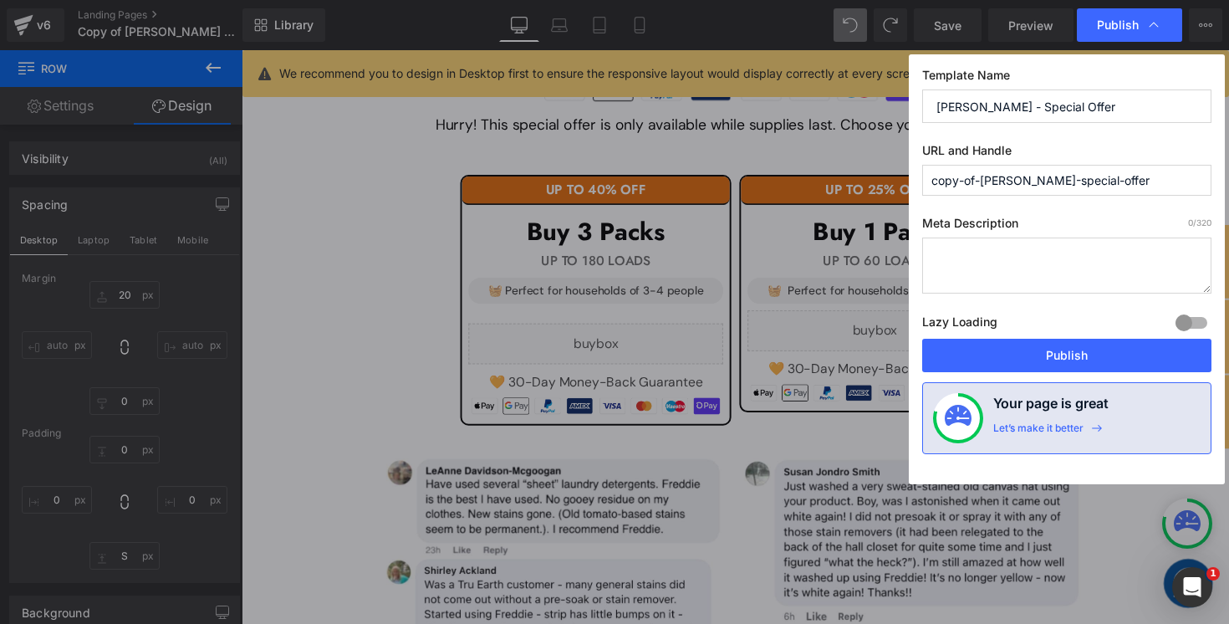
drag, startPoint x: 982, startPoint y: 105, endPoint x: 814, endPoint y: 89, distance: 168.8
click at [814, 89] on div "Publish Template Name [PERSON_NAME] - Special Offer URL and Handle copy-of-[PER…" at bounding box center [614, 312] width 1229 height 624
type input "[PERSON_NAME] - Special Offer"
drag, startPoint x: 1028, startPoint y: 179, endPoint x: 672, endPoint y: 157, distance: 356.8
click at [672, 157] on div "Publish Template Name [PERSON_NAME] - Special Offer URL and Handle special-offe…" at bounding box center [614, 312] width 1229 height 624
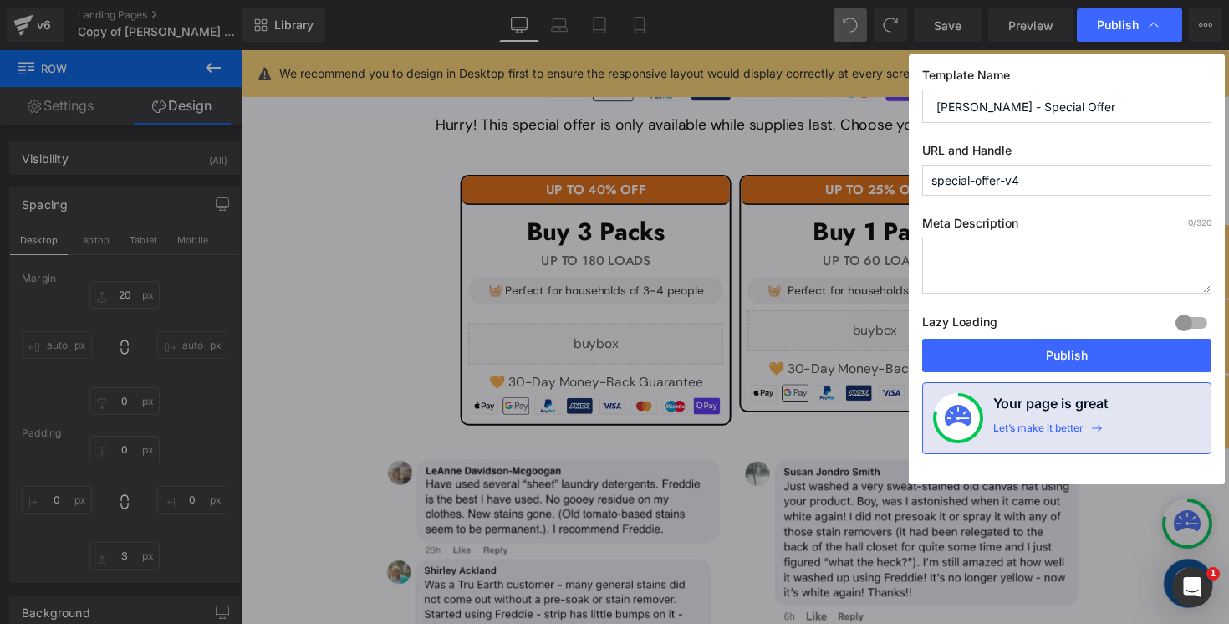
type input "special-offer-v40"
click at [1012, 349] on button "Publish" at bounding box center [1066, 355] width 289 height 33
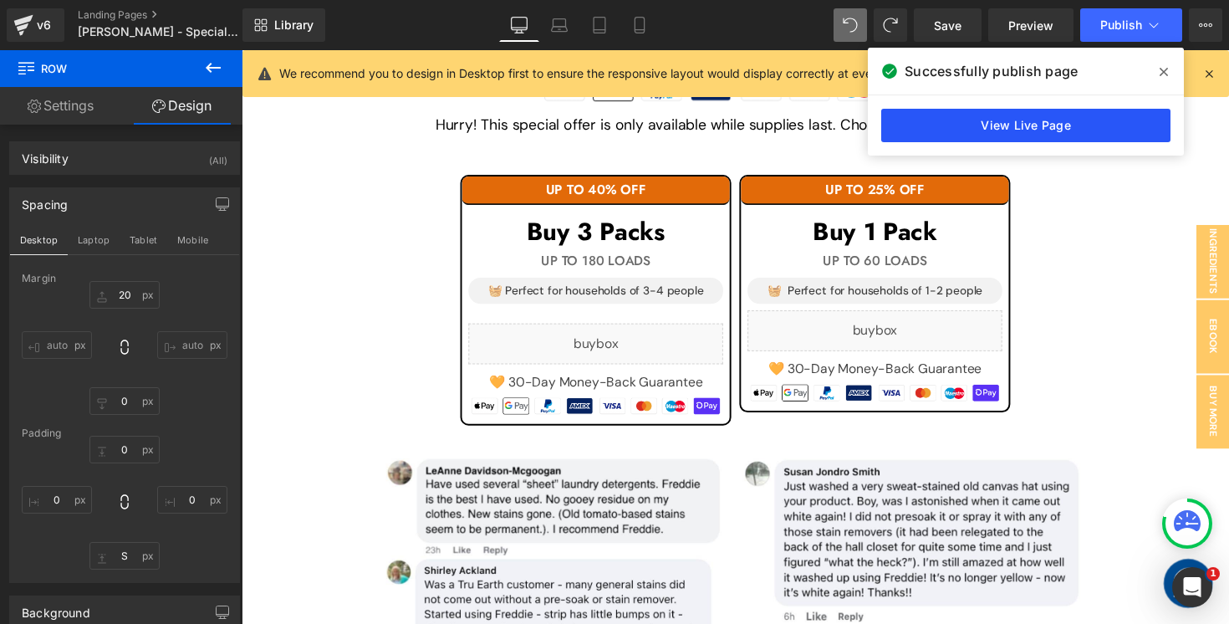
click at [945, 126] on link "View Live Page" at bounding box center [1025, 125] width 289 height 33
